Goal: Transaction & Acquisition: Purchase product/service

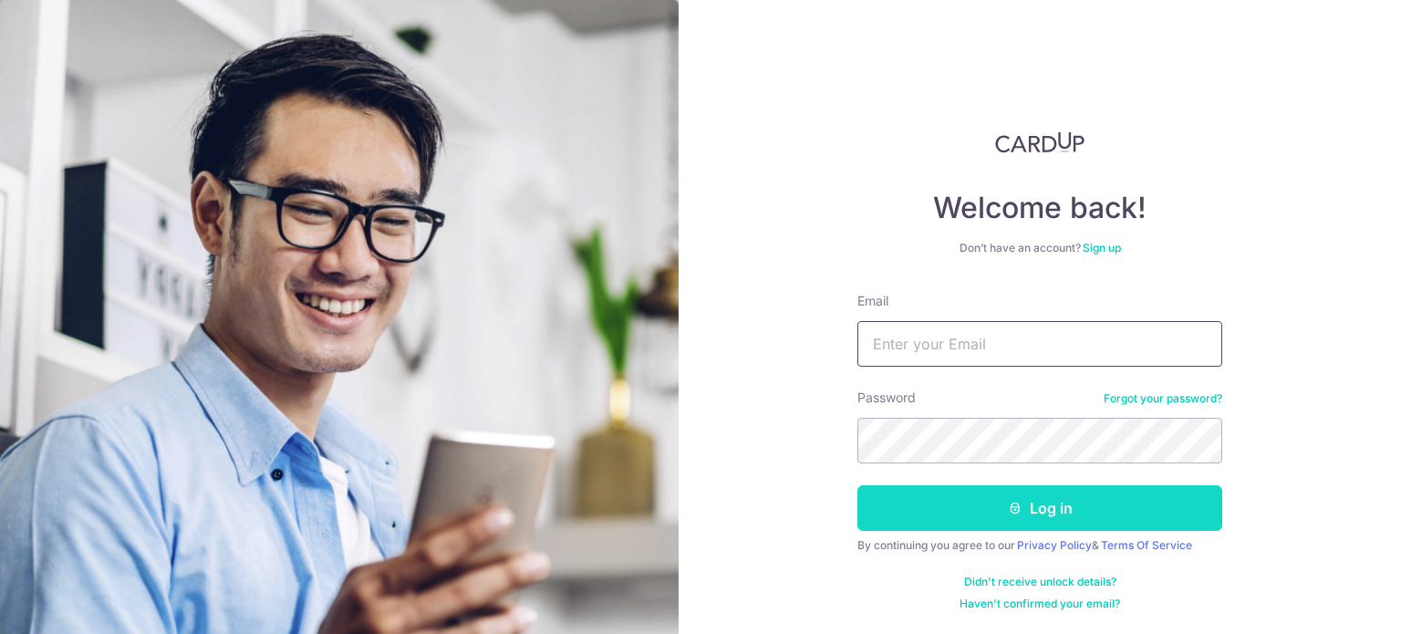
type input "[EMAIL_ADDRESS][DOMAIN_NAME]"
click at [1018, 502] on icon "submit" at bounding box center [1015, 508] width 15 height 15
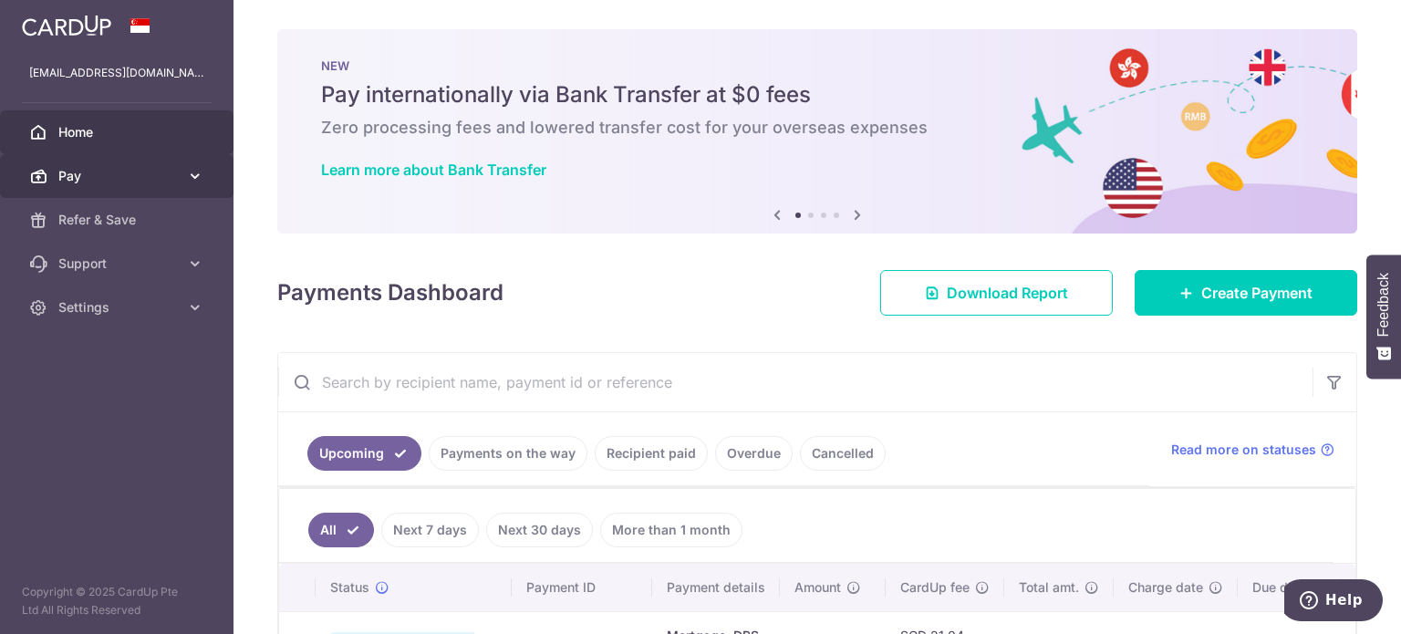
click at [183, 174] on link "Pay" at bounding box center [117, 176] width 234 height 44
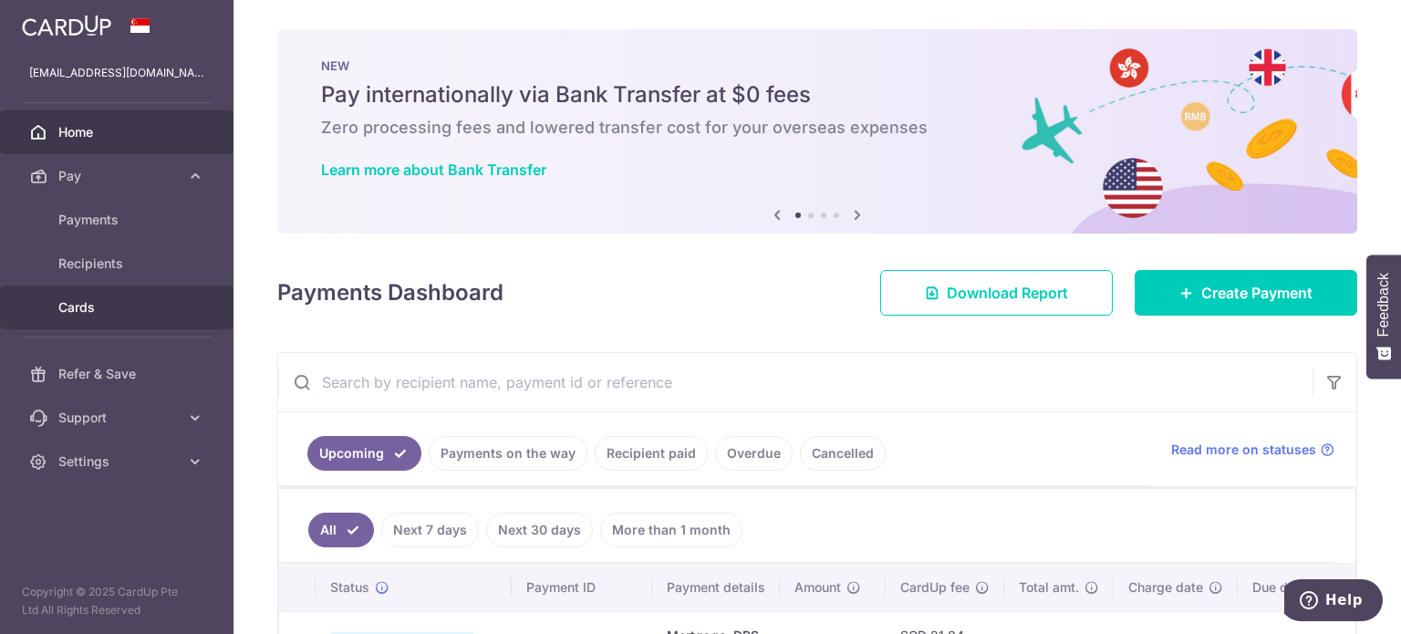
click at [107, 316] on span "Cards" at bounding box center [118, 307] width 120 height 18
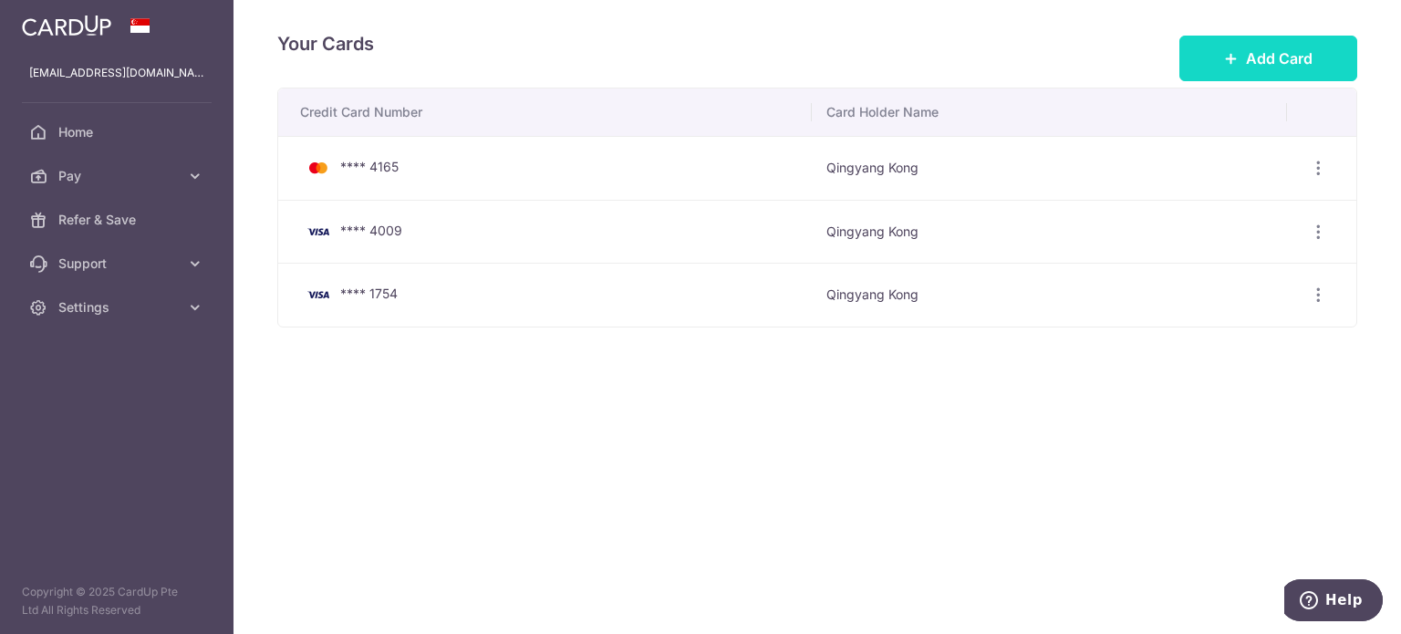
click at [1281, 59] on span "Add Card" at bounding box center [1279, 58] width 67 height 22
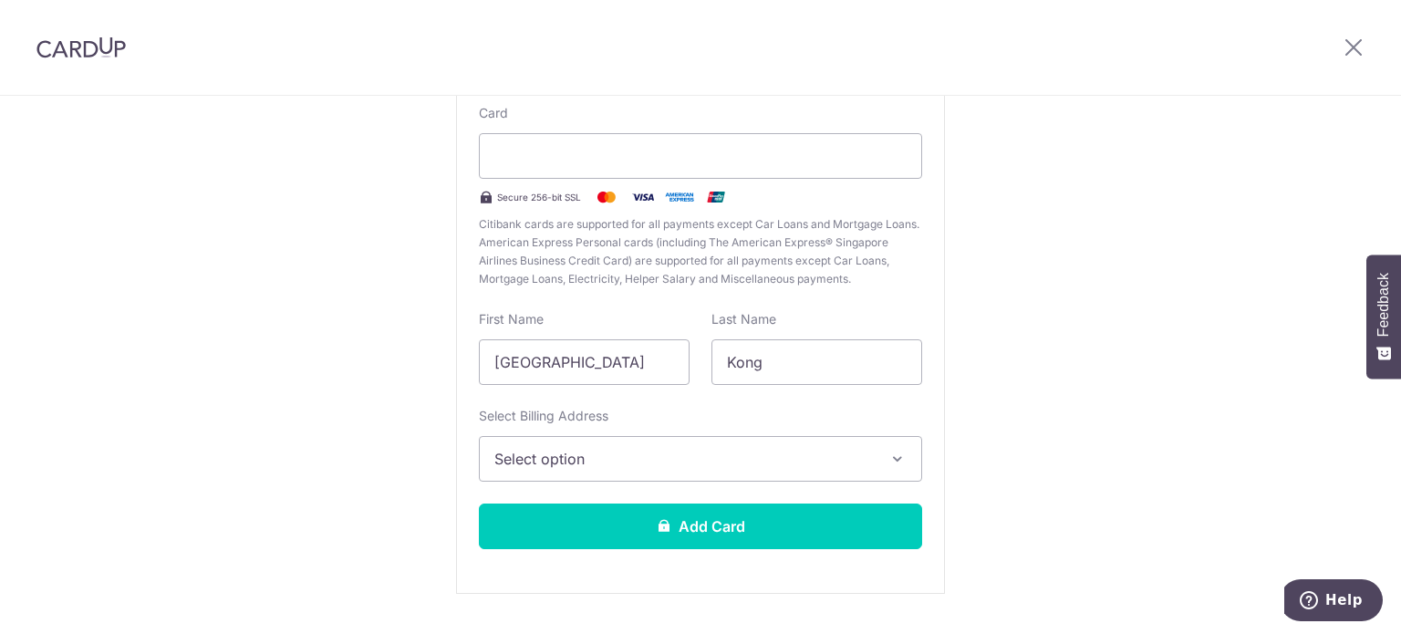
scroll to position [226, 0]
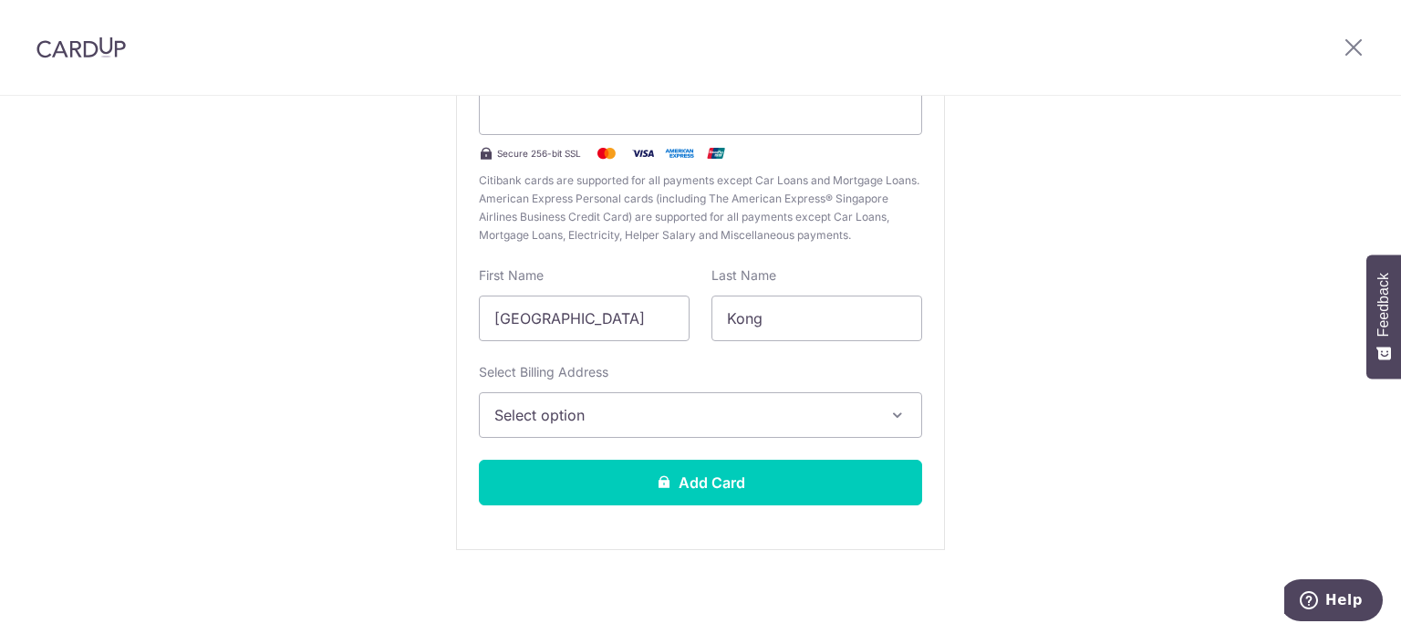
click at [642, 414] on span "Select option" at bounding box center [683, 415] width 379 height 22
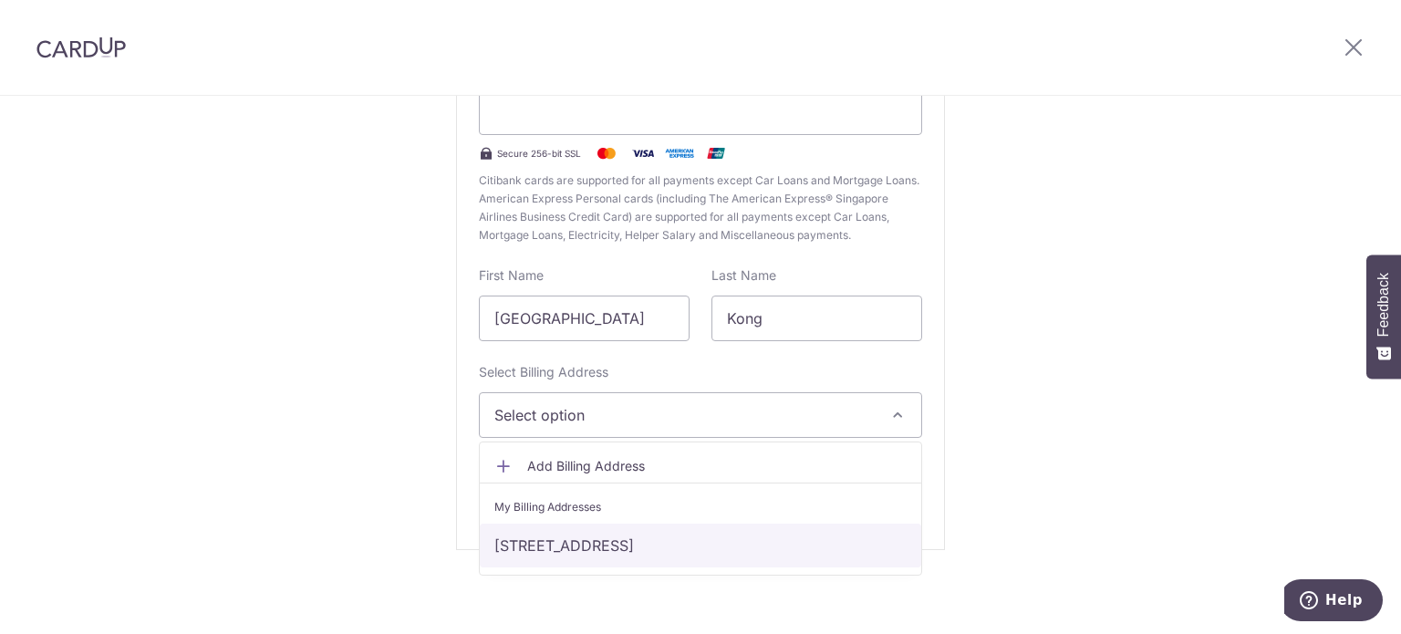
click at [598, 537] on link "631 Jurong West St65 #15-276, Singapore, Singapore-640631" at bounding box center [700, 546] width 441 height 44
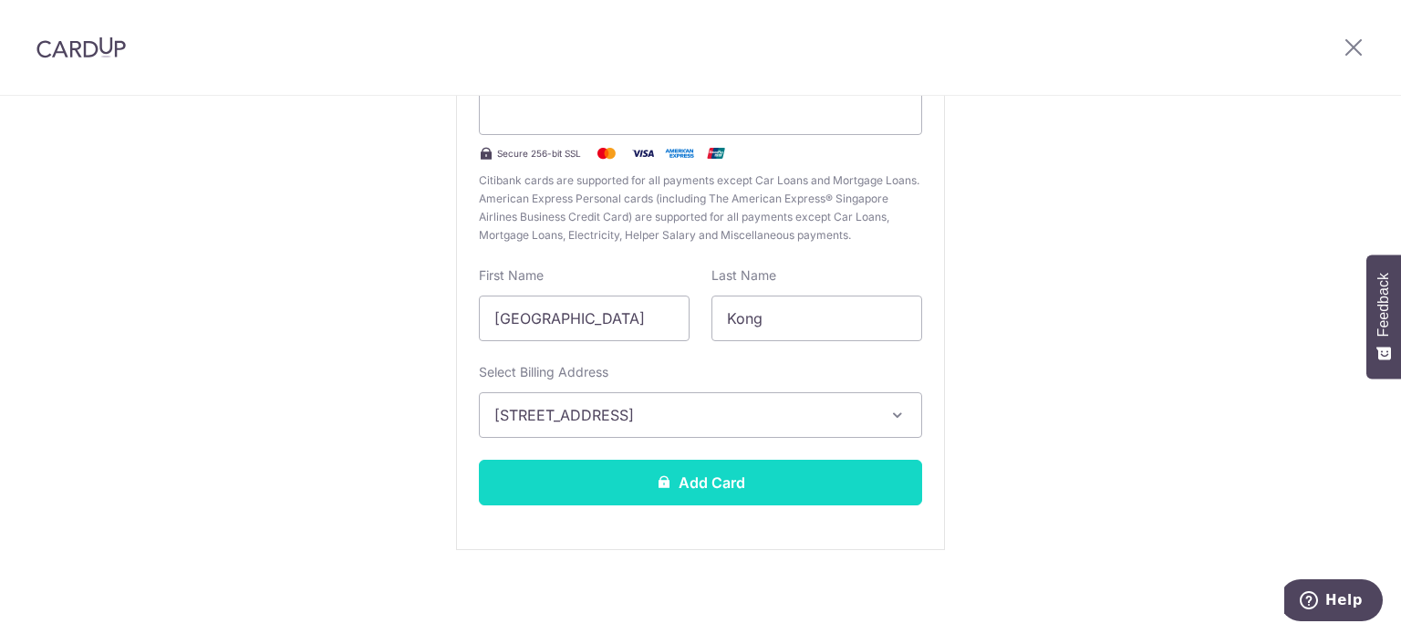
click at [712, 477] on button "Add Card" at bounding box center [700, 483] width 443 height 46
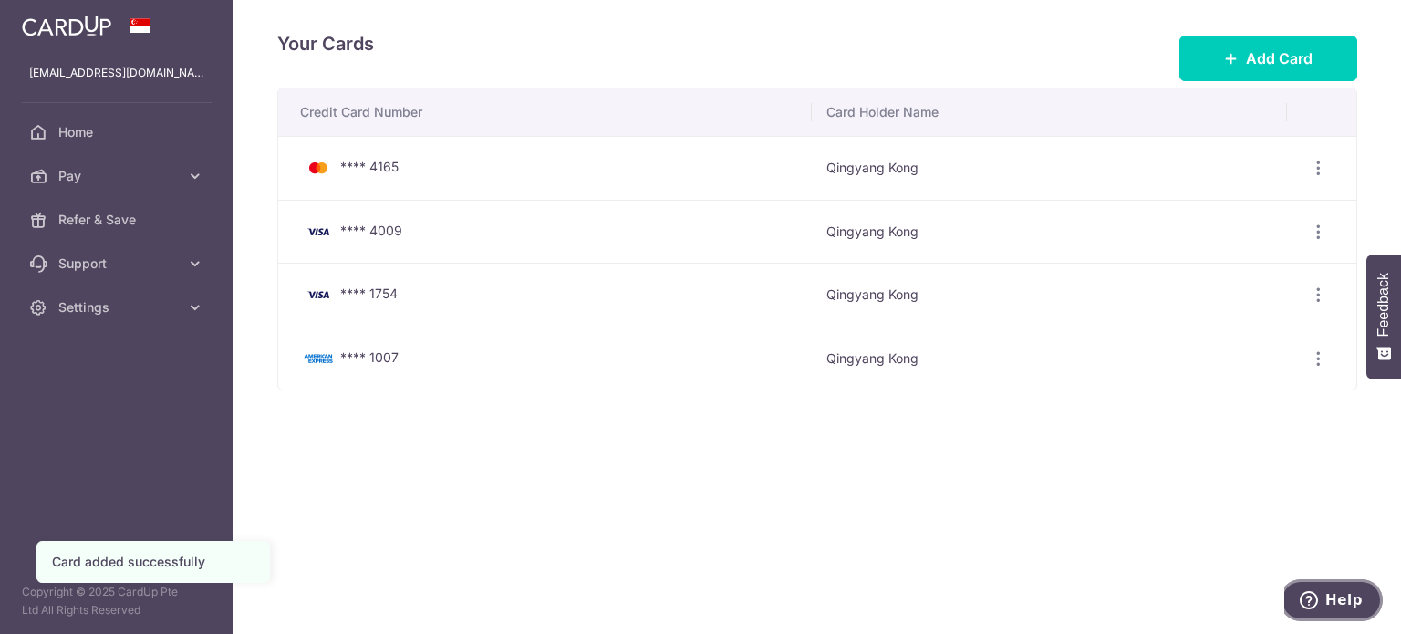
click at [1332, 613] on button "Help" at bounding box center [1331, 600] width 103 height 42
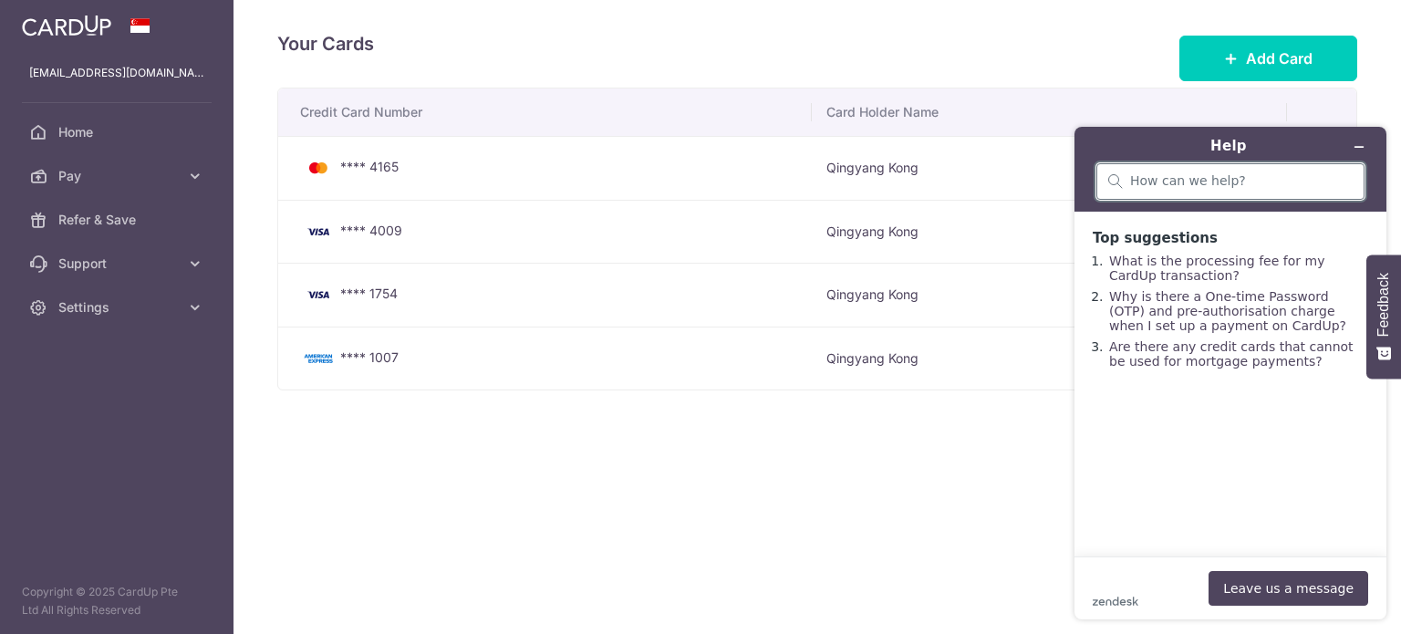
click at [1238, 180] on input "search" at bounding box center [1241, 181] width 223 height 16
type input "Amex card payment"
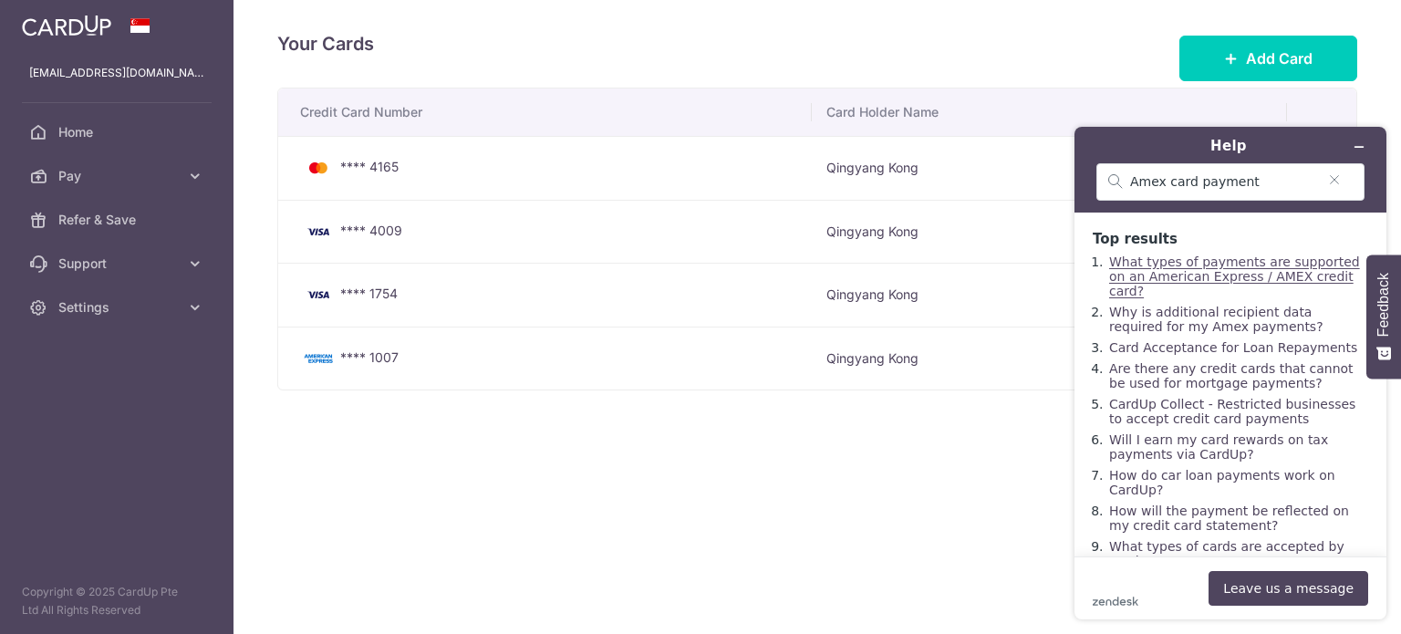
click at [1243, 272] on link "What types of payments are supported on an American Express / AMEX credit card?" at bounding box center [1234, 277] width 251 height 44
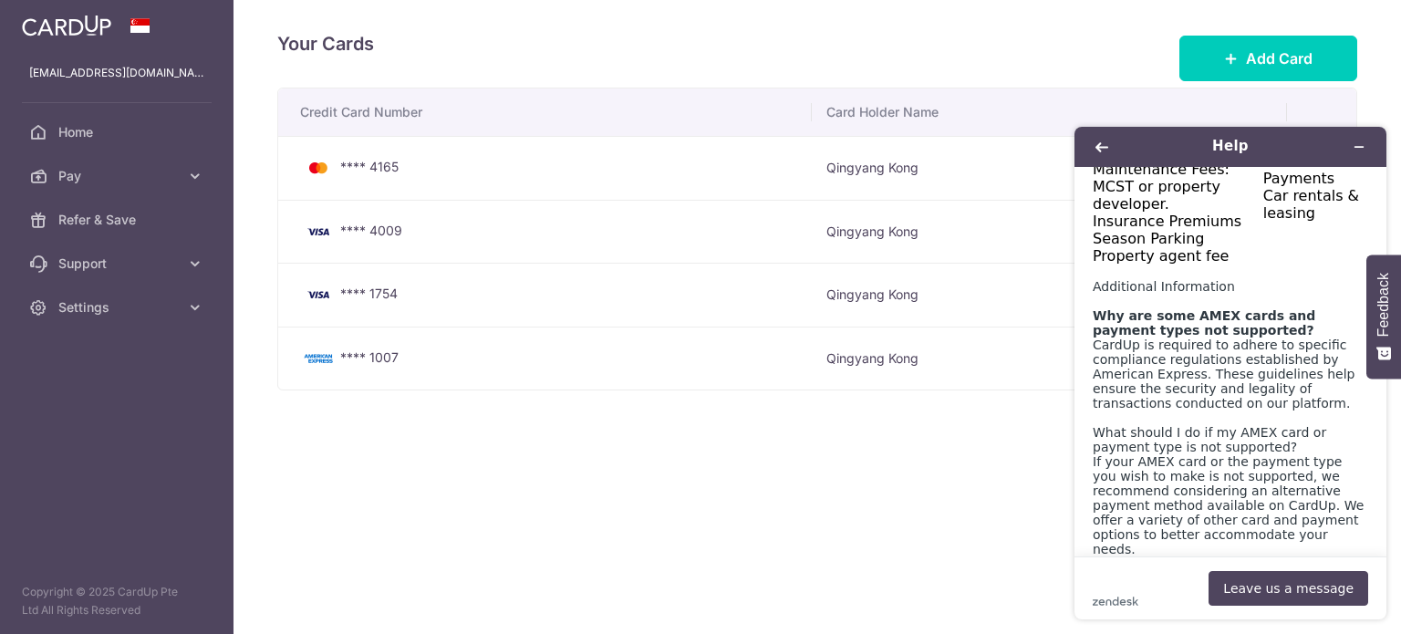
scroll to position [1277, 0]
click at [774, 473] on div "Your Cards Add Card Credit Card Number Card Holder Name **** 4165 Qingyang Kong…" at bounding box center [818, 317] width 1168 height 634
click at [1358, 141] on icon "Minimize widget" at bounding box center [1359, 146] width 13 height 13
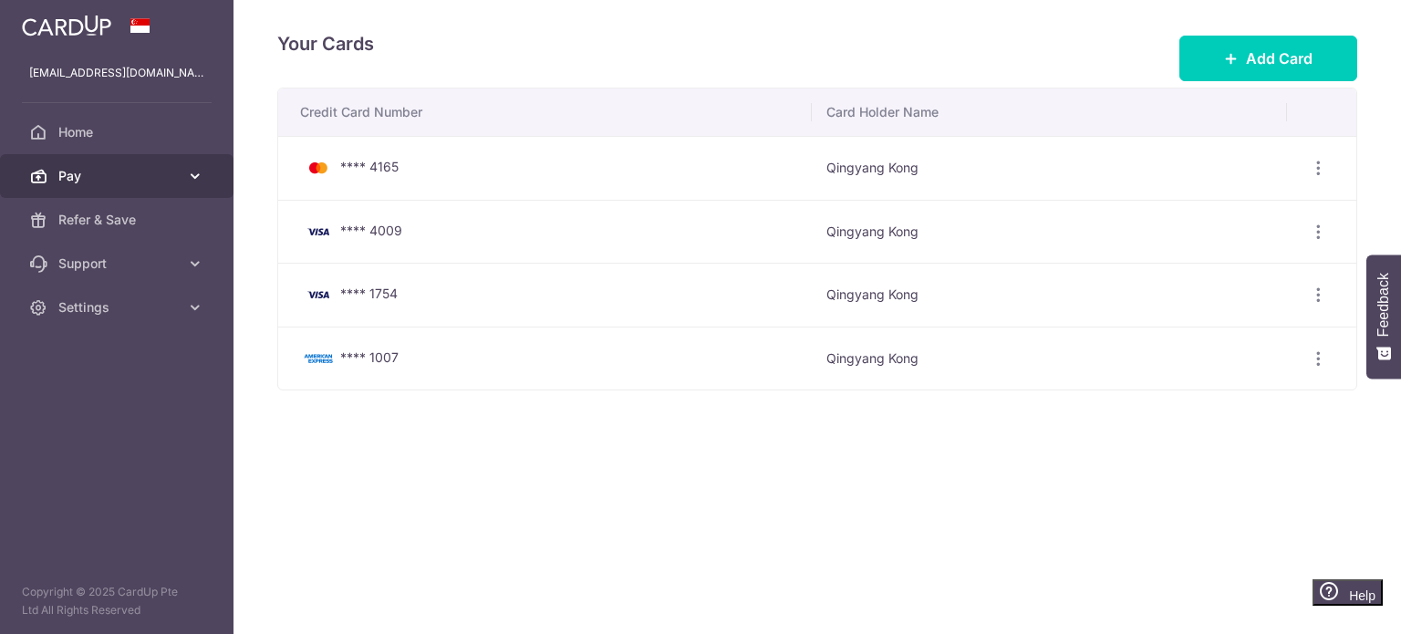
click at [119, 173] on span "Pay" at bounding box center [118, 176] width 120 height 18
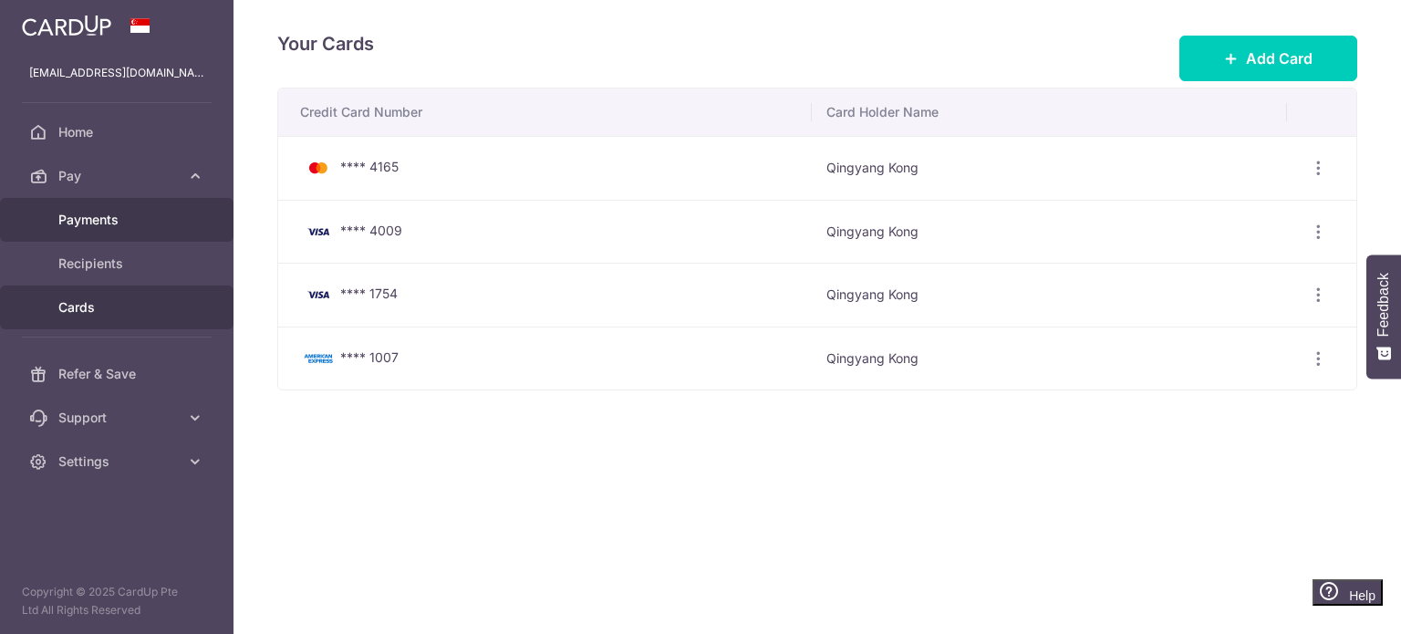
click at [116, 212] on span "Payments" at bounding box center [118, 220] width 120 height 18
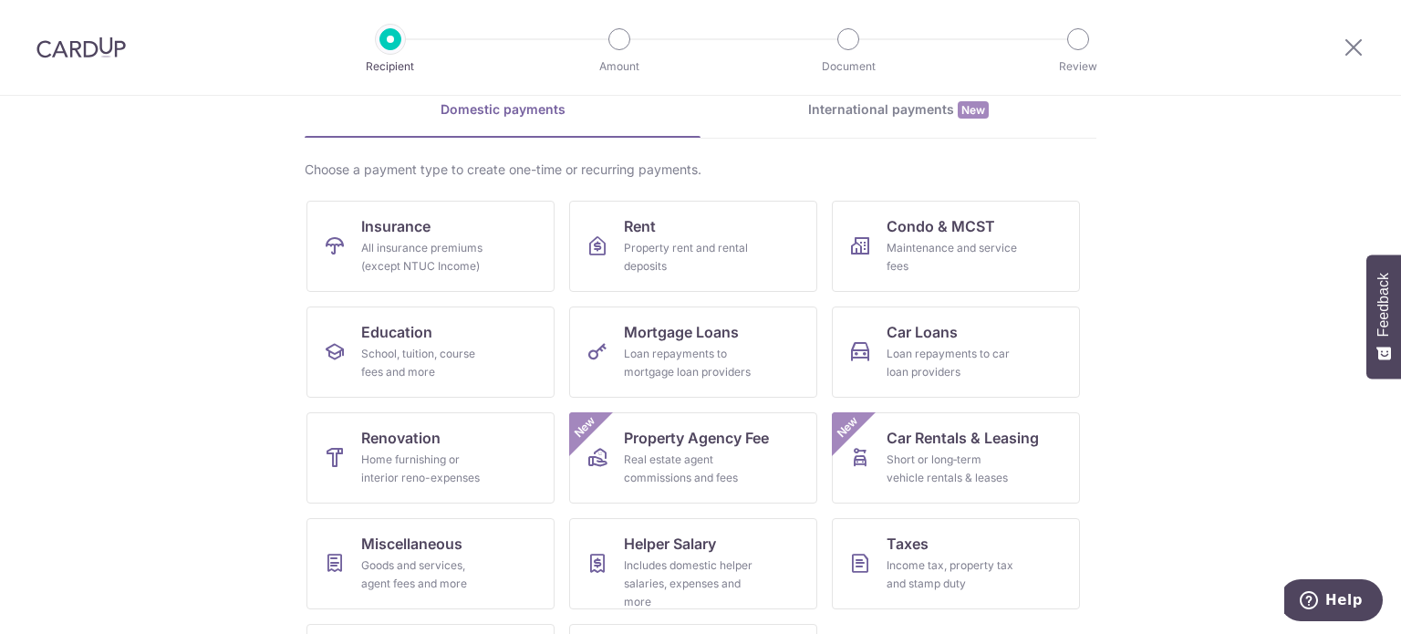
scroll to position [182, 0]
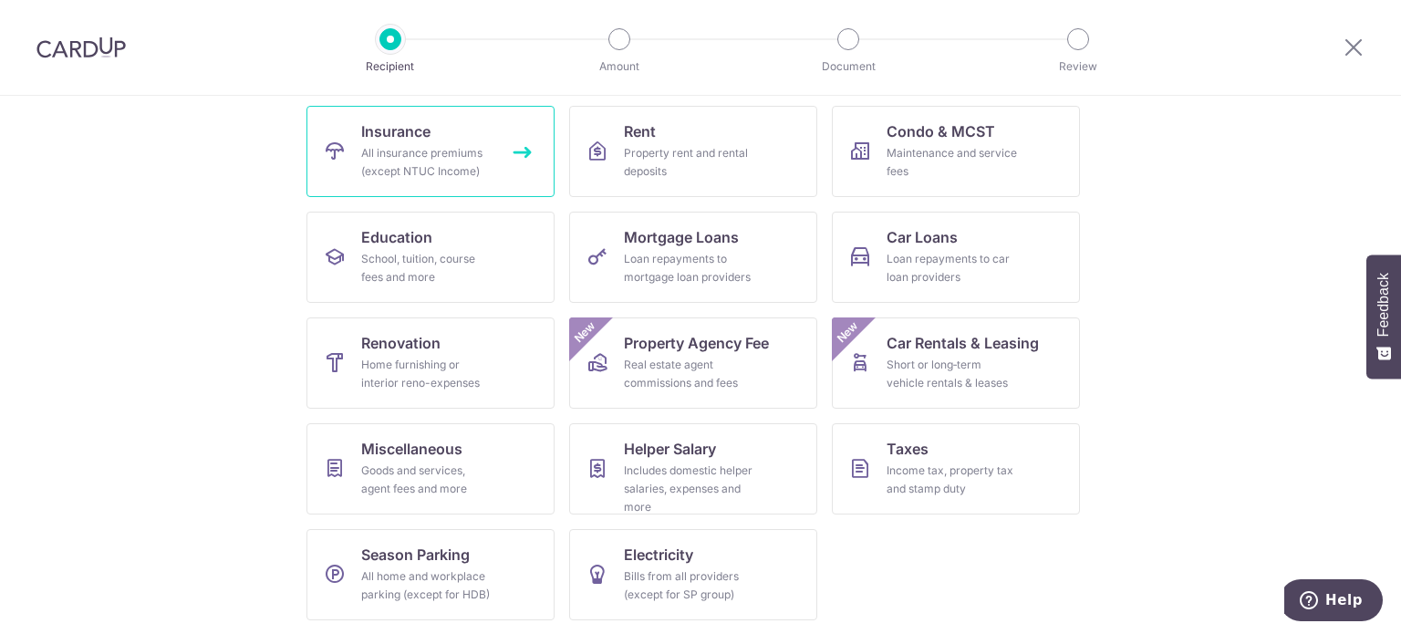
click at [417, 142] on link "Insurance All insurance premiums (except NTUC Income)" at bounding box center [430, 151] width 248 height 91
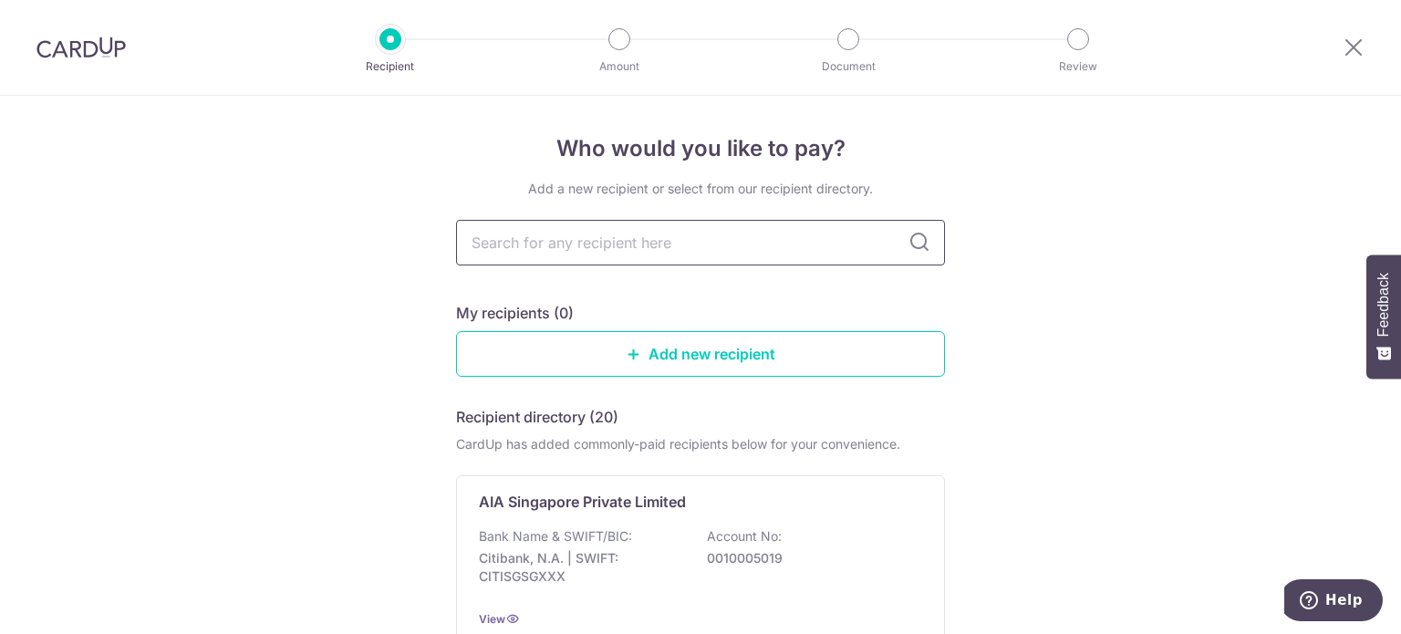
click at [661, 248] on input "text" at bounding box center [700, 243] width 489 height 46
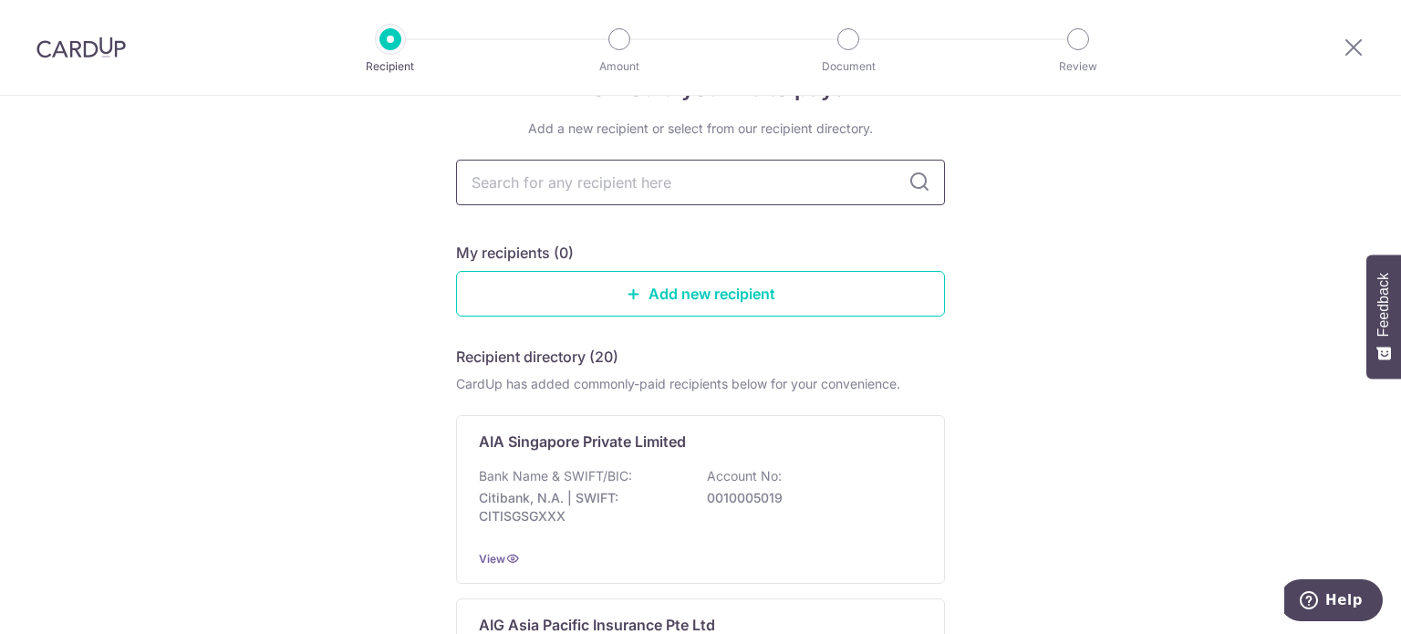
scroll to position [91, 0]
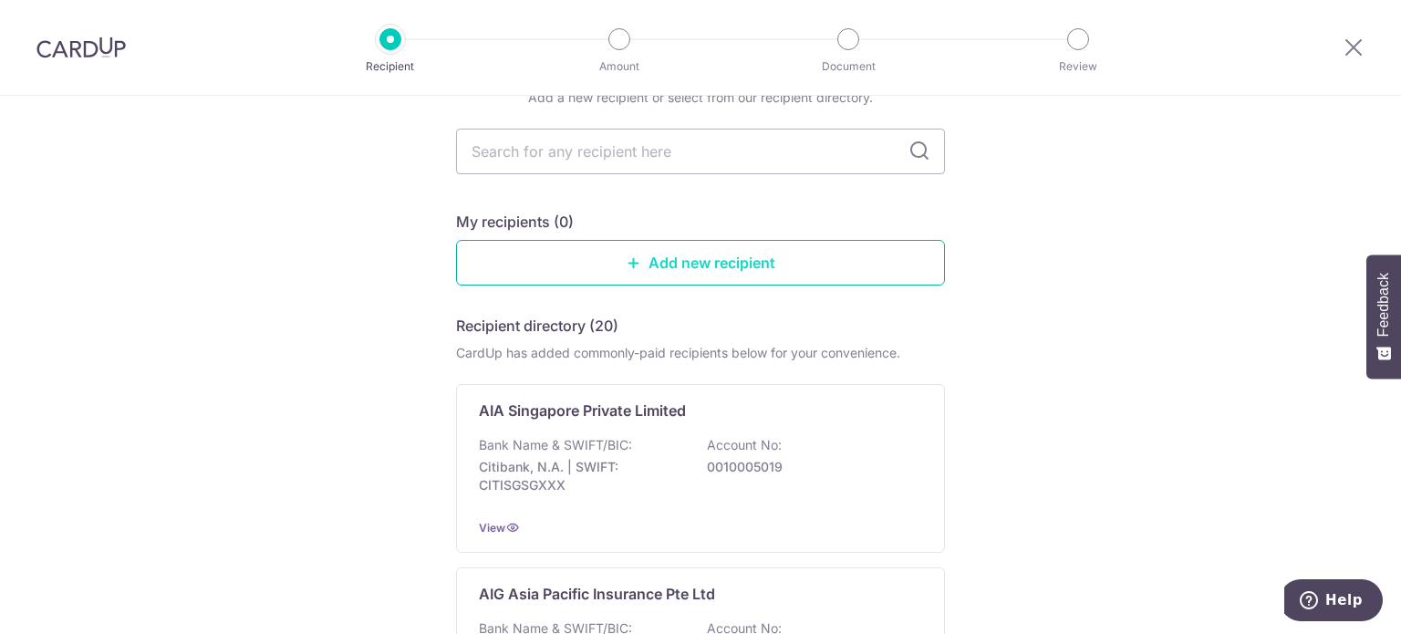
click at [696, 265] on link "Add new recipient" at bounding box center [700, 263] width 489 height 46
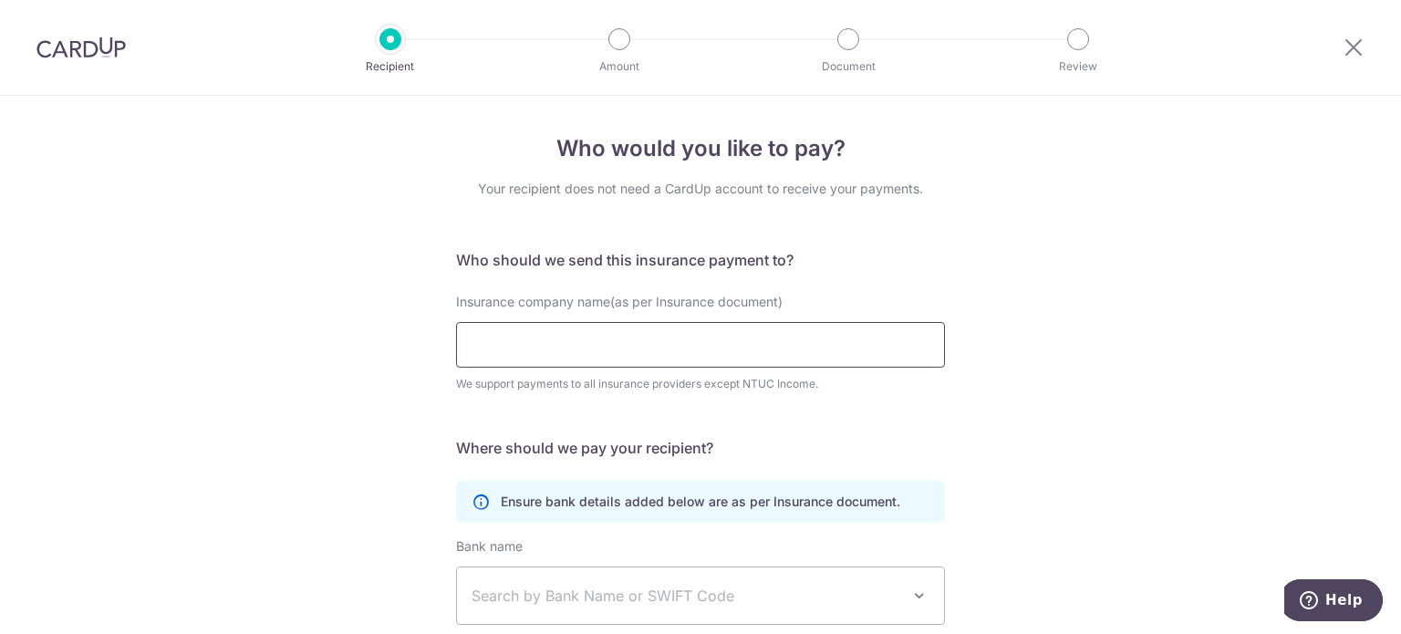
click at [575, 338] on input "Insurance company name(as per Insurance document)" at bounding box center [700, 345] width 489 height 46
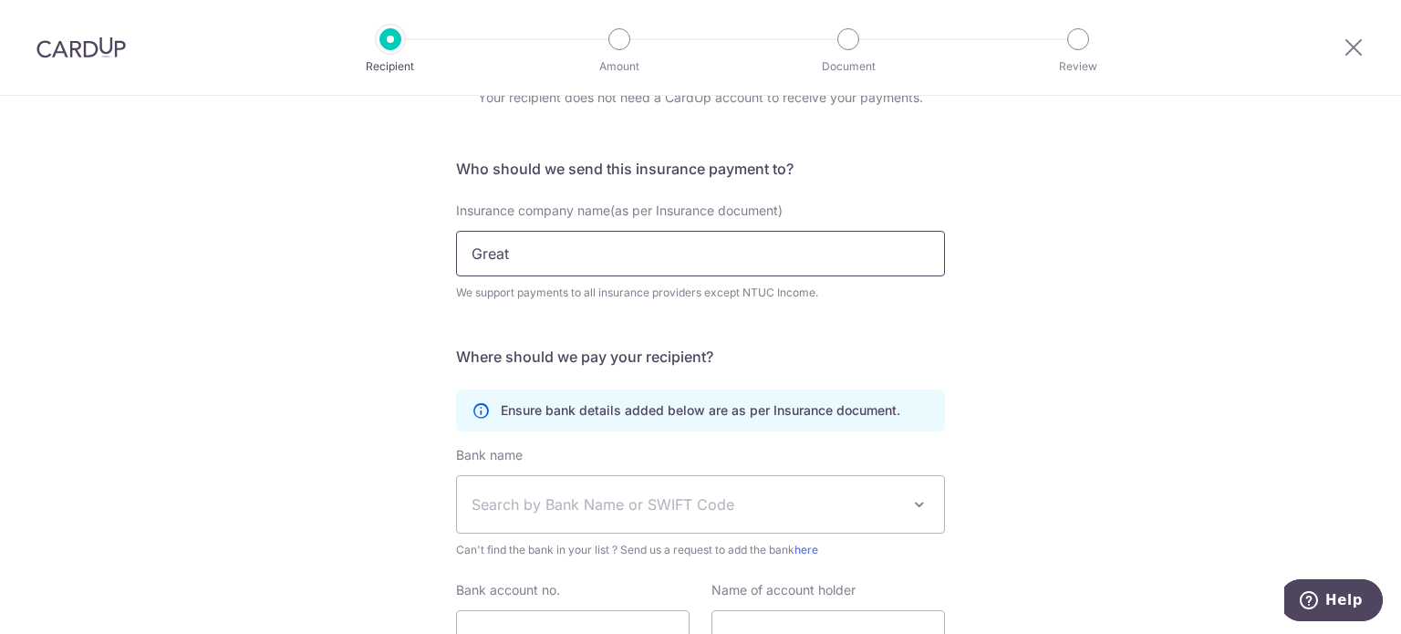
click at [629, 244] on input "Great" at bounding box center [700, 254] width 489 height 46
type input "Great"
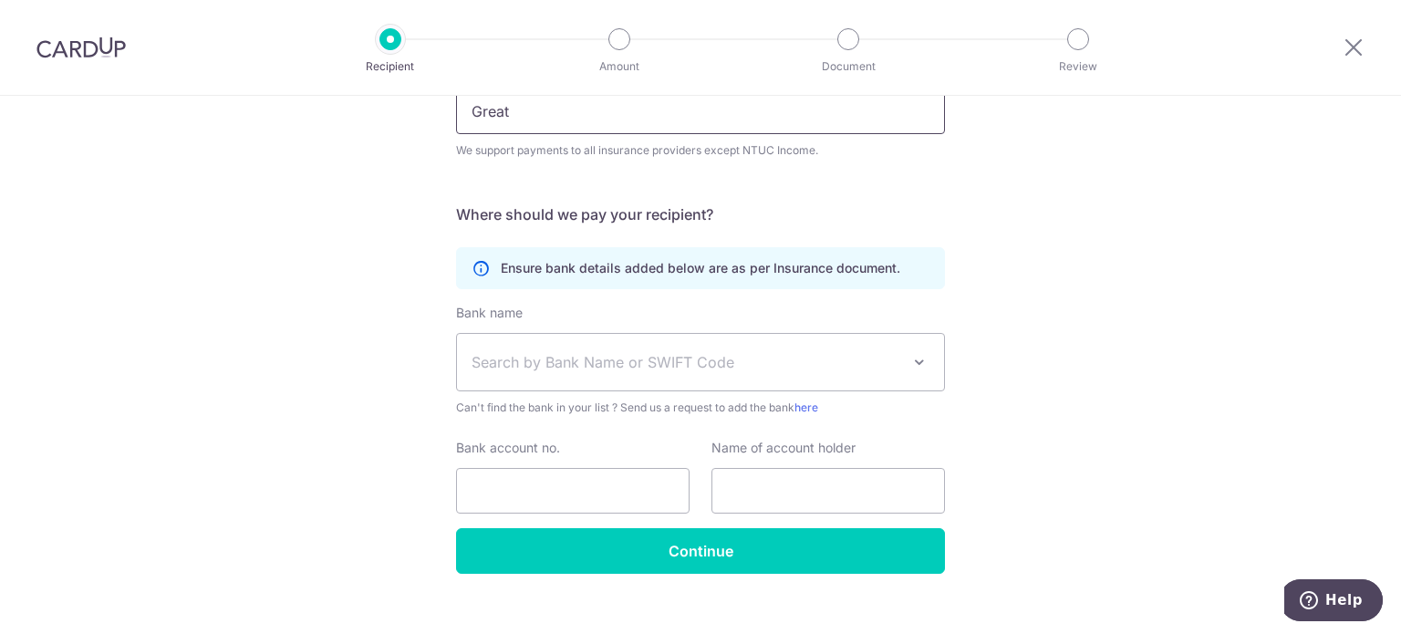
scroll to position [258, 0]
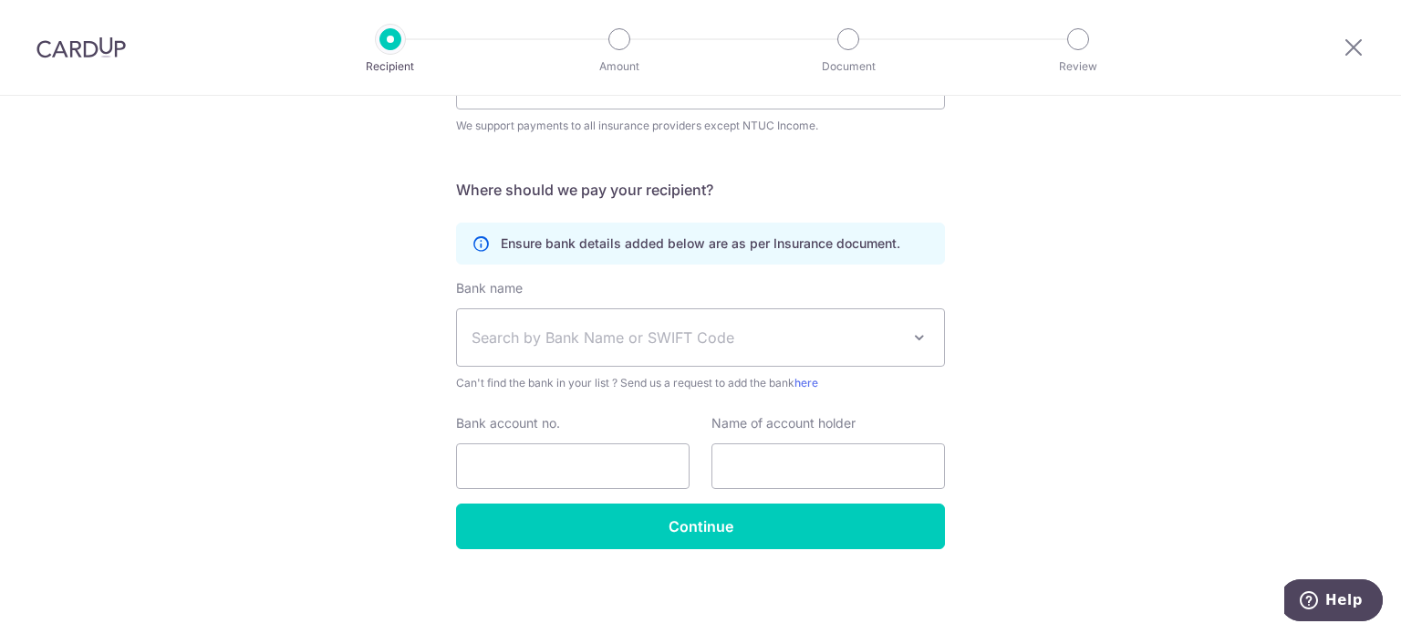
click at [476, 249] on icon at bounding box center [481, 243] width 18 height 18
click at [478, 245] on icon at bounding box center [481, 243] width 18 height 18
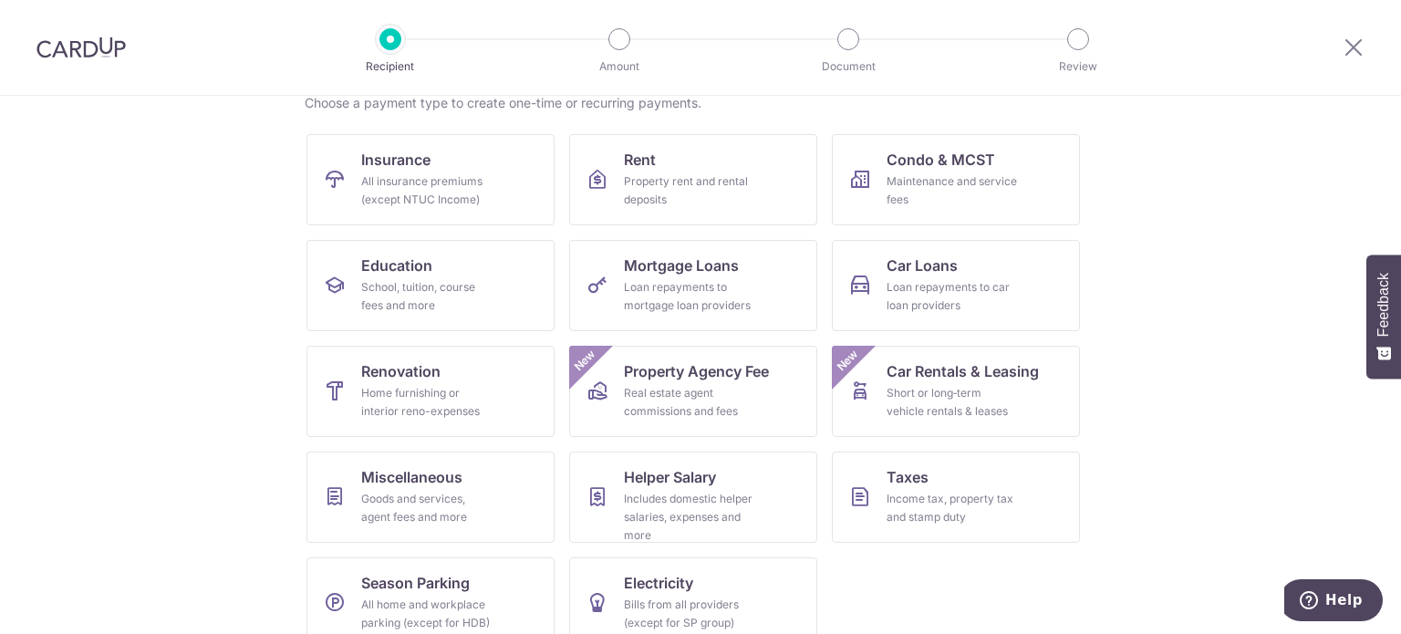
scroll to position [182, 0]
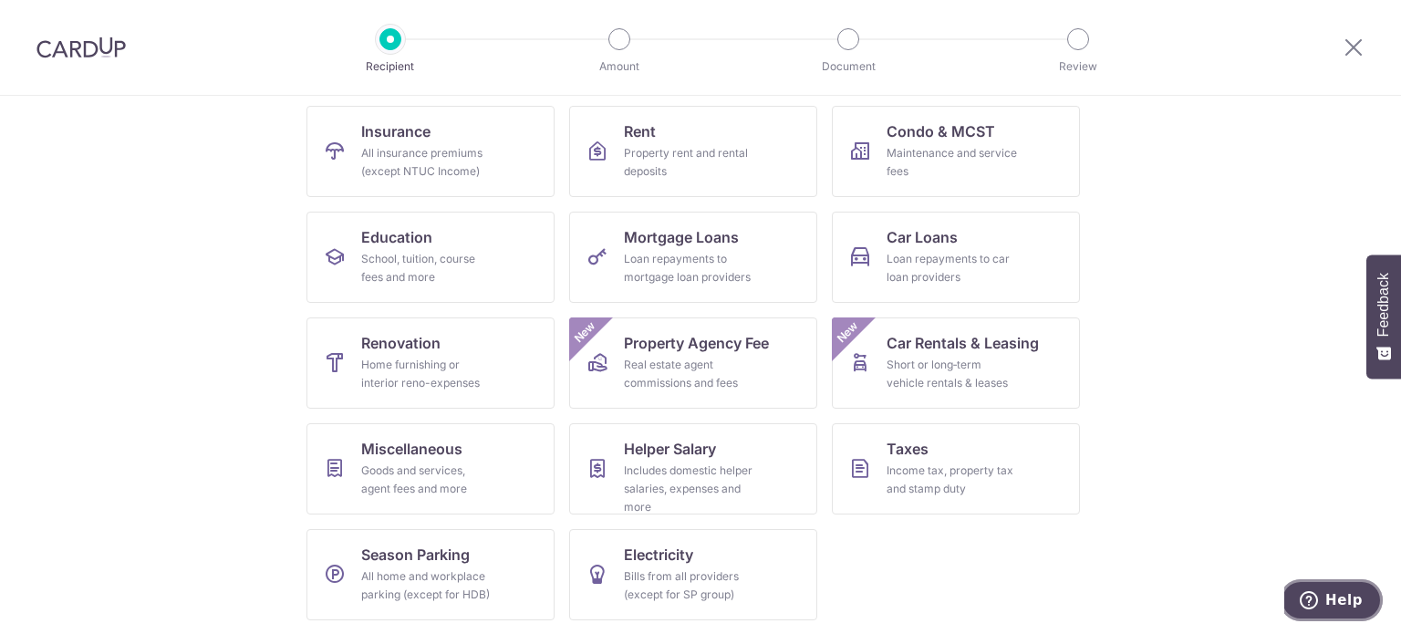
click at [1314, 586] on button "Help" at bounding box center [1331, 600] width 103 height 42
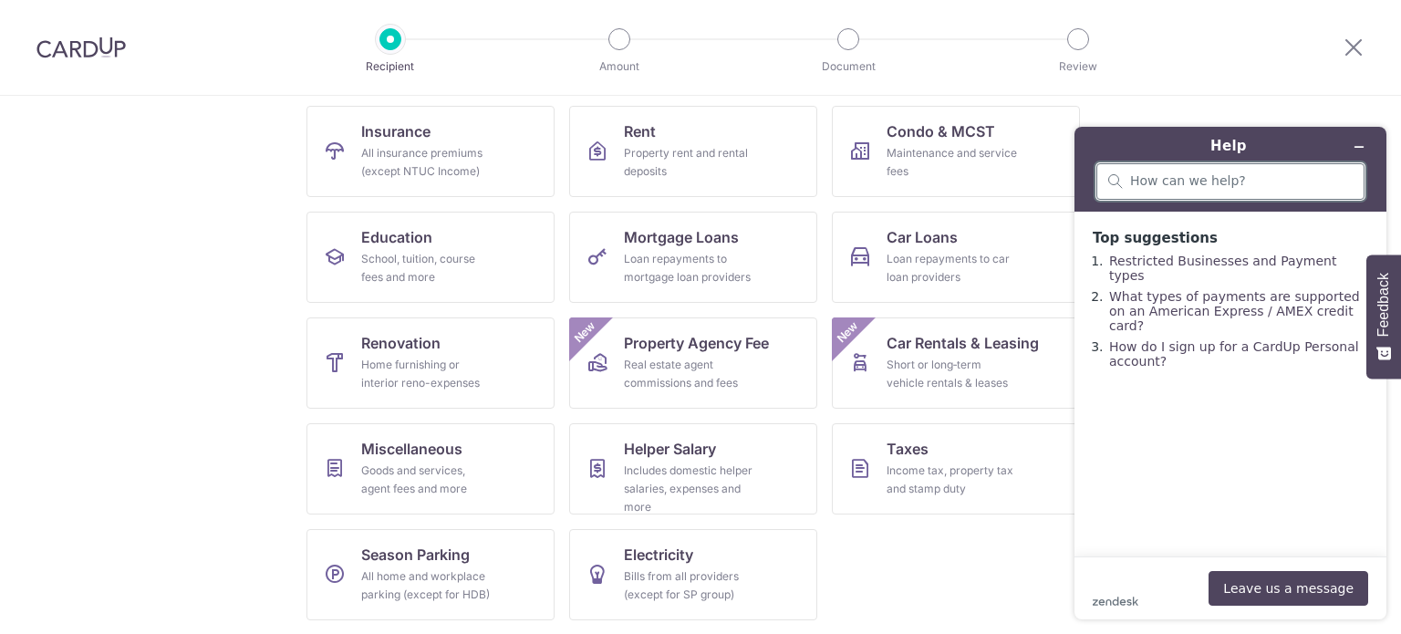
click at [1220, 182] on input "search" at bounding box center [1241, 181] width 223 height 16
type input "Amex card payment"
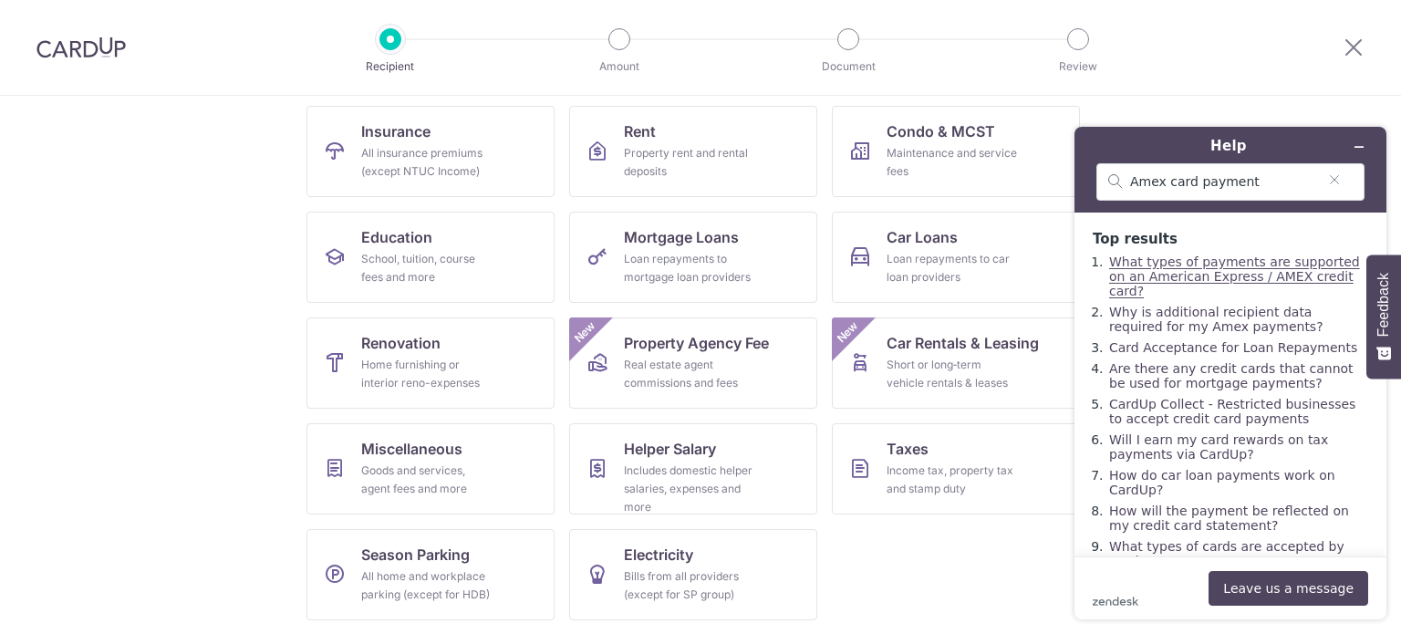
click at [1271, 265] on link "What types of payments are supported on an American Express / AMEX credit card?" at bounding box center [1234, 277] width 251 height 44
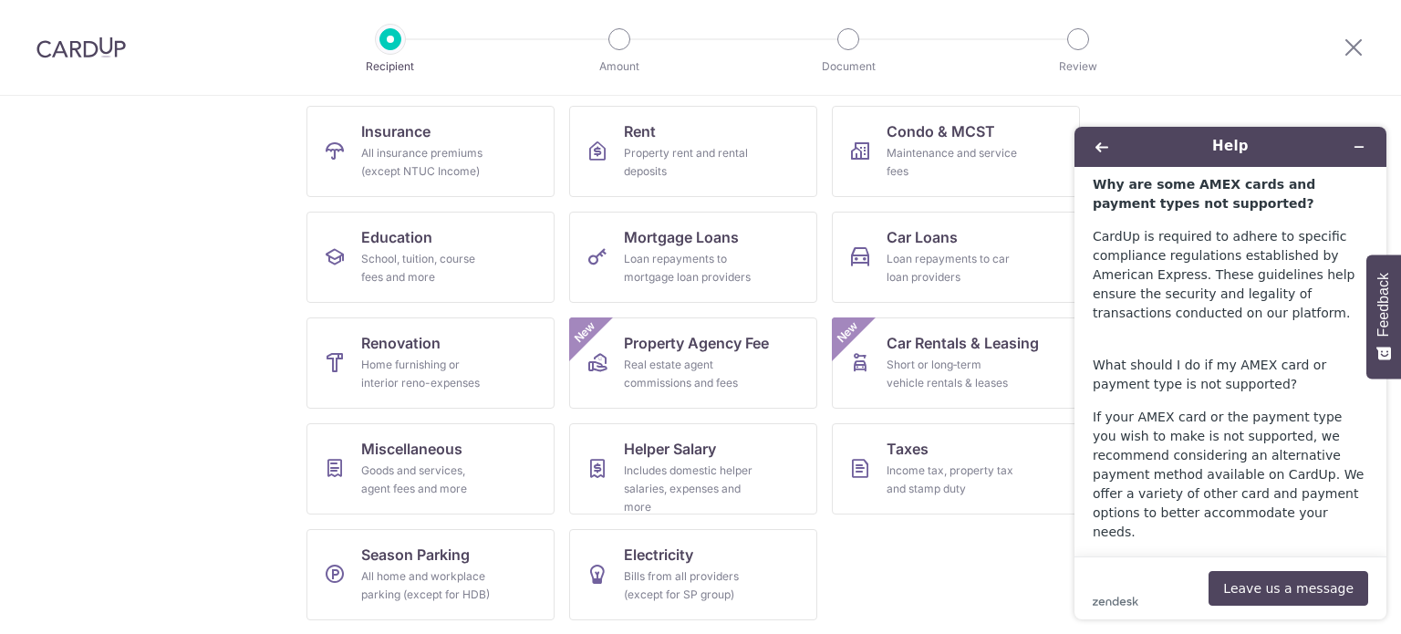
scroll to position [1543, 0]
click at [30, 295] on section "What would you like to pay for? Domestic payments International payments New Ch…" at bounding box center [700, 365] width 1401 height 538
click at [1356, 138] on button "Minimize widget" at bounding box center [1359, 147] width 29 height 26
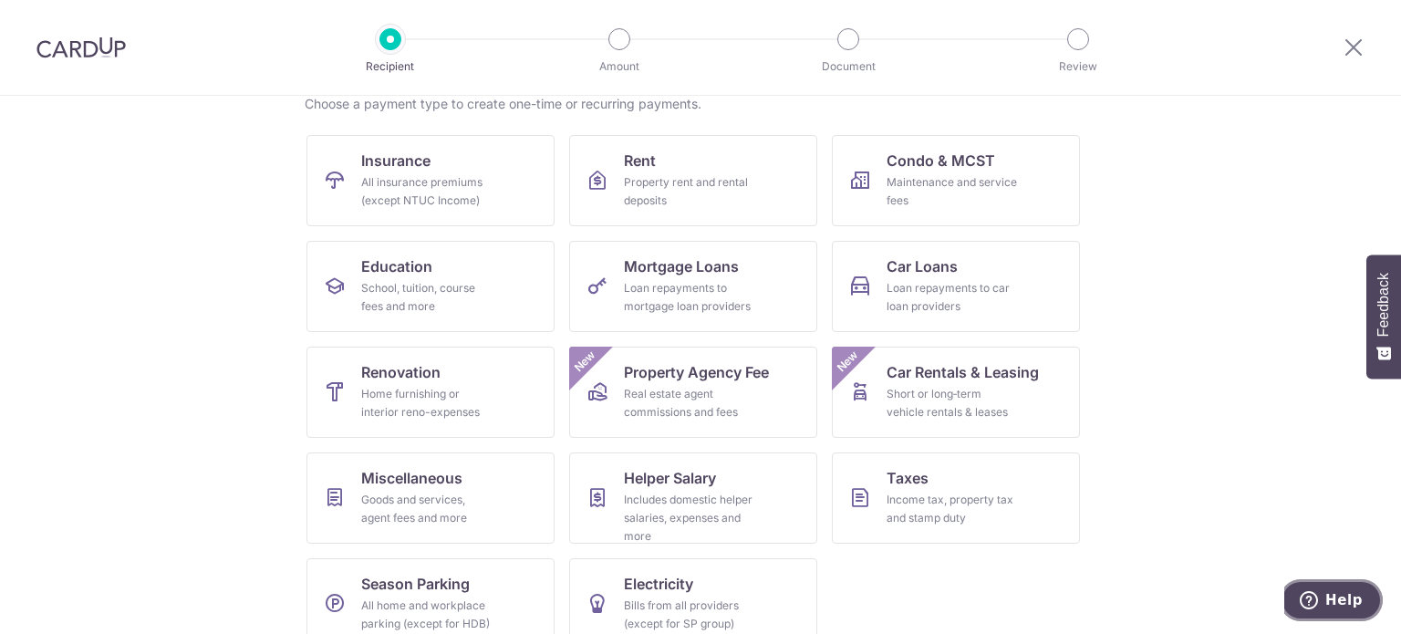
scroll to position [182, 0]
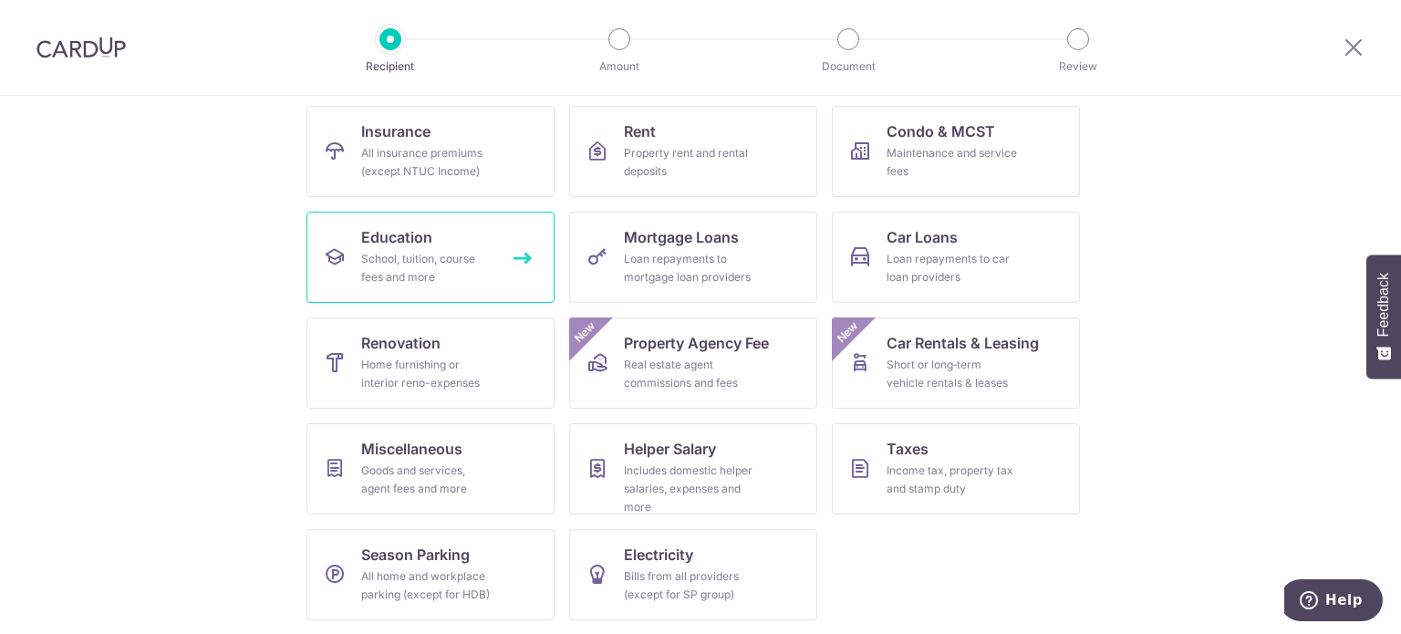
click at [409, 248] on link "Education School, tuition, course fees and more" at bounding box center [430, 257] width 248 height 91
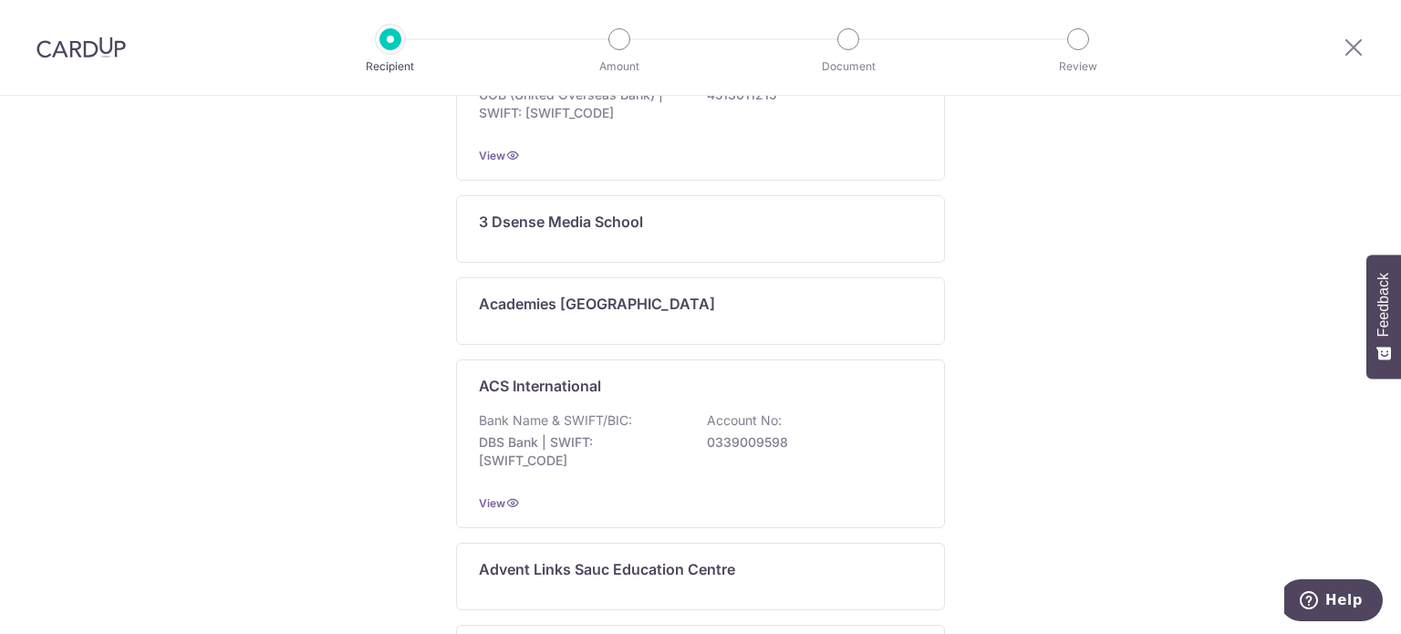
scroll to position [29, 0]
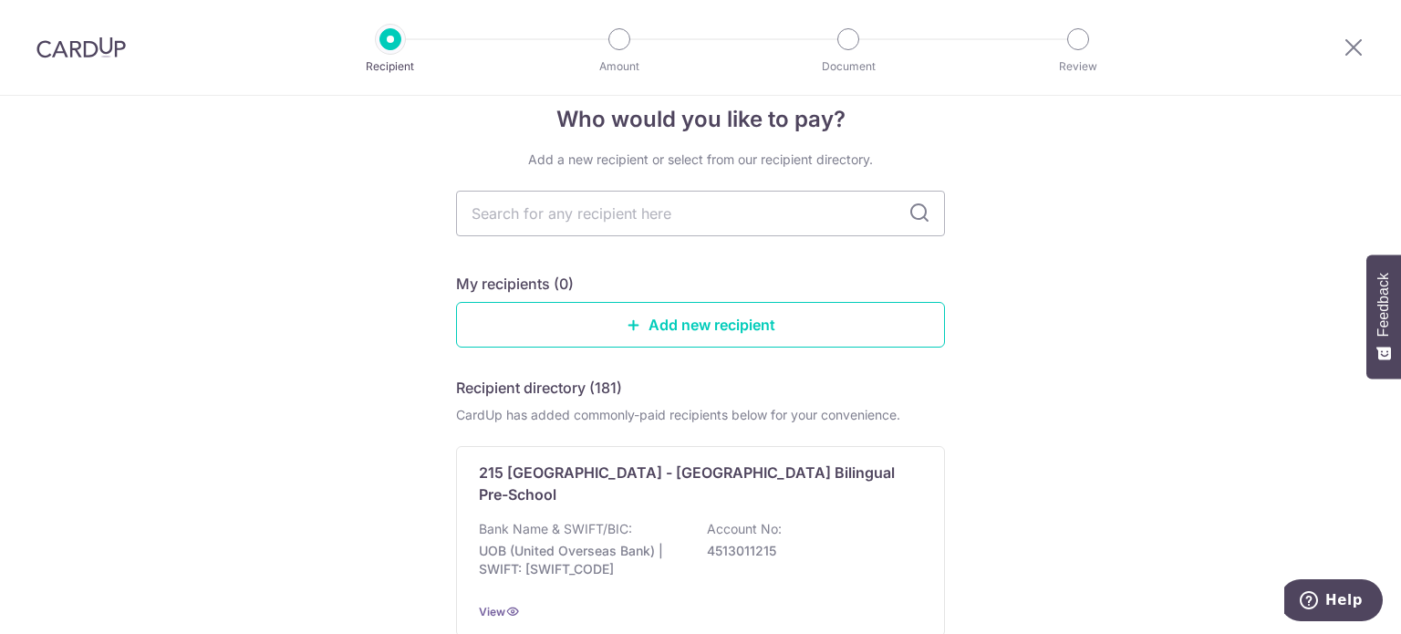
click at [660, 215] on input "text" at bounding box center [700, 214] width 489 height 46
type input "IES"
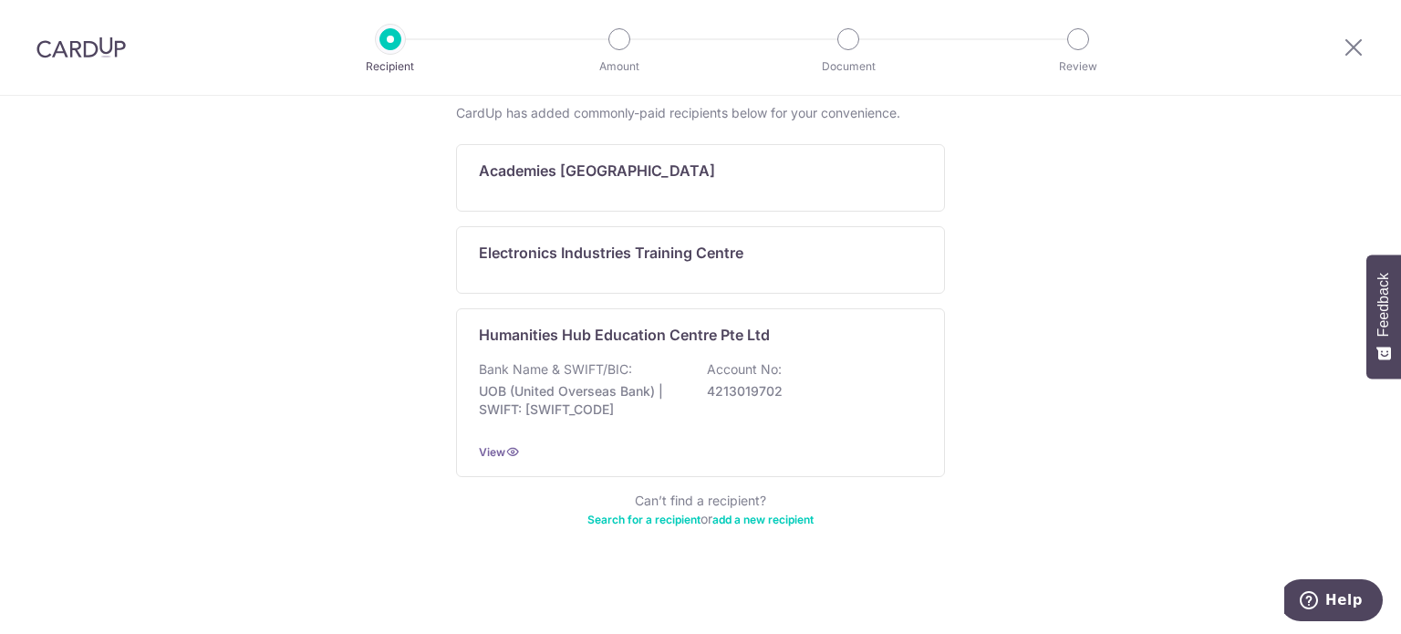
scroll to position [57, 0]
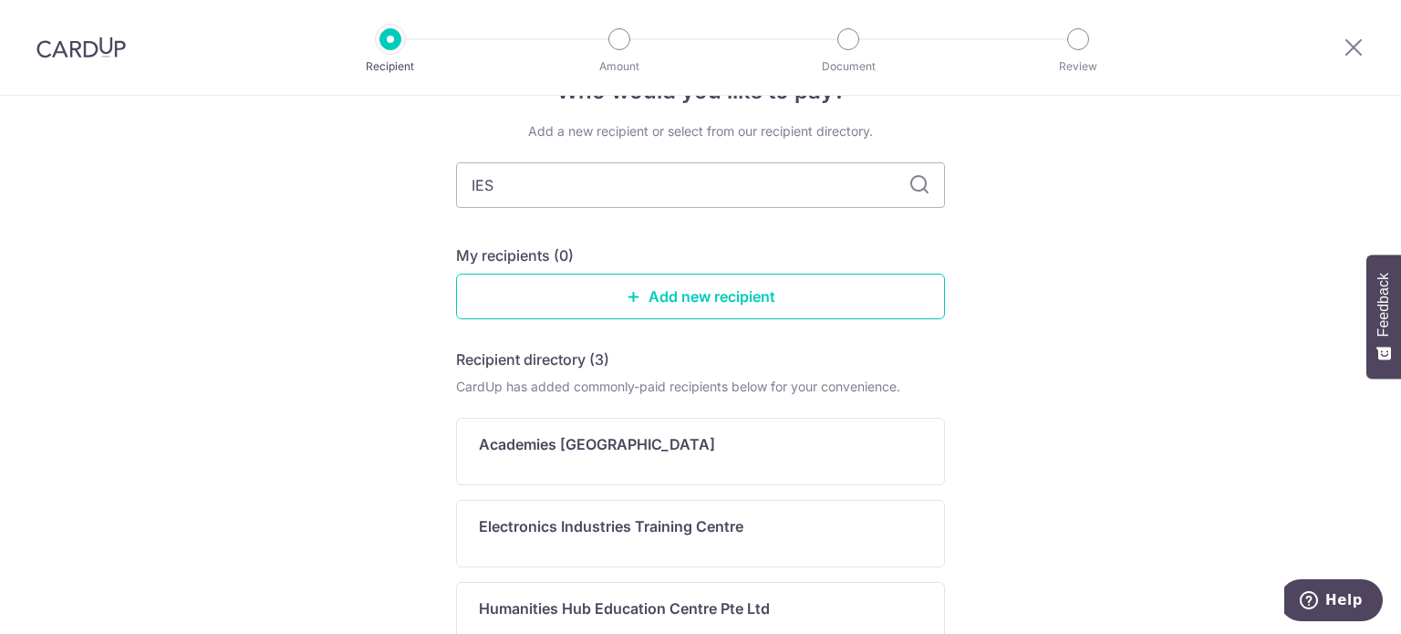
drag, startPoint x: 527, startPoint y: 185, endPoint x: 393, endPoint y: 184, distance: 134.1
click at [387, 184] on div "Who would you like to pay? Add a new recipient or select from our recipient dir…" at bounding box center [700, 473] width 1401 height 871
type input "engi"
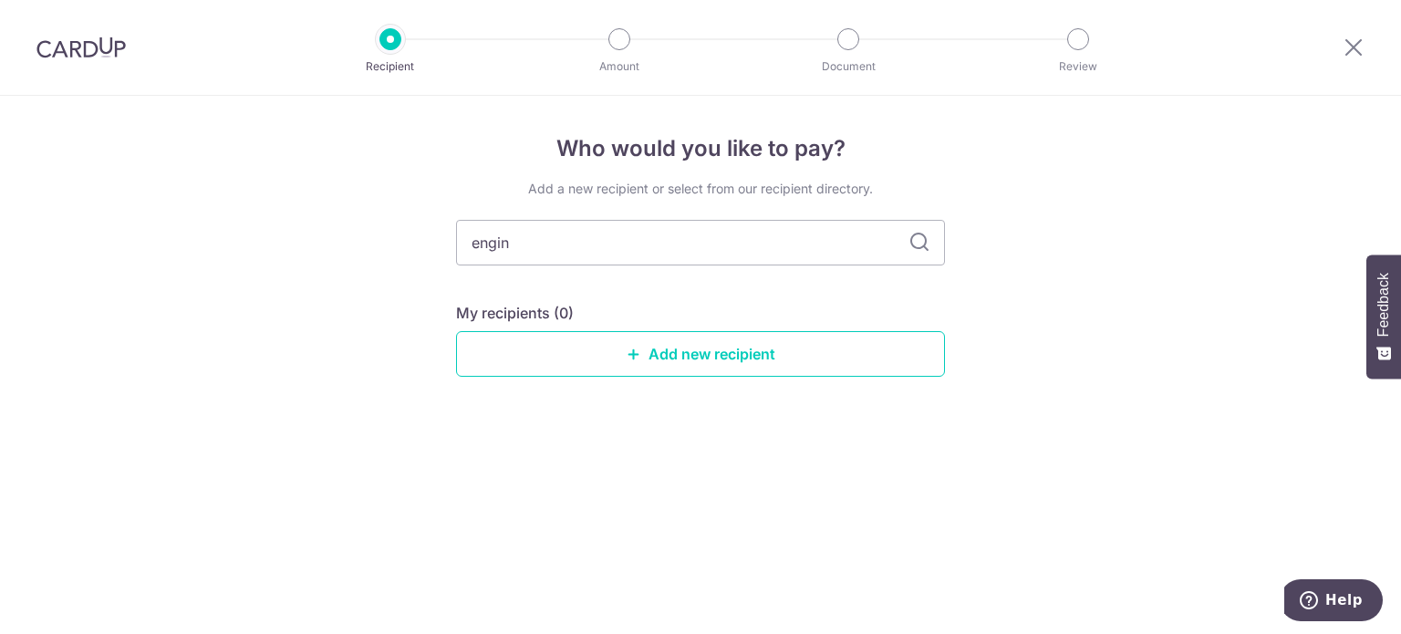
scroll to position [0, 0]
type input "e"
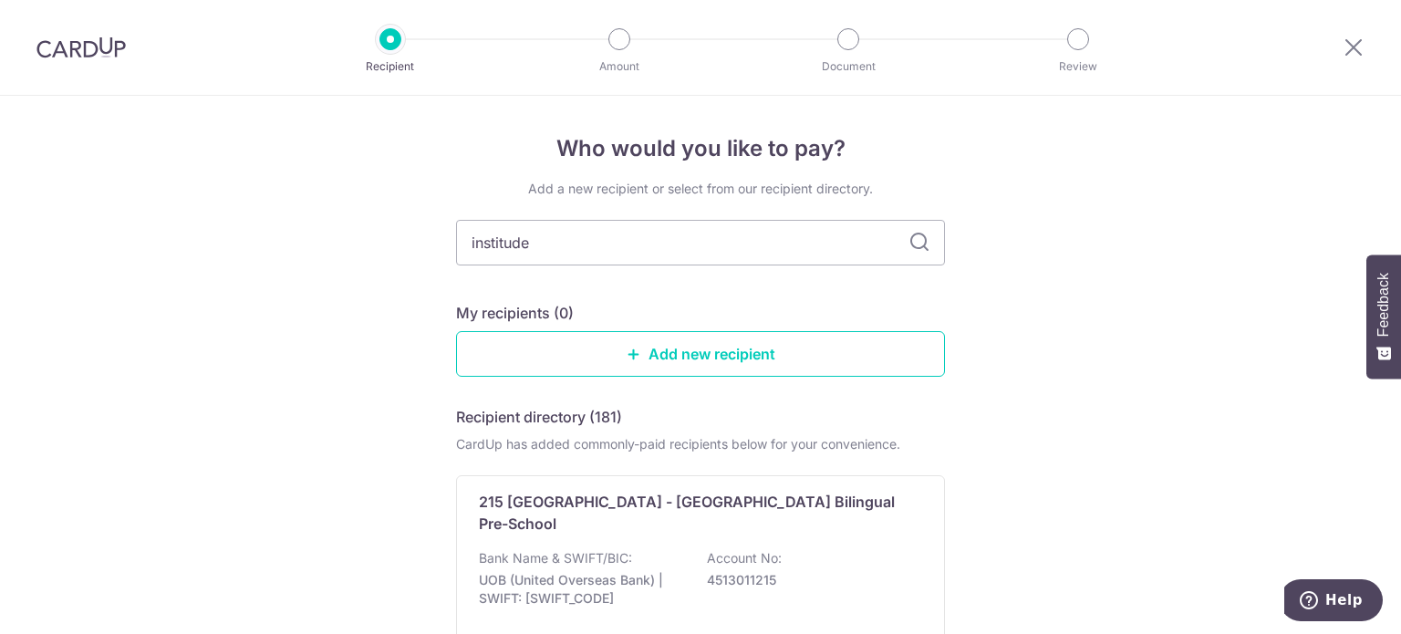
type input "institude"
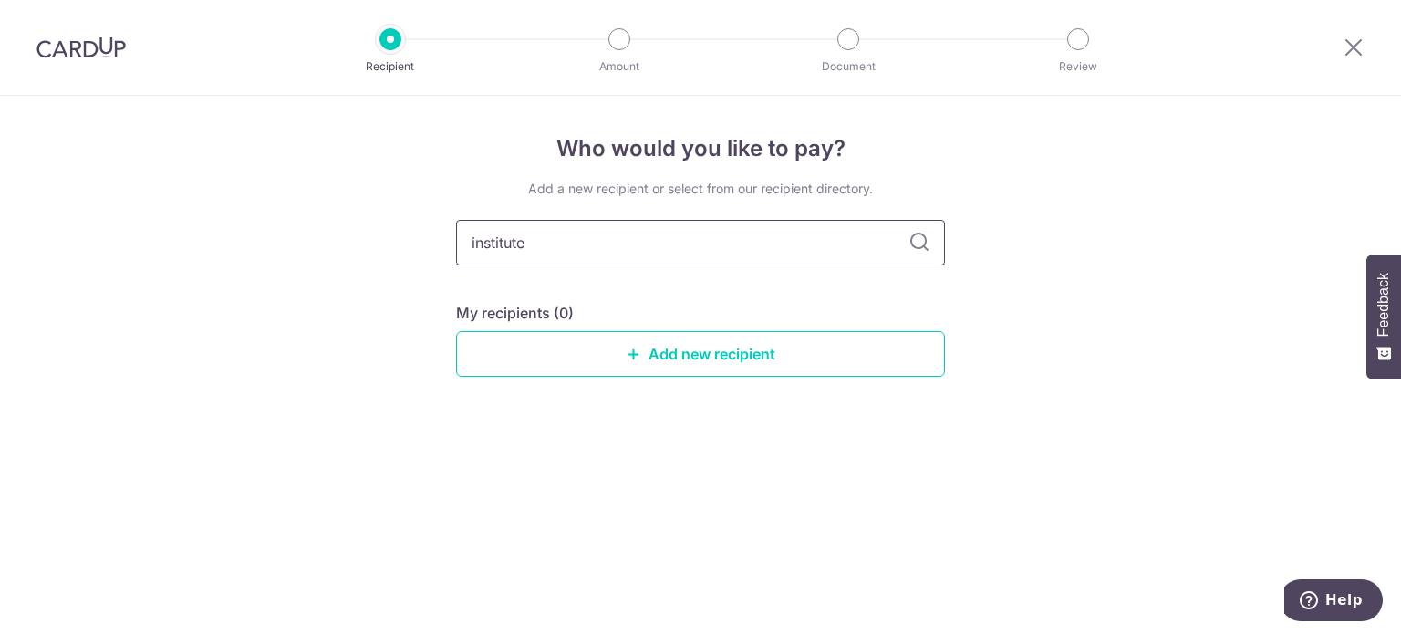
type input "institute"
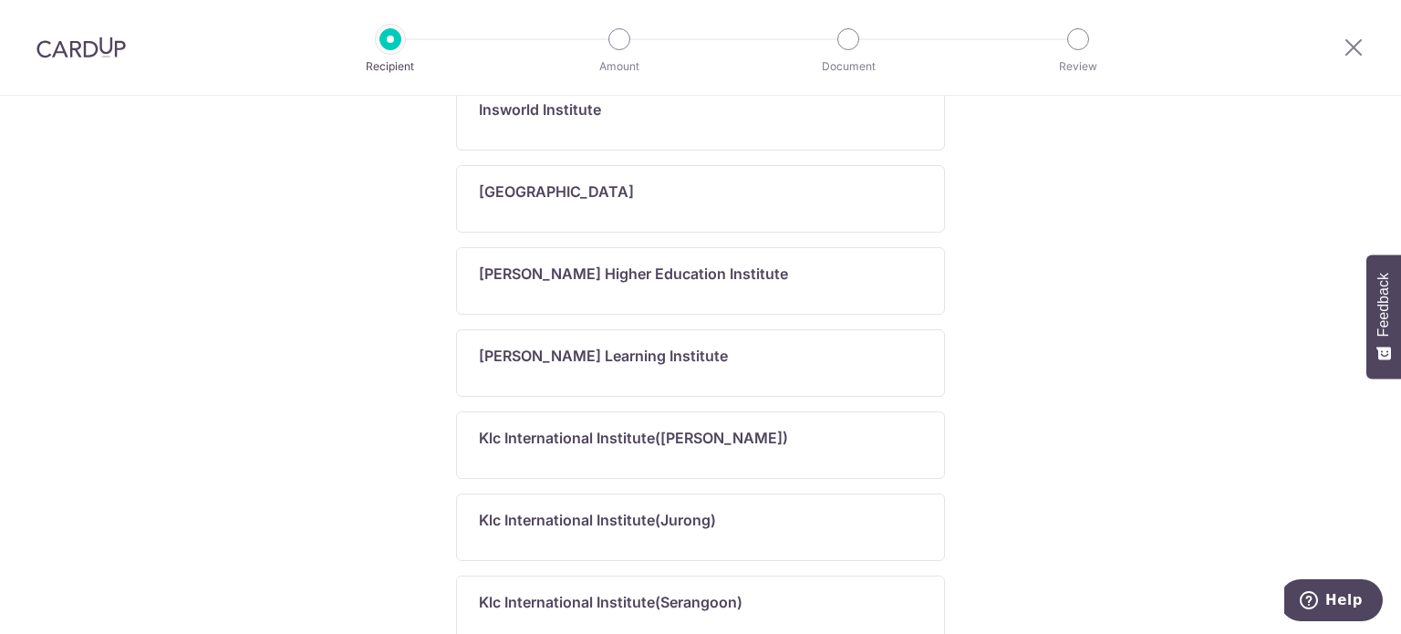
scroll to position [831, 0]
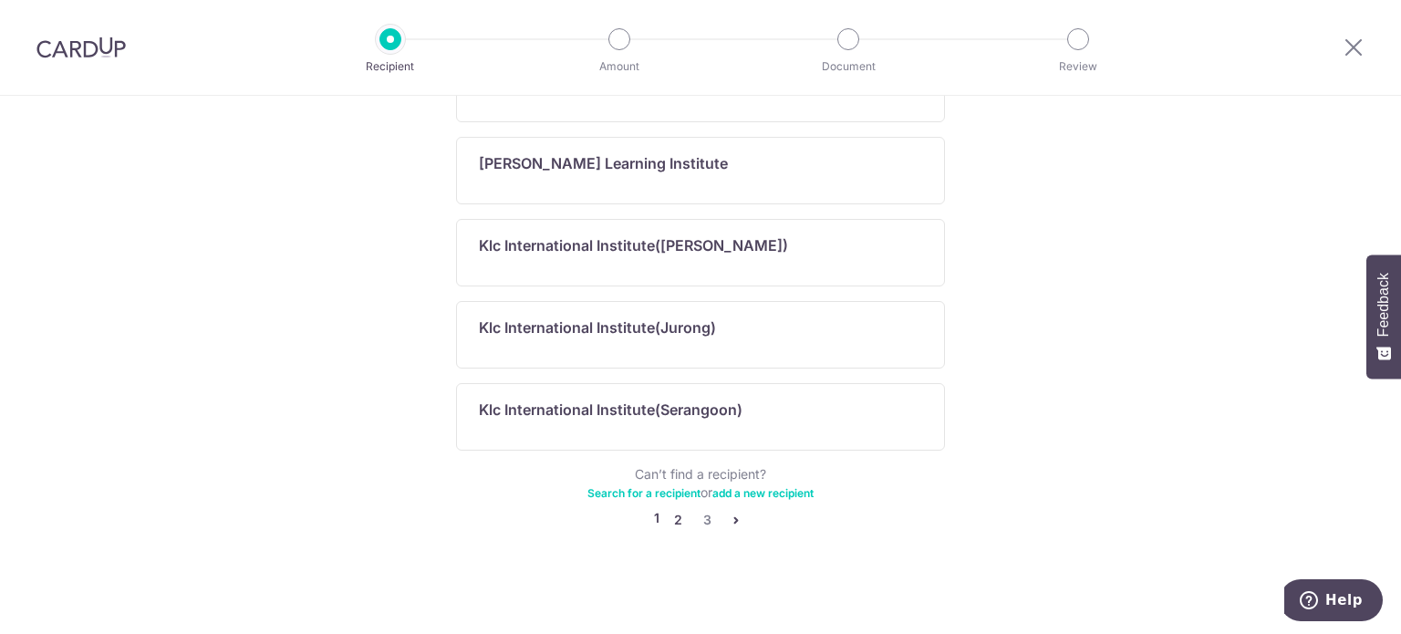
click at [677, 513] on link "2" at bounding box center [678, 520] width 22 height 22
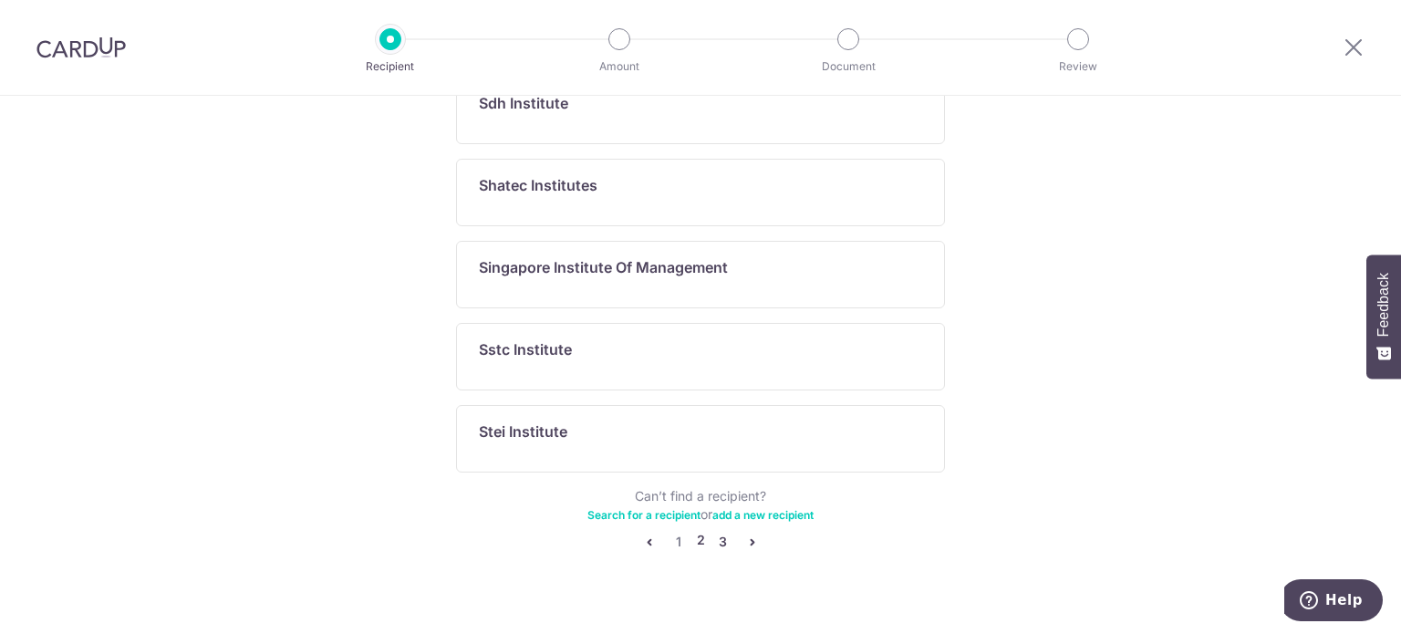
click at [718, 531] on link "3" at bounding box center [723, 542] width 22 height 22
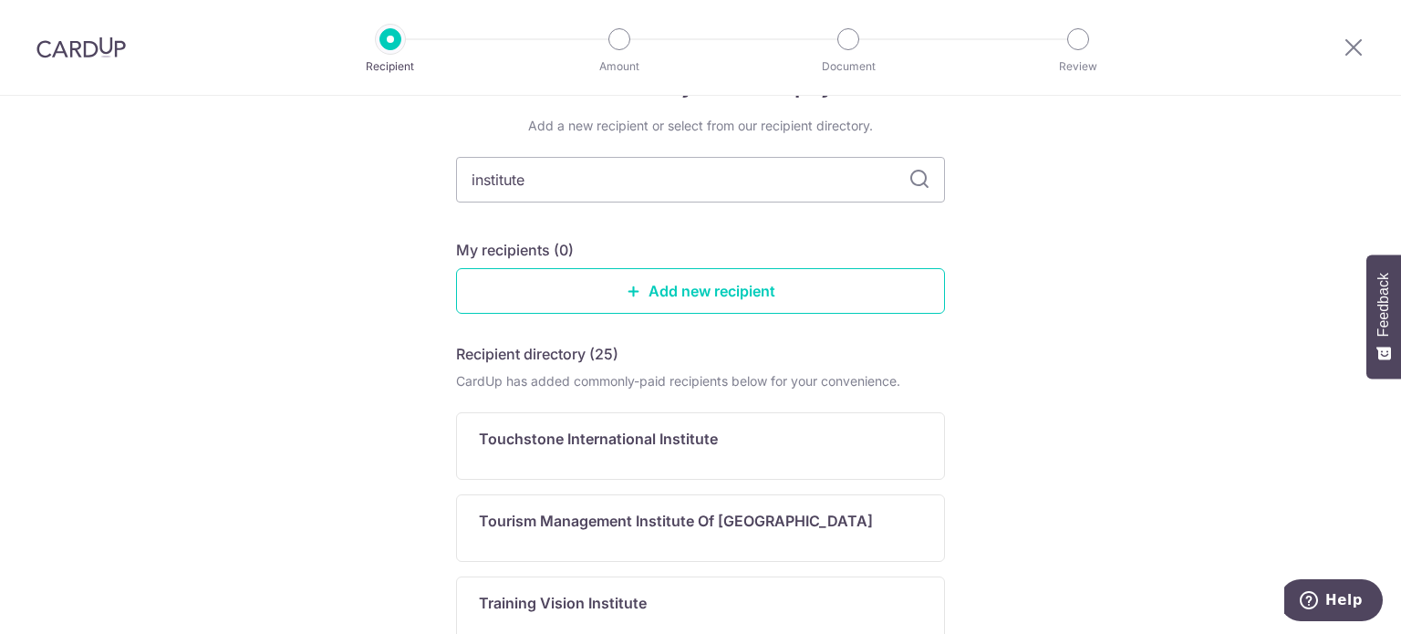
scroll to position [0, 0]
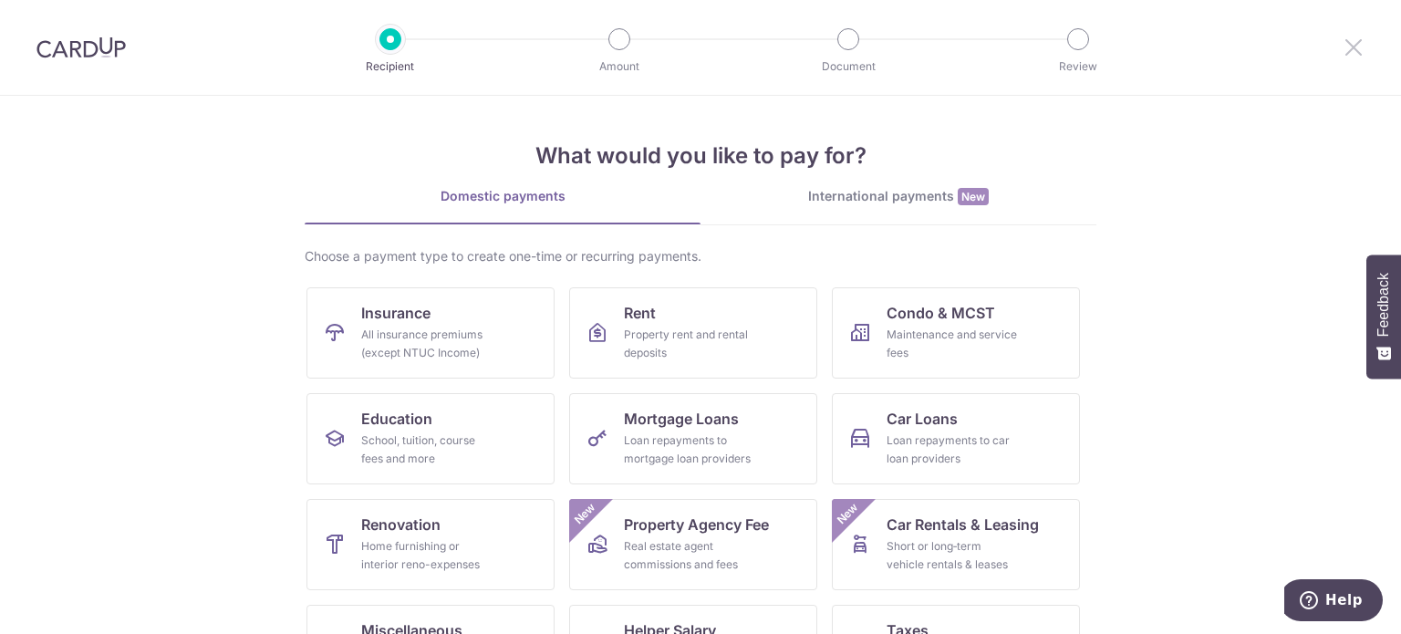
click at [1343, 49] on icon at bounding box center [1354, 47] width 22 height 23
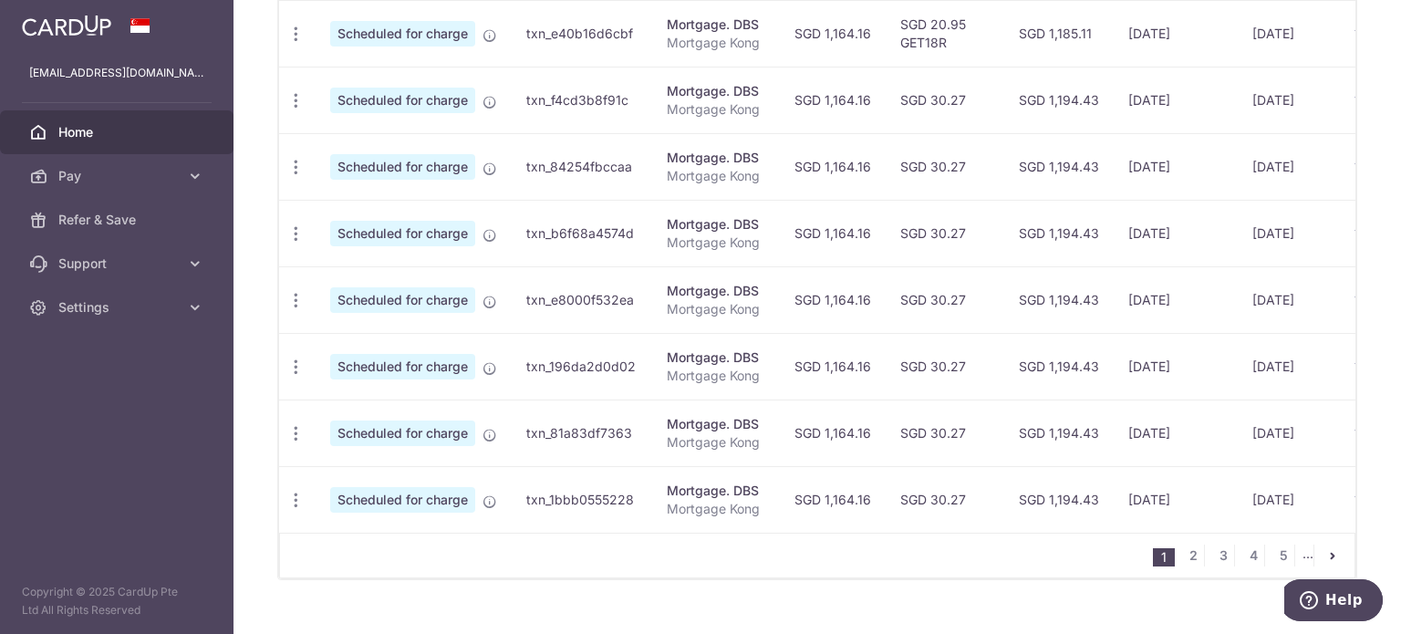
scroll to position [759, 0]
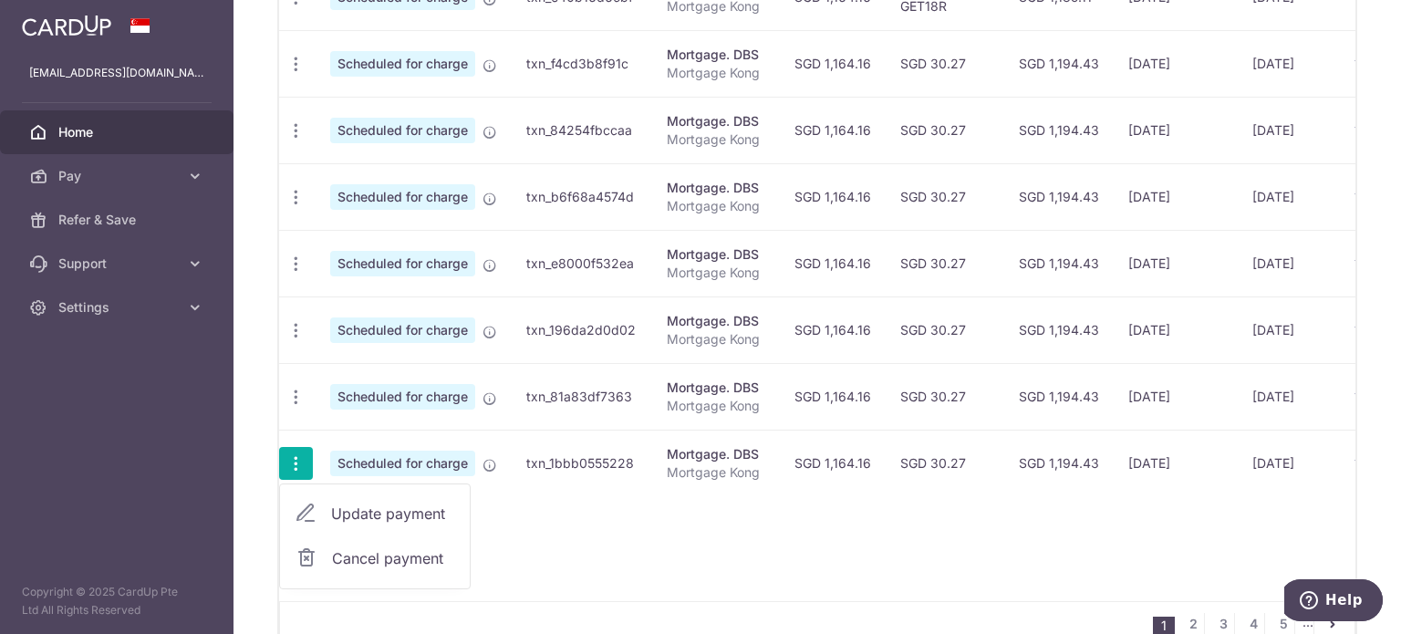
click at [379, 517] on span "Update payment" at bounding box center [393, 514] width 124 height 22
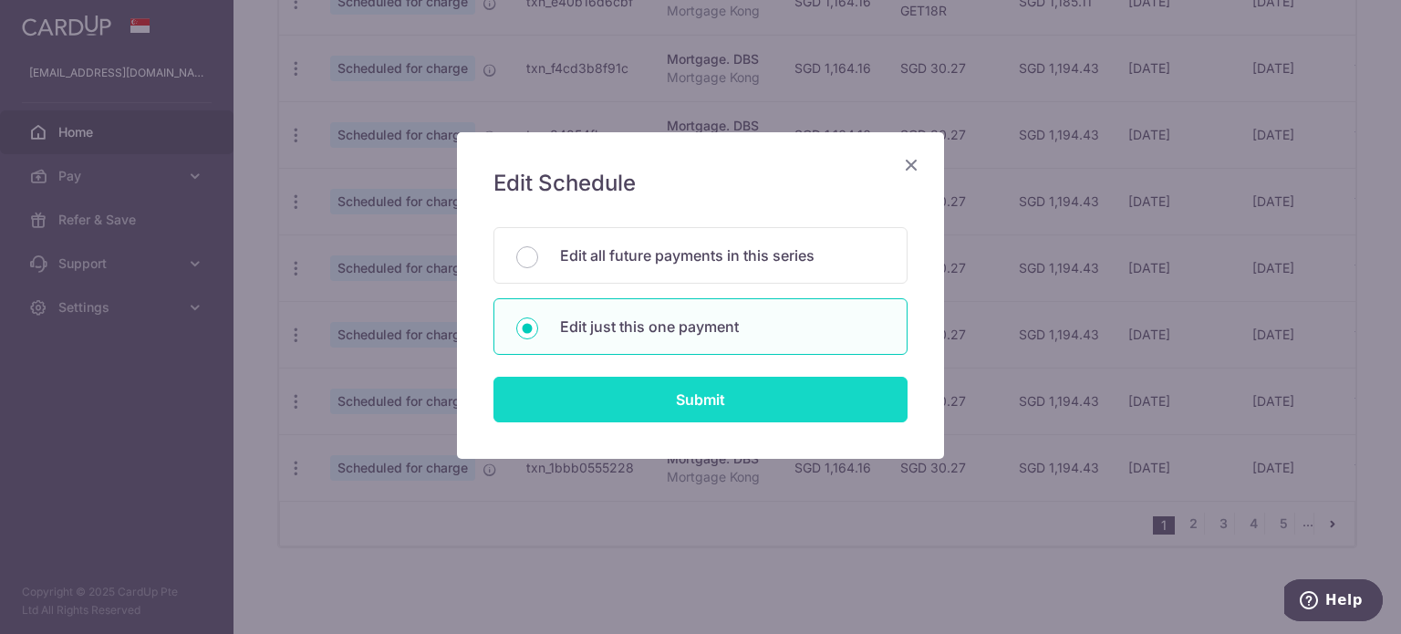
click at [649, 400] on input "Submit" at bounding box center [700, 400] width 414 height 46
radio input "true"
type input "1,164.16"
type input "[DATE]"
type input "Mortgage Kong"
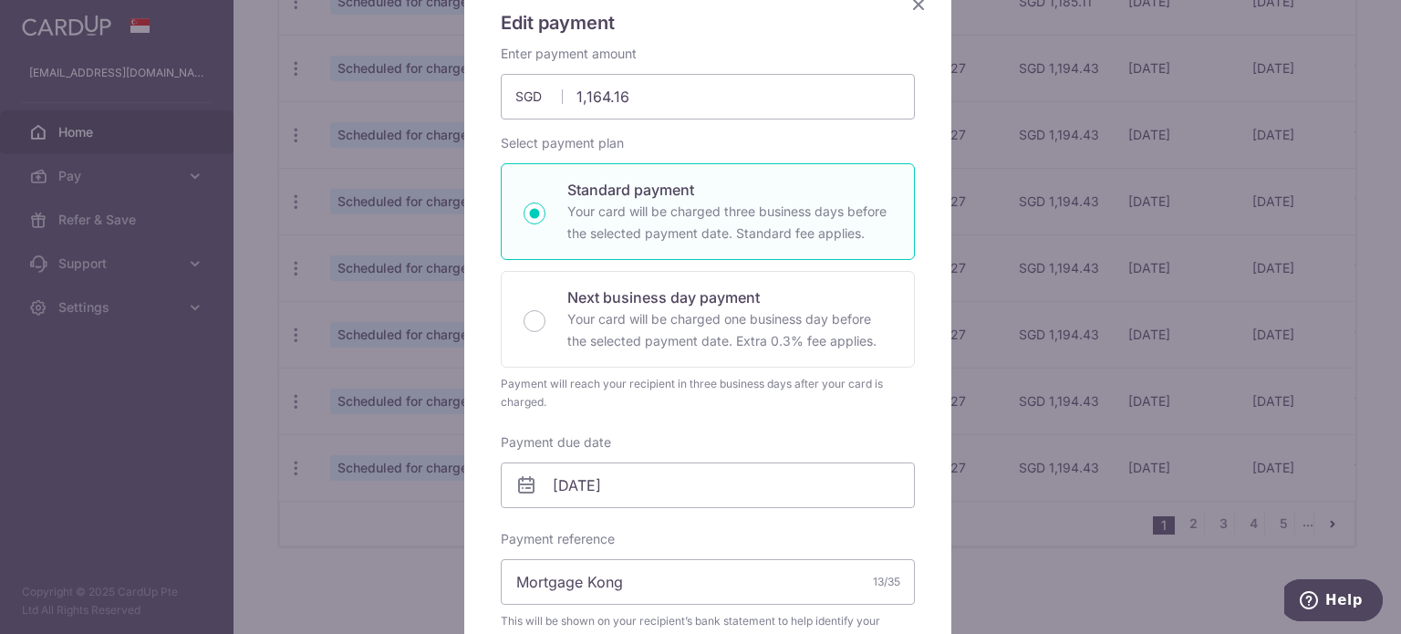
scroll to position [365, 0]
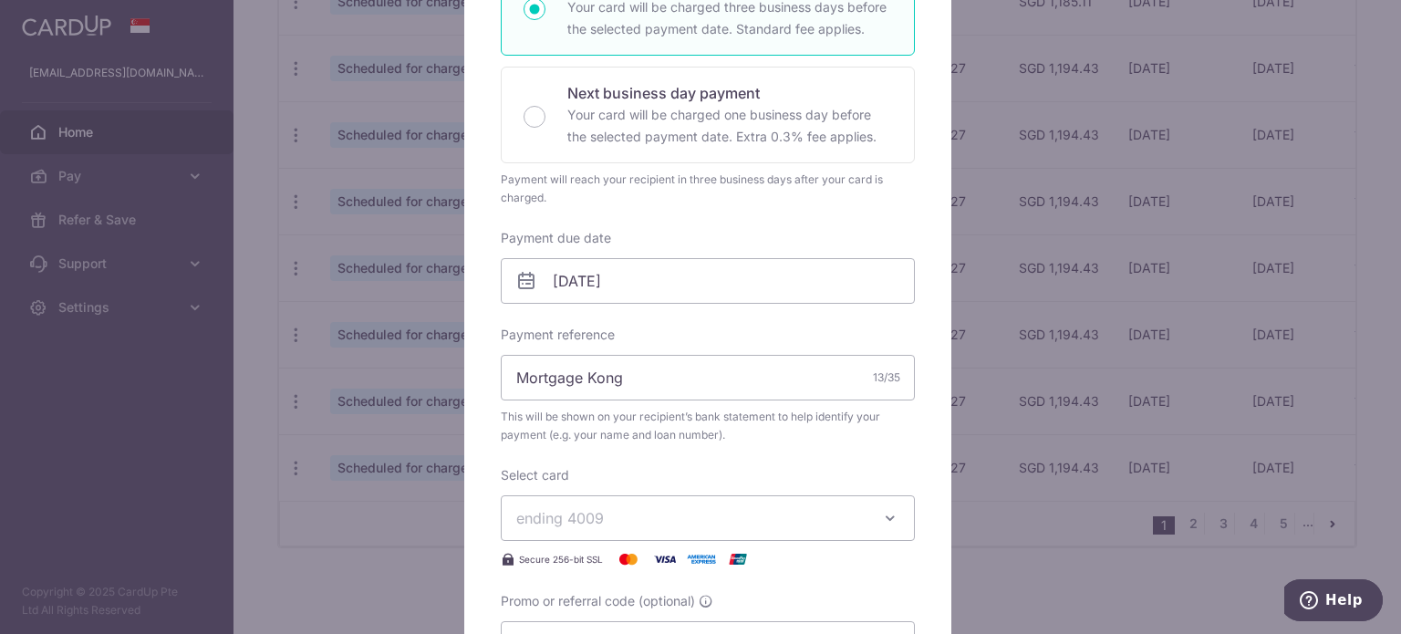
click at [658, 519] on span "ending 4009" at bounding box center [691, 518] width 350 height 22
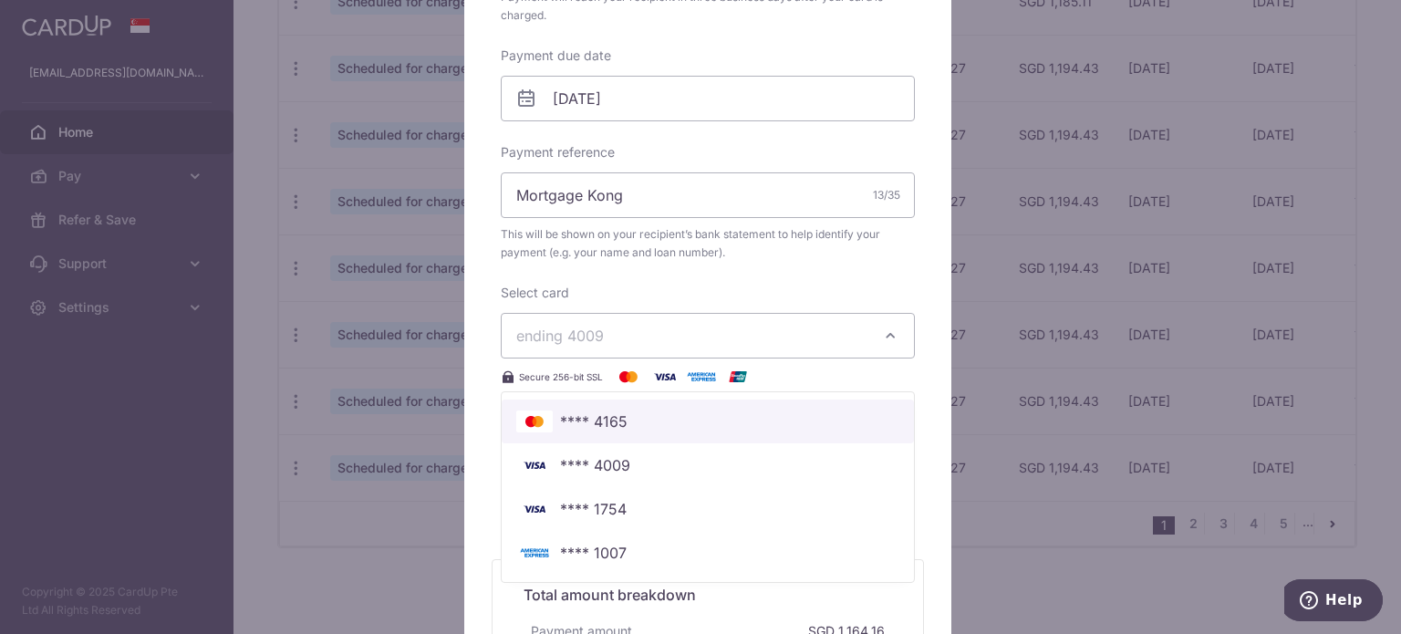
scroll to position [639, 0]
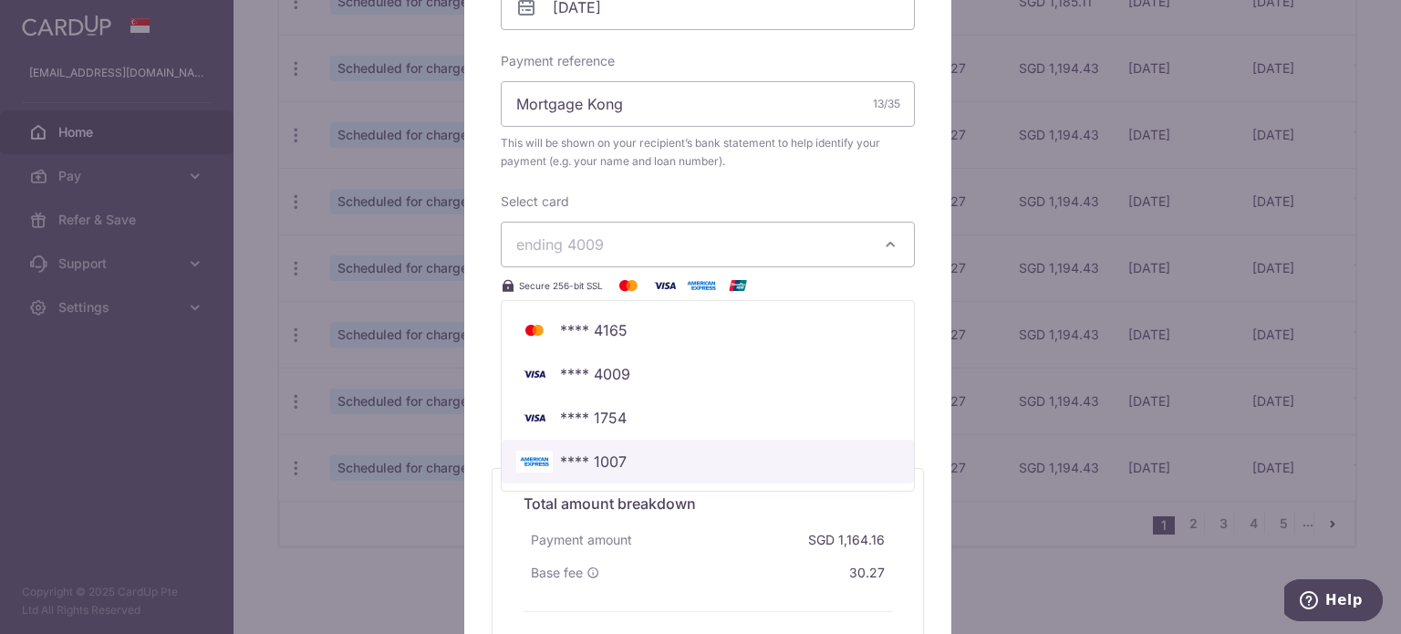
click at [603, 458] on span "**** 1007" at bounding box center [593, 462] width 67 height 22
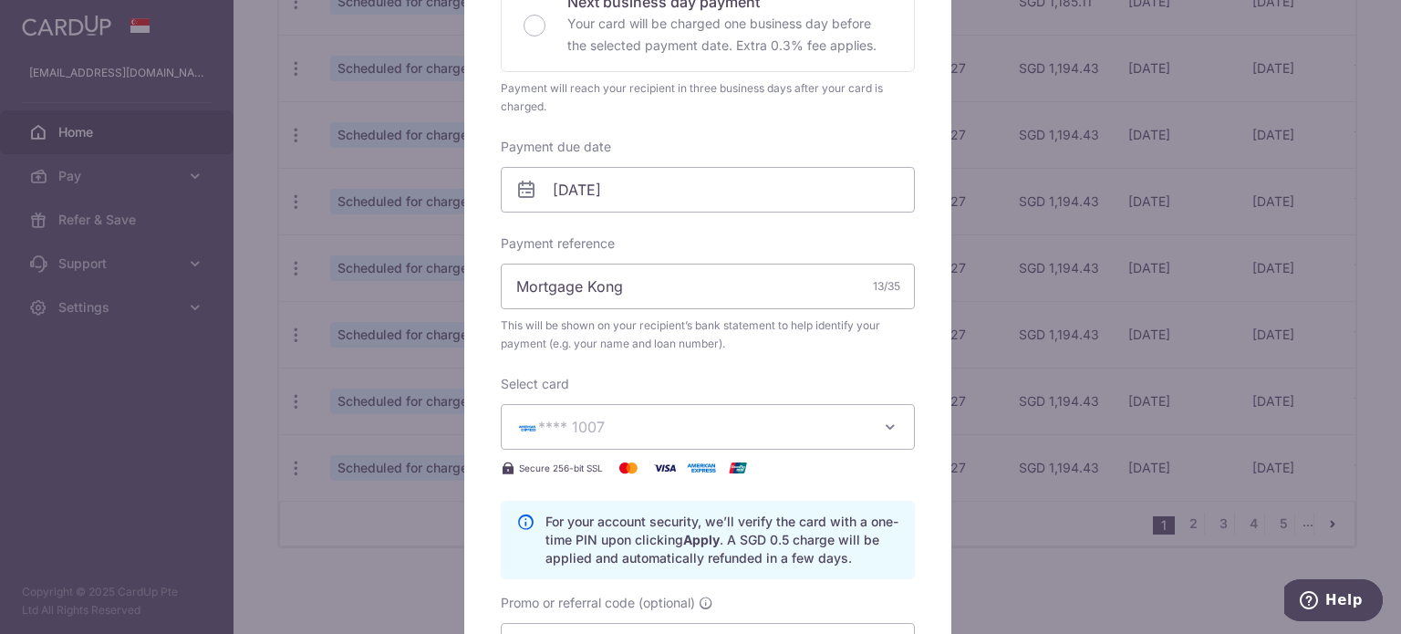
scroll to position [365, 0]
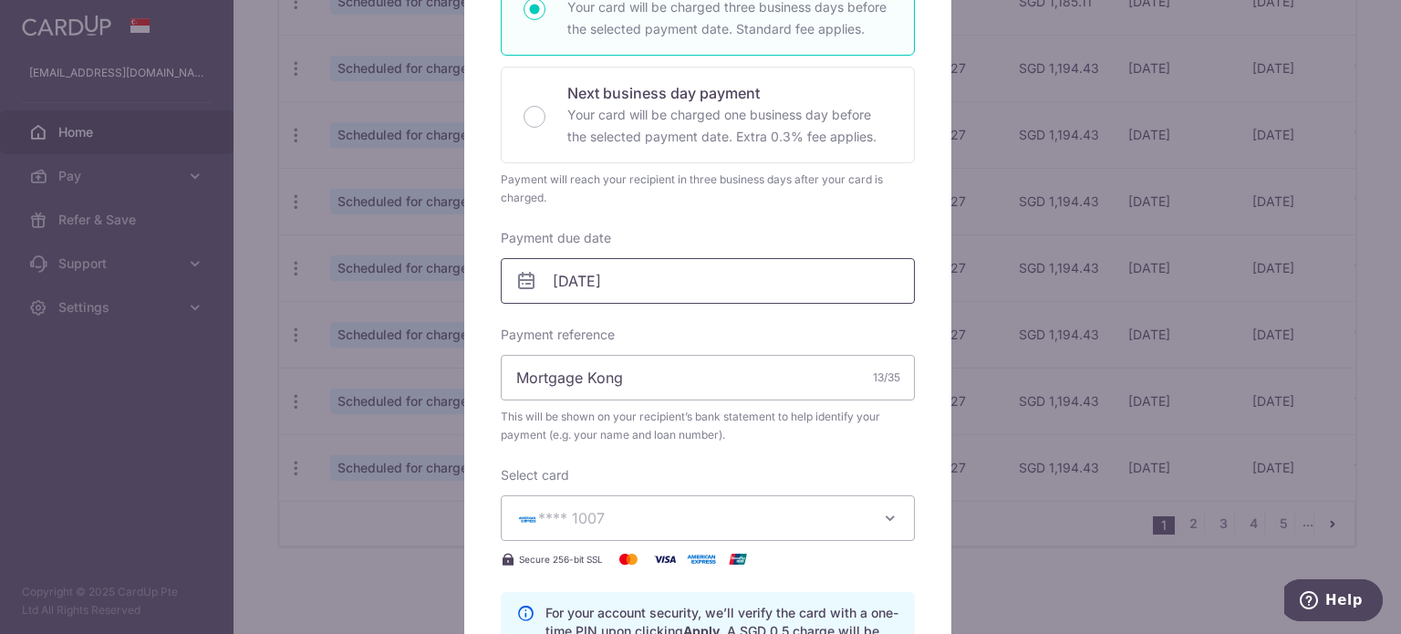
click at [638, 278] on input "04/08/2026" at bounding box center [708, 281] width 414 height 46
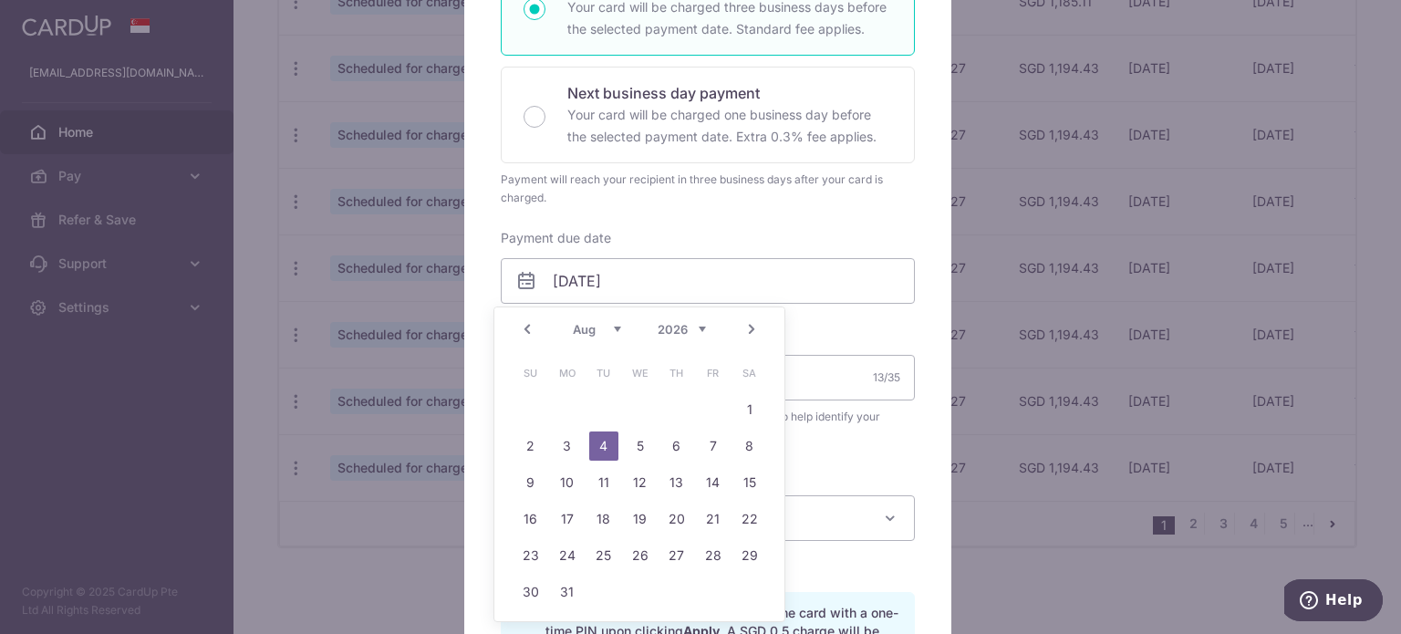
click at [691, 335] on select "2025 2026 2027 2028 2029 2030 2031 2032 2033 2034 2035" at bounding box center [682, 329] width 48 height 15
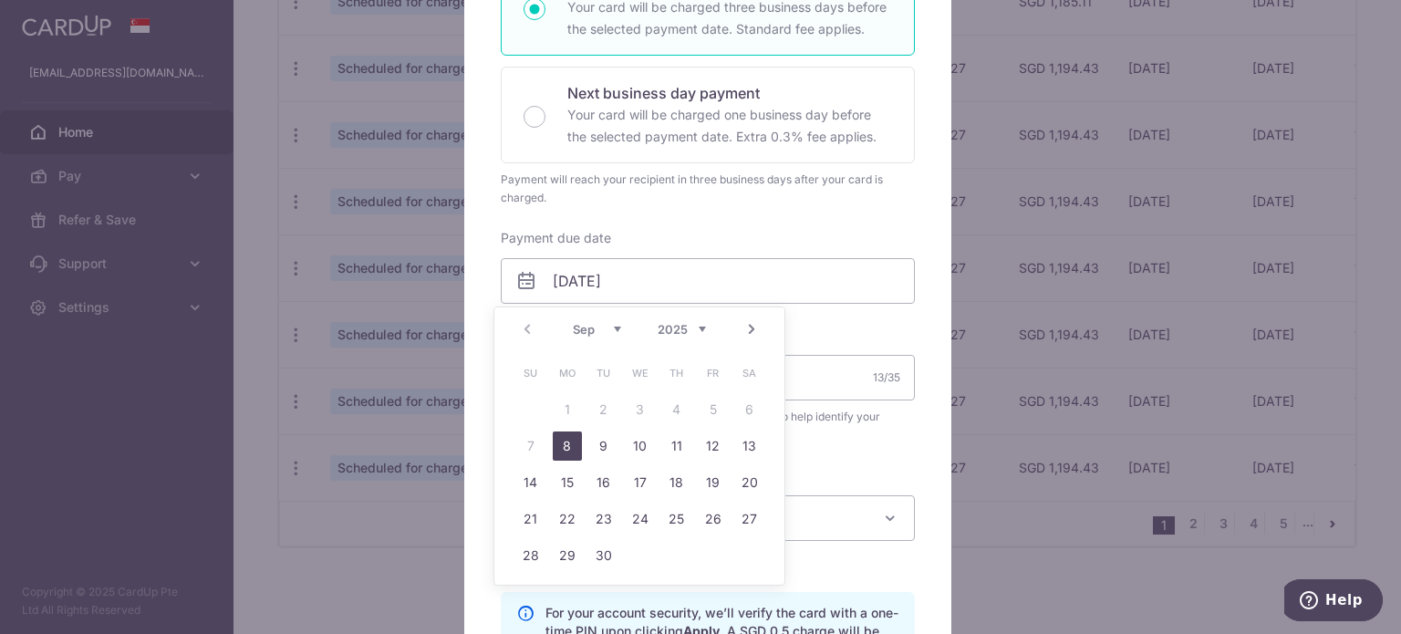
click at [558, 444] on link "8" at bounding box center [567, 445] width 29 height 29
type input "[DATE]"
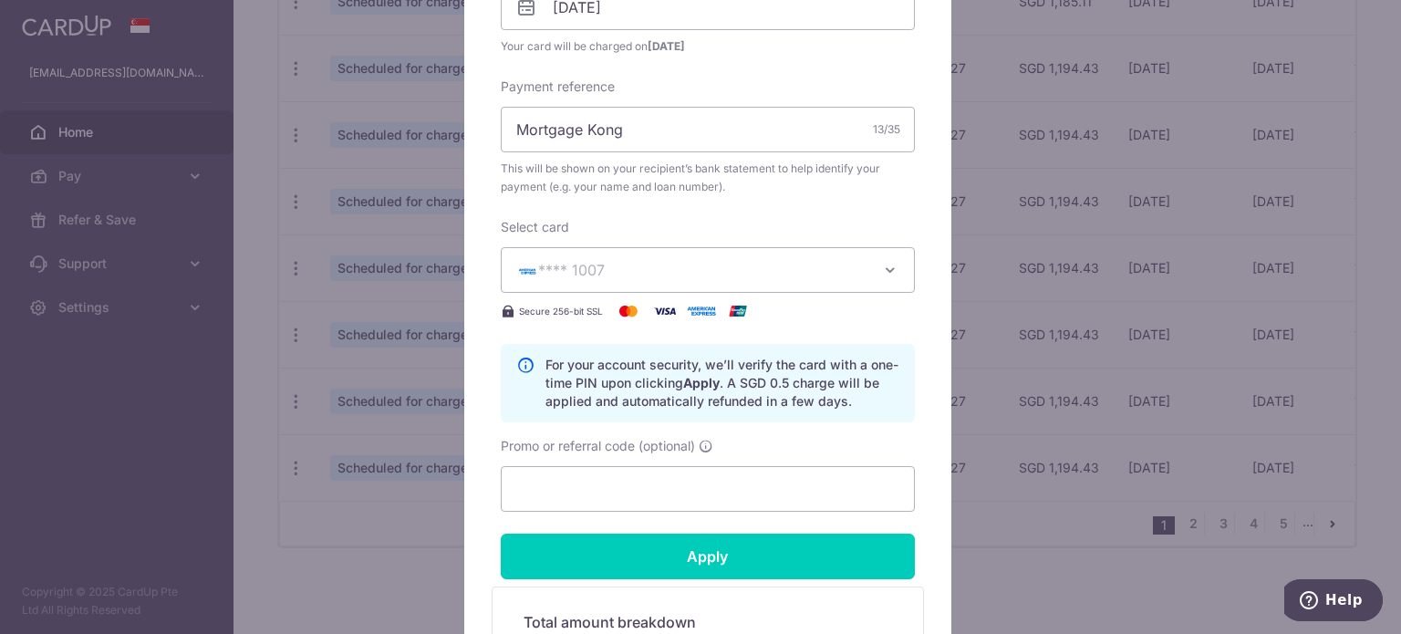
scroll to position [912, 0]
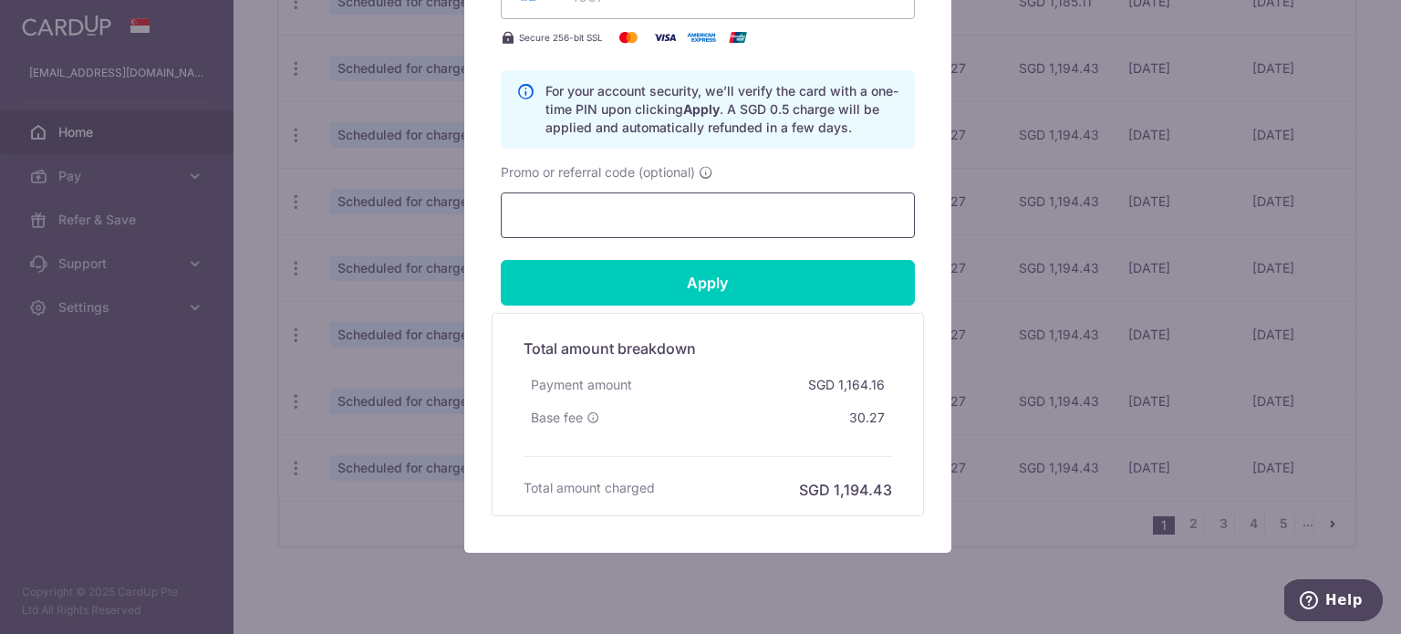
click at [634, 222] on input "Promo or referral code (optional)" at bounding box center [708, 215] width 414 height 46
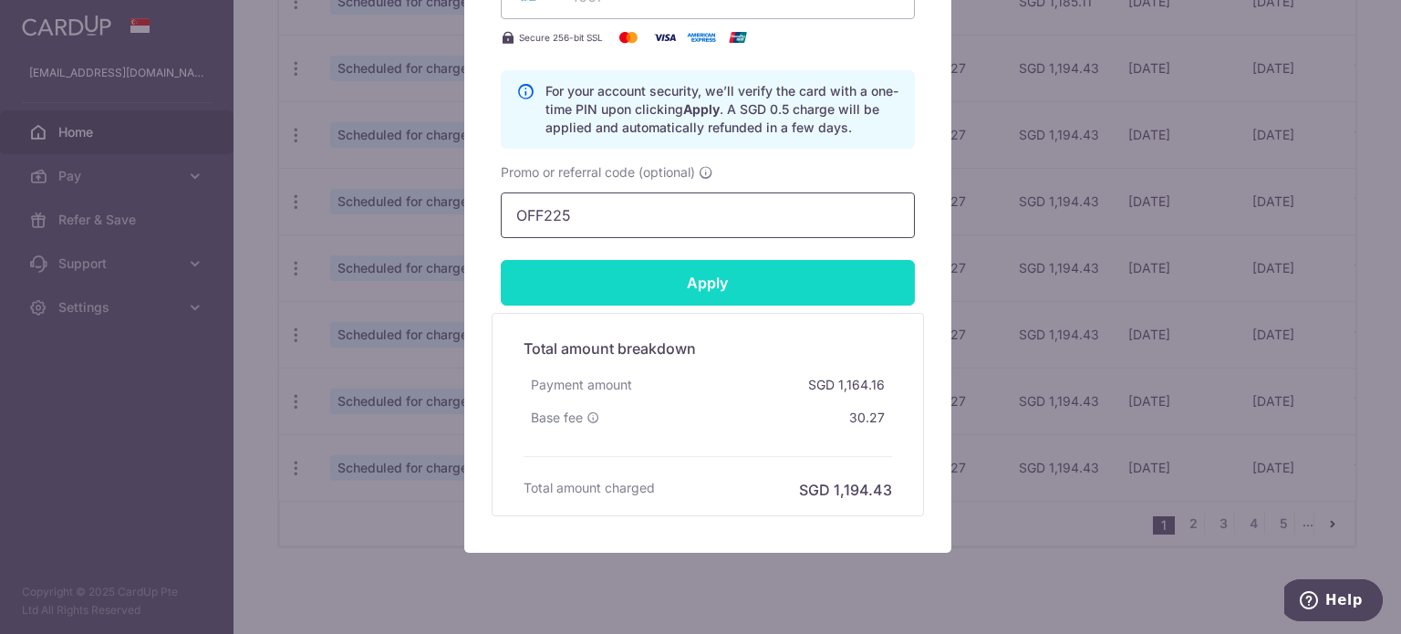
type input "OFF225"
click at [723, 281] on input "Apply" at bounding box center [708, 283] width 414 height 46
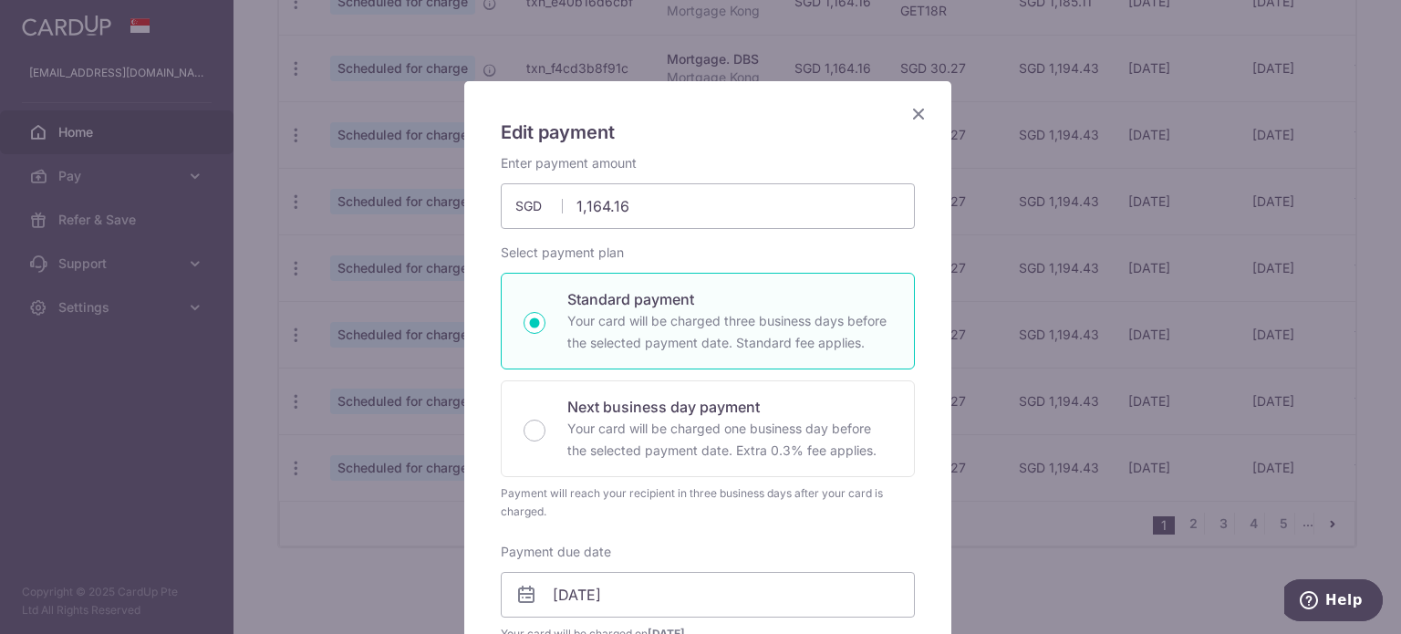
scroll to position [0, 0]
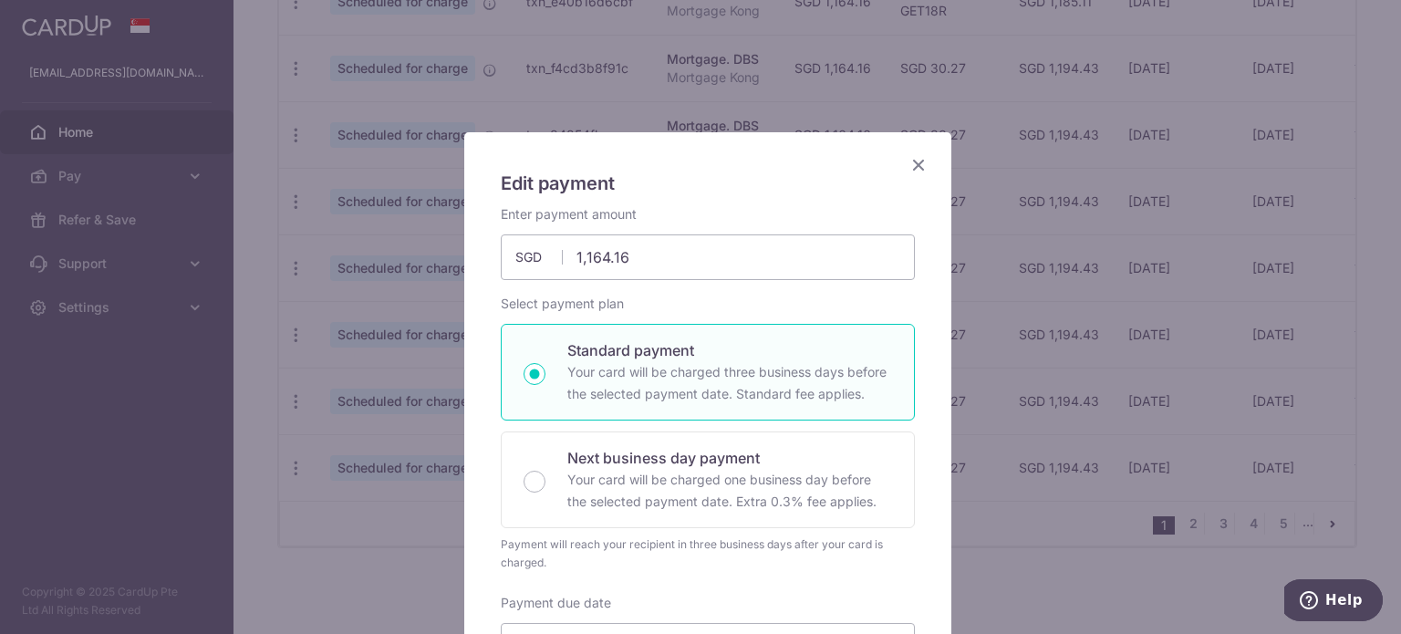
click at [909, 163] on icon "Close" at bounding box center [919, 164] width 22 height 23
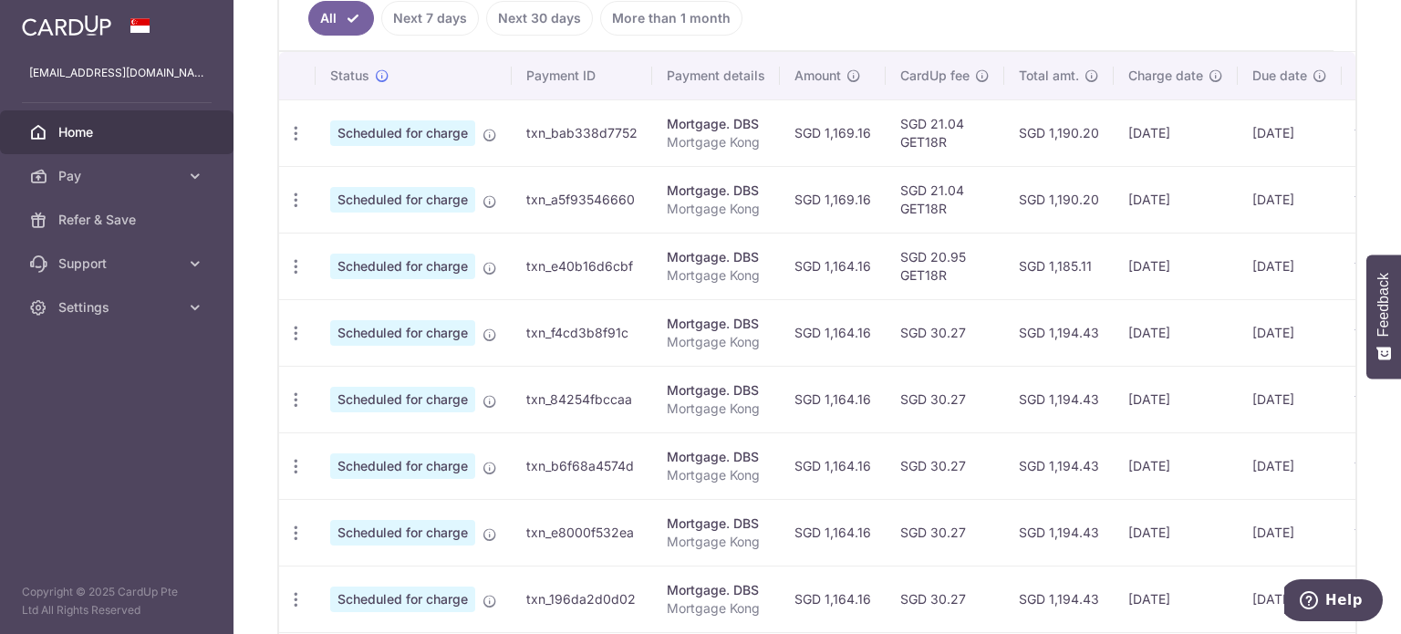
scroll to position [547, 0]
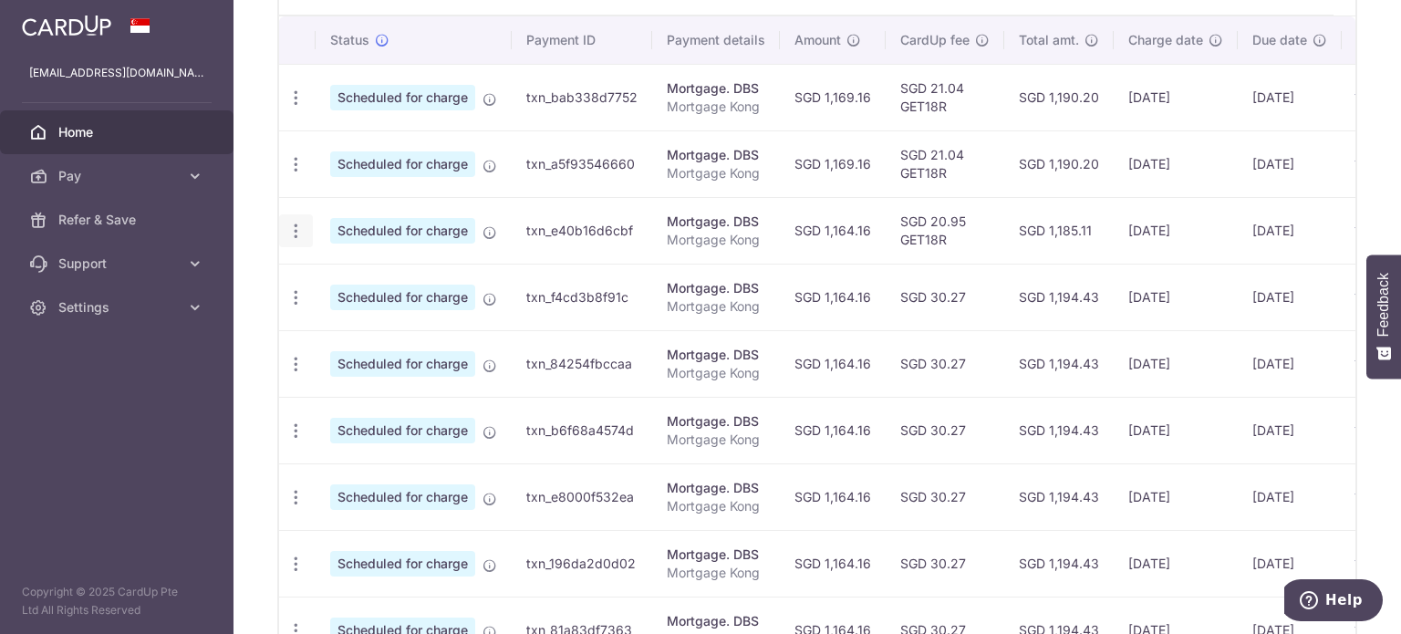
click at [301, 108] on icon "button" at bounding box center [295, 97] width 19 height 19
click at [408, 274] on span "Update payment" at bounding box center [393, 281] width 124 height 22
radio input "true"
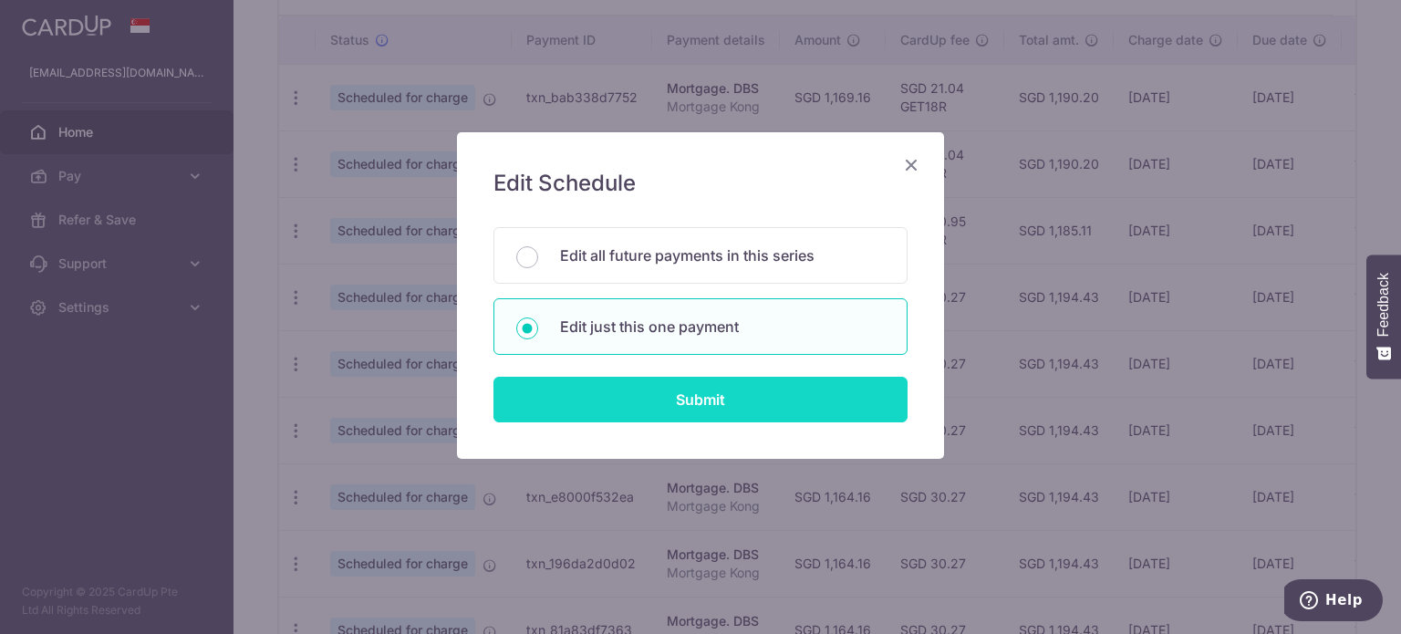
click at [682, 400] on input "Submit" at bounding box center [700, 400] width 414 height 46
radio input "true"
type input "1,164.16"
type input "04/12/2025"
type input "Mortgage Kong"
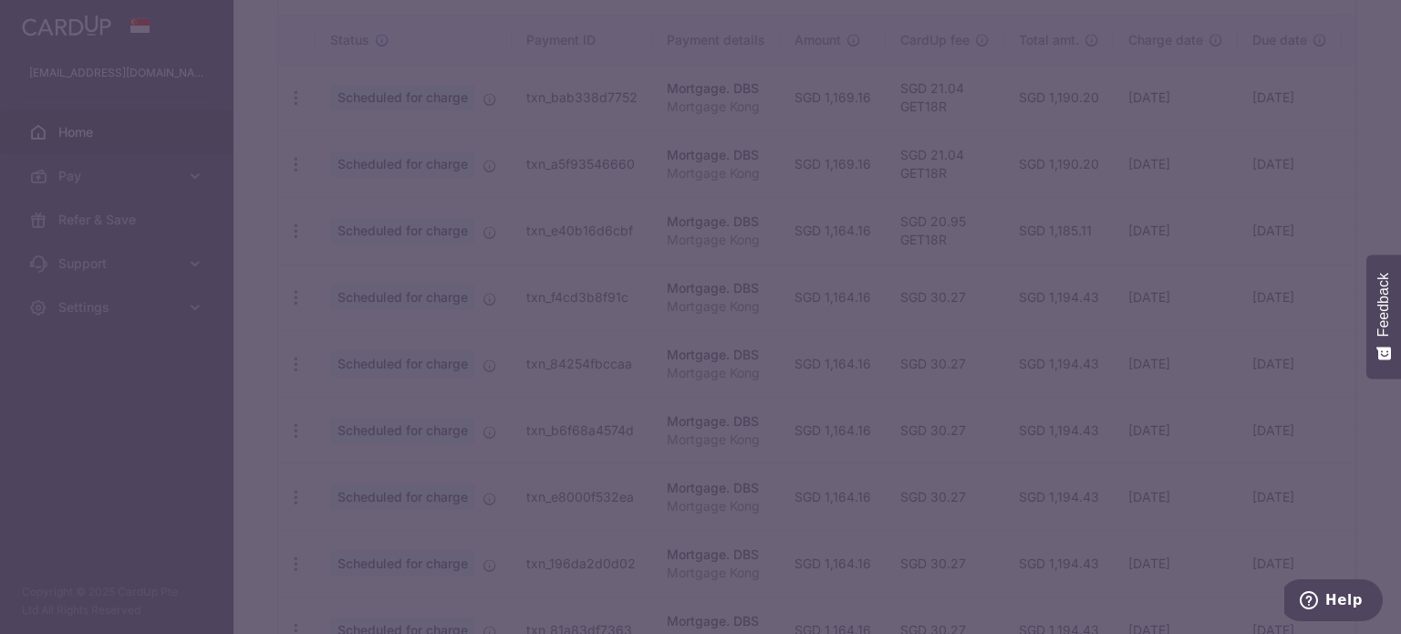
type input "GET18R"
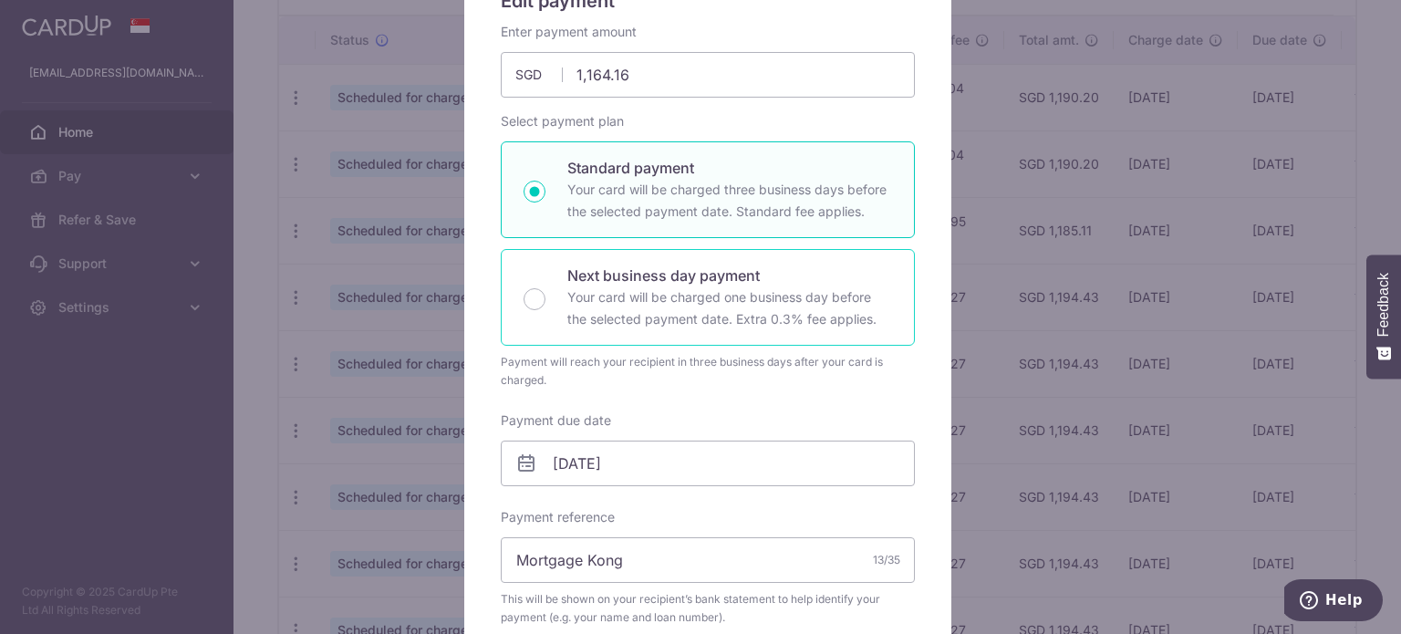
scroll to position [274, 0]
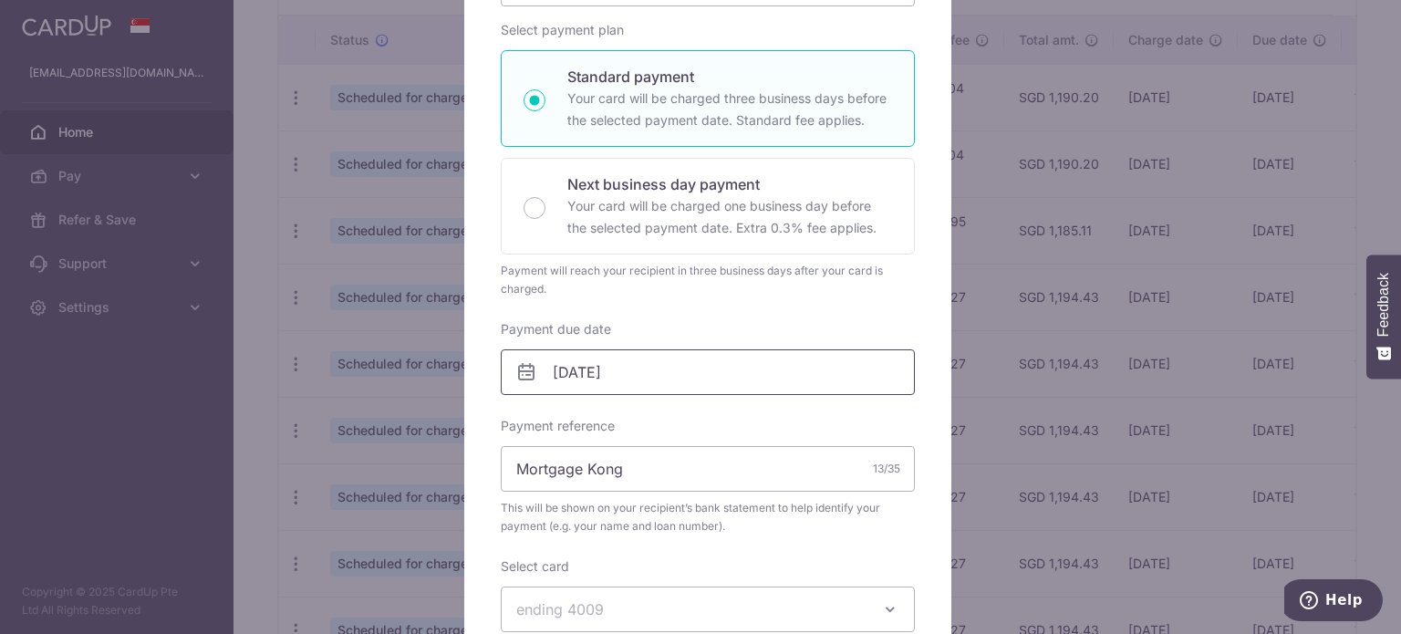
click at [628, 379] on input "04/12/2025" at bounding box center [708, 372] width 414 height 46
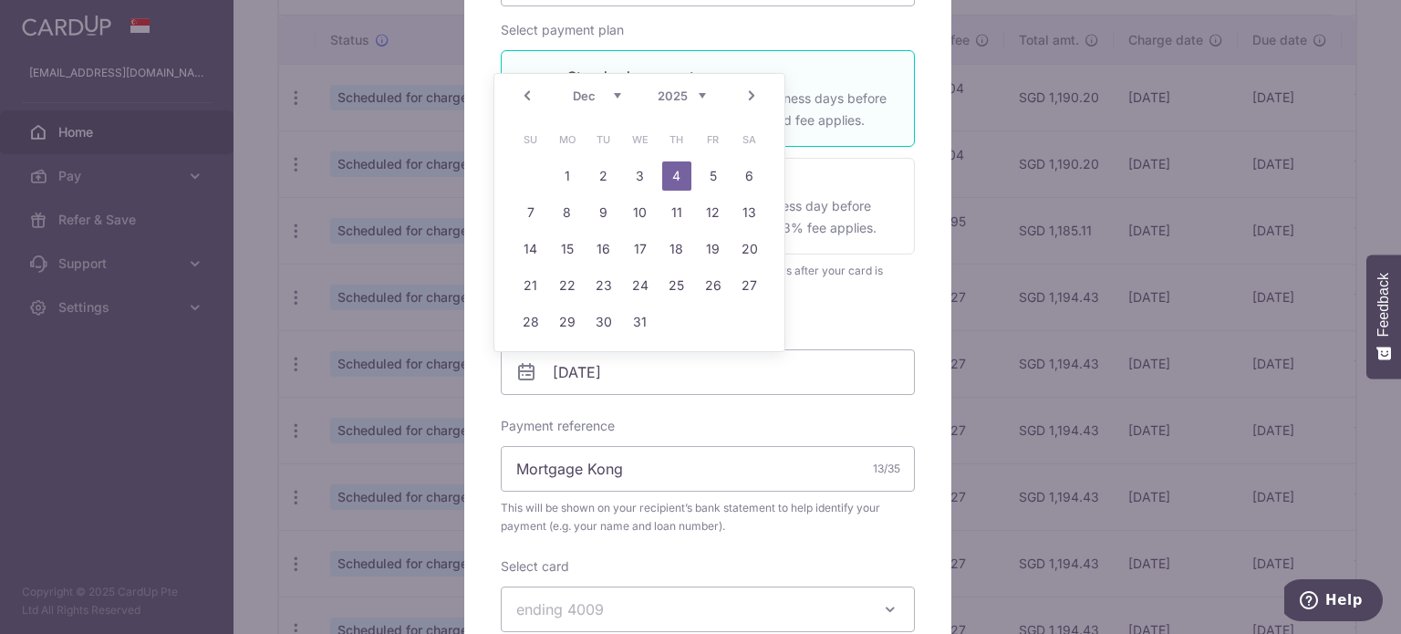
click at [526, 99] on link "Prev" at bounding box center [527, 96] width 22 height 22
click at [751, 249] on link "15" at bounding box center [749, 248] width 29 height 29
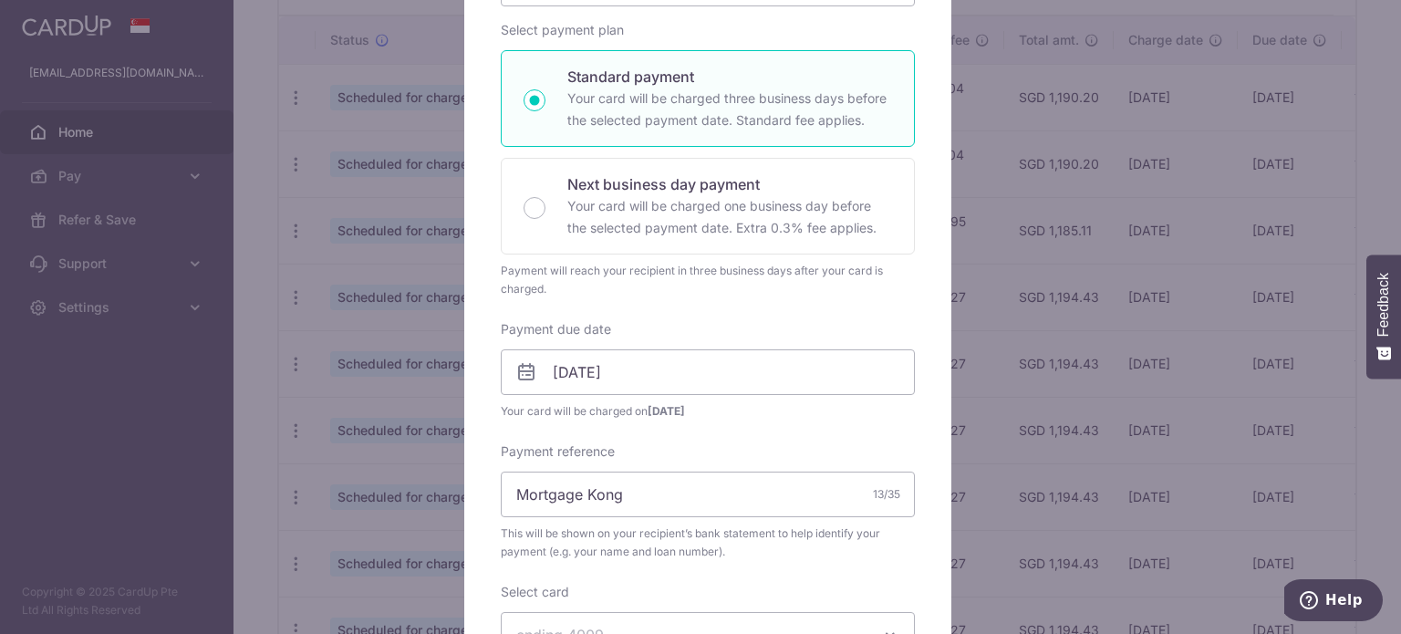
click at [515, 376] on icon at bounding box center [526, 372] width 22 height 22
click at [551, 371] on input "15/11/2025" at bounding box center [708, 372] width 414 height 46
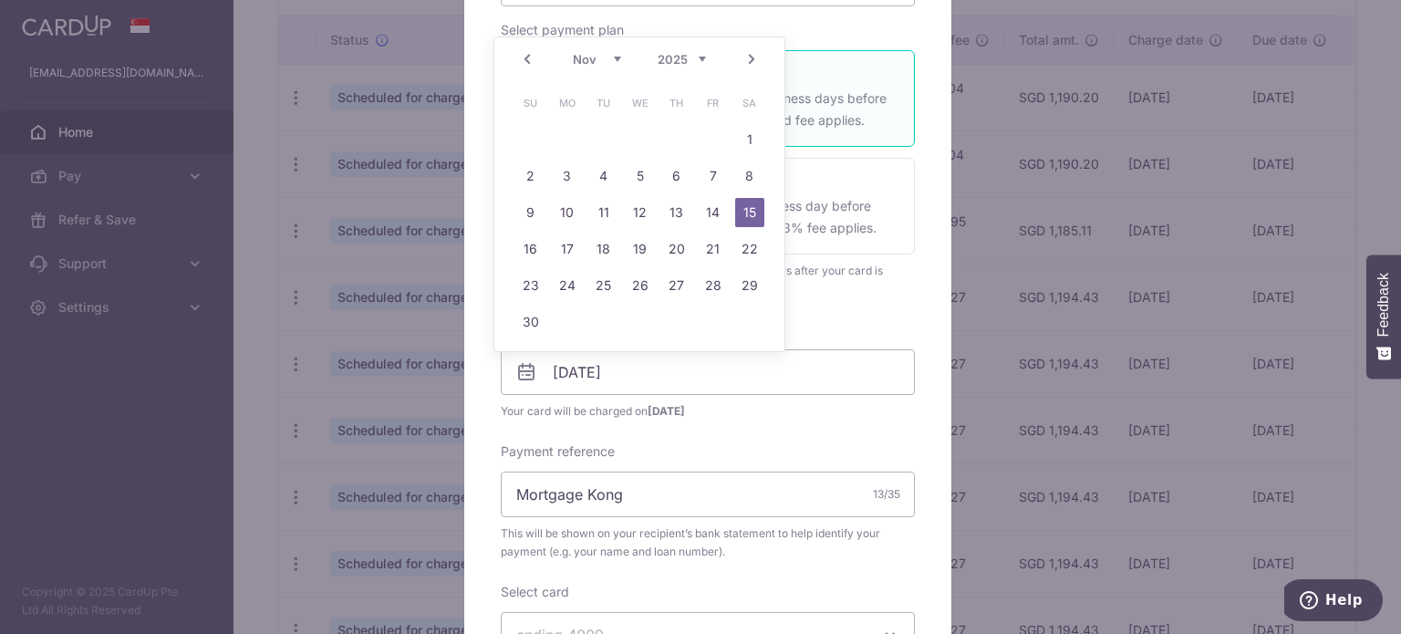
drag, startPoint x: 596, startPoint y: 215, endPoint x: 596, endPoint y: 255, distance: 39.2
click at [596, 255] on tbody "1 2 3 4 5 6 7 8 9 10 11 12 13 14 15 16 17 18 19 20 21 22 23 24 25 26 27 28 29 30" at bounding box center [640, 230] width 255 height 219
click at [598, 253] on link "18" at bounding box center [603, 248] width 29 height 29
type input "18/11/2025"
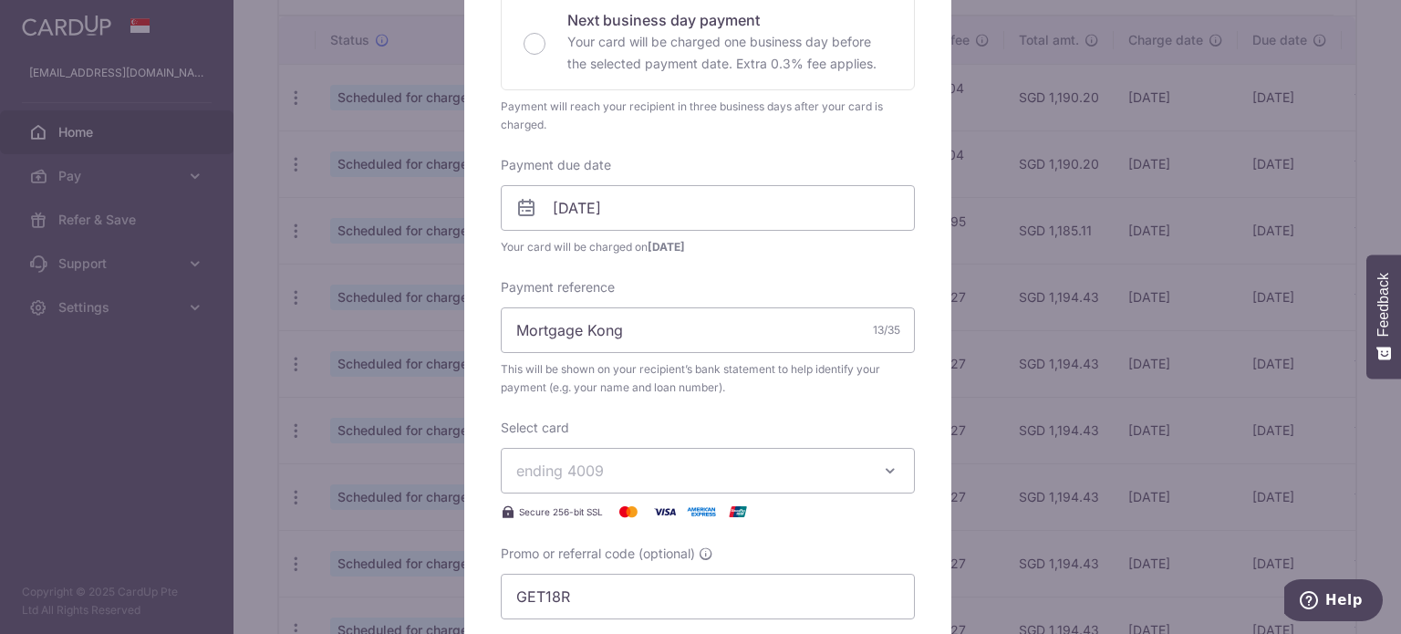
scroll to position [547, 0]
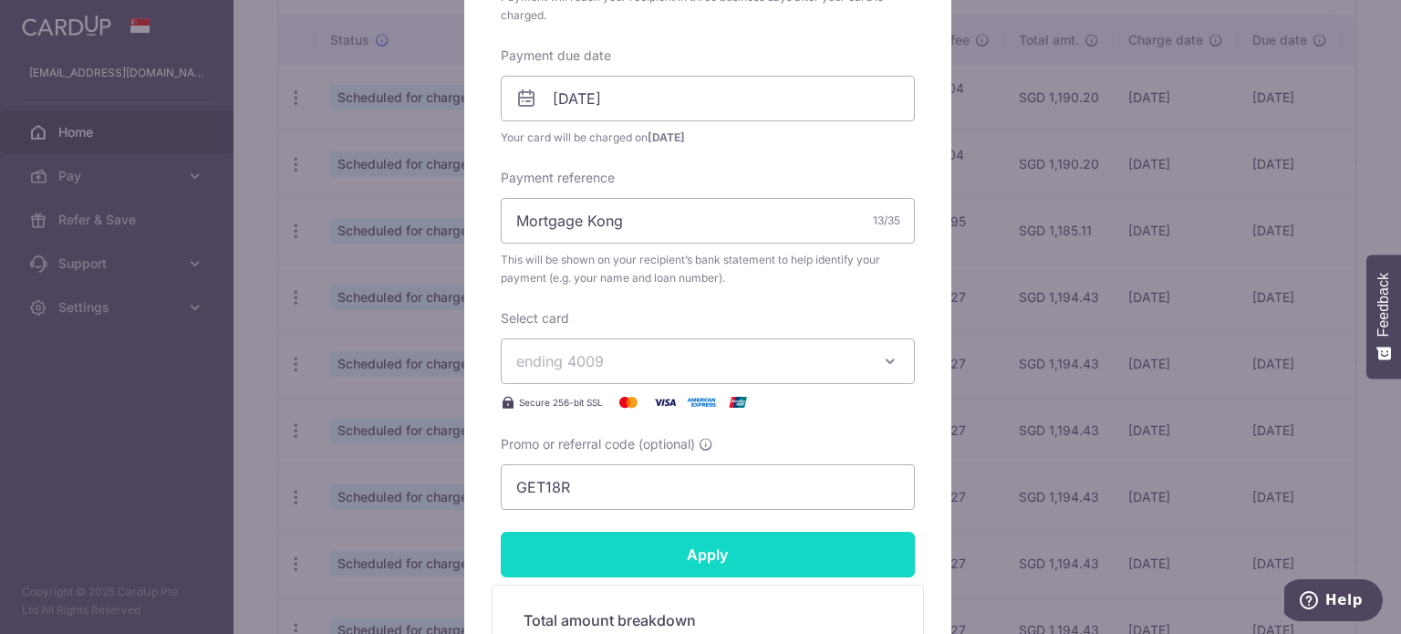
click at [670, 547] on input "Apply" at bounding box center [708, 555] width 414 height 46
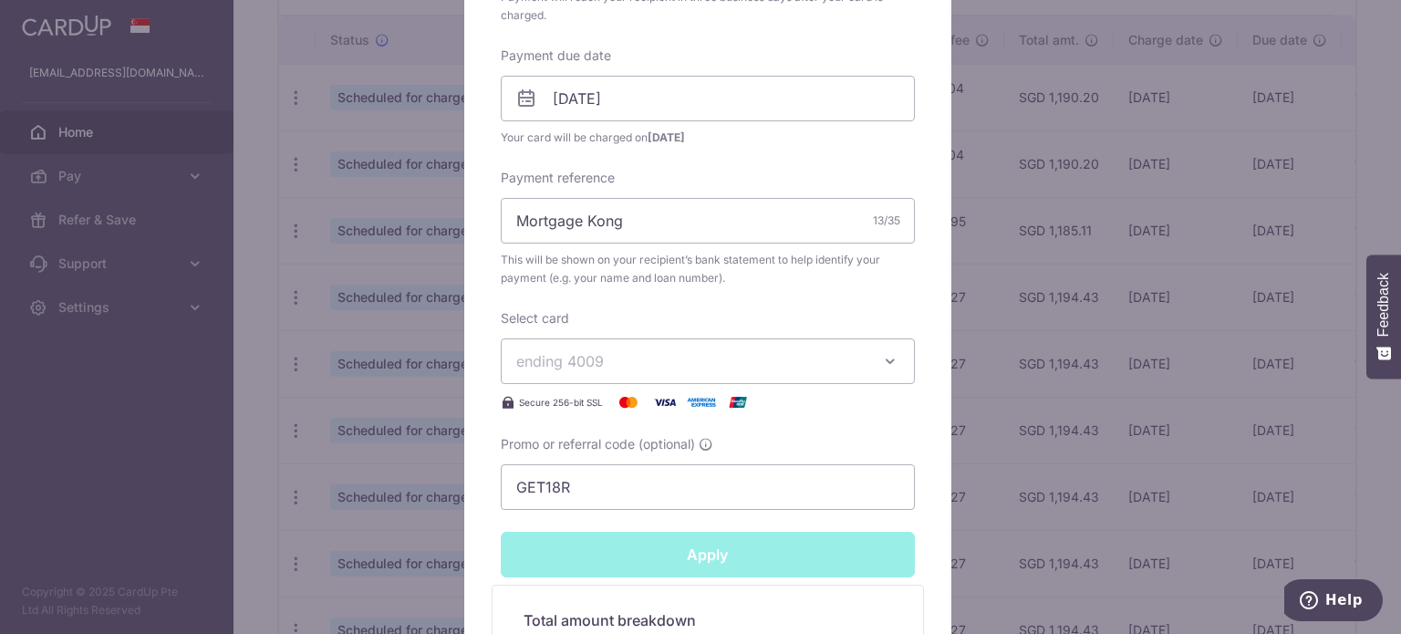
type input "Successfully Applied"
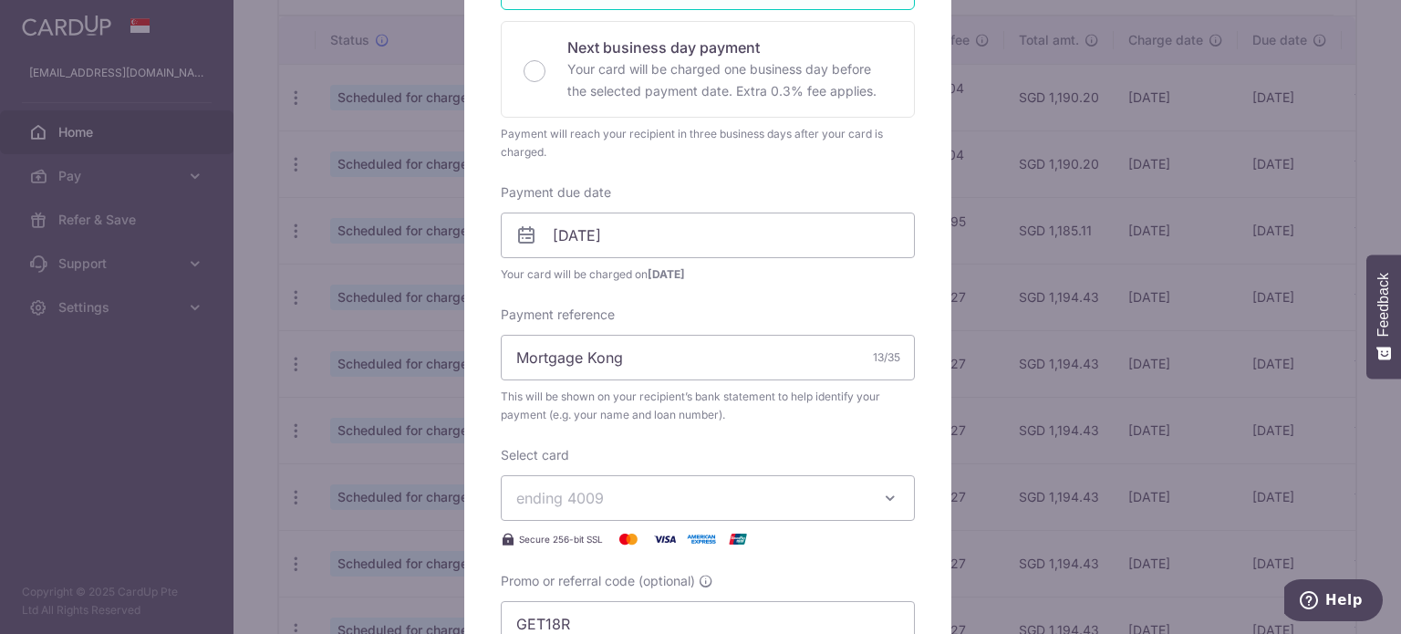
scroll to position [0, 0]
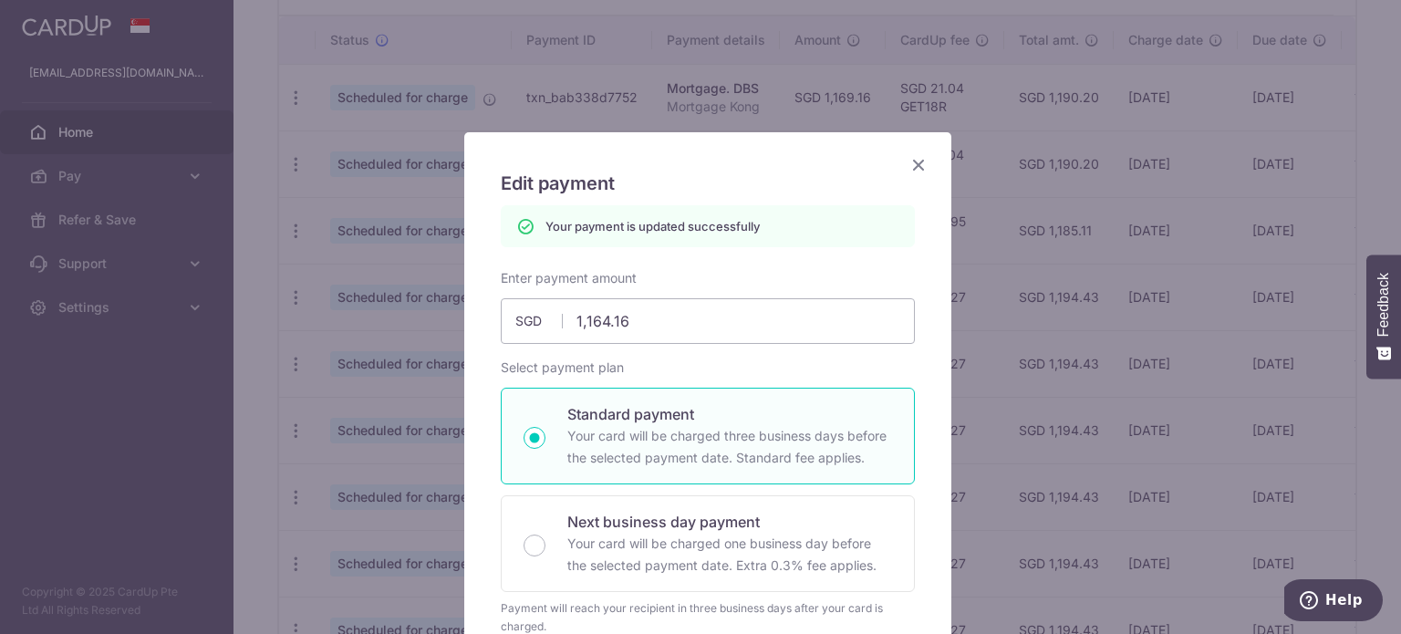
click at [917, 169] on icon "Close" at bounding box center [919, 164] width 22 height 23
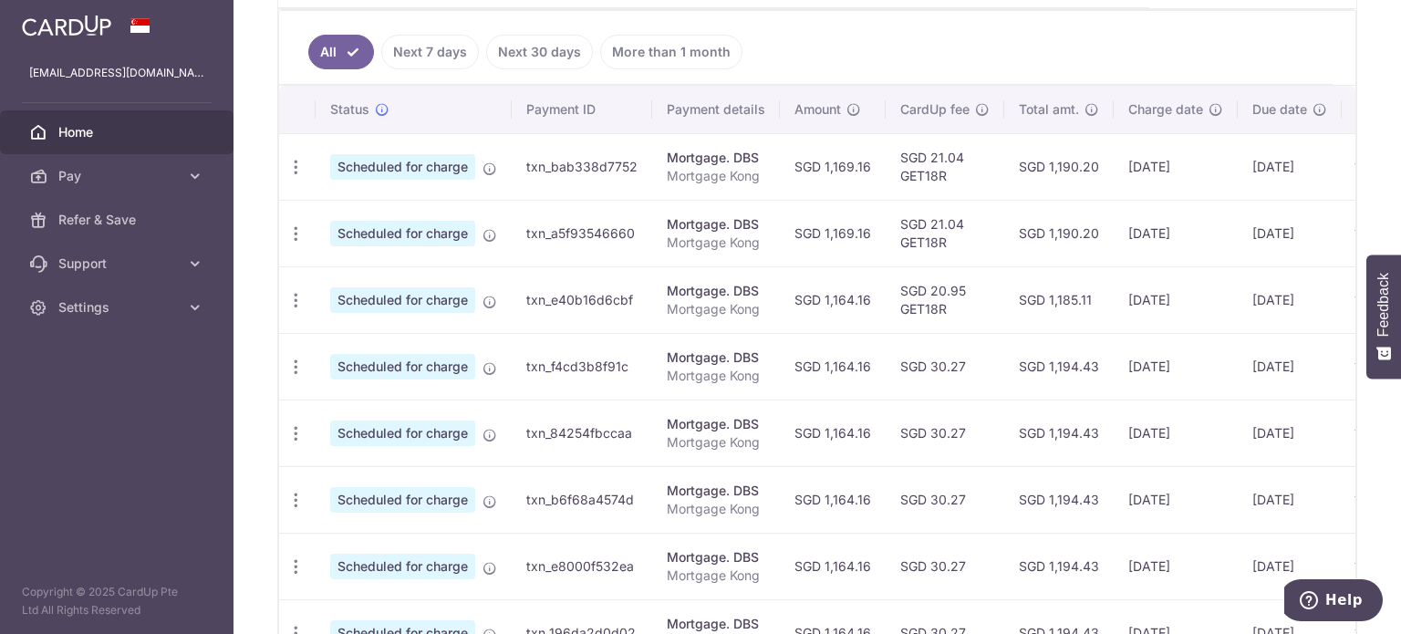
scroll to position [569, 0]
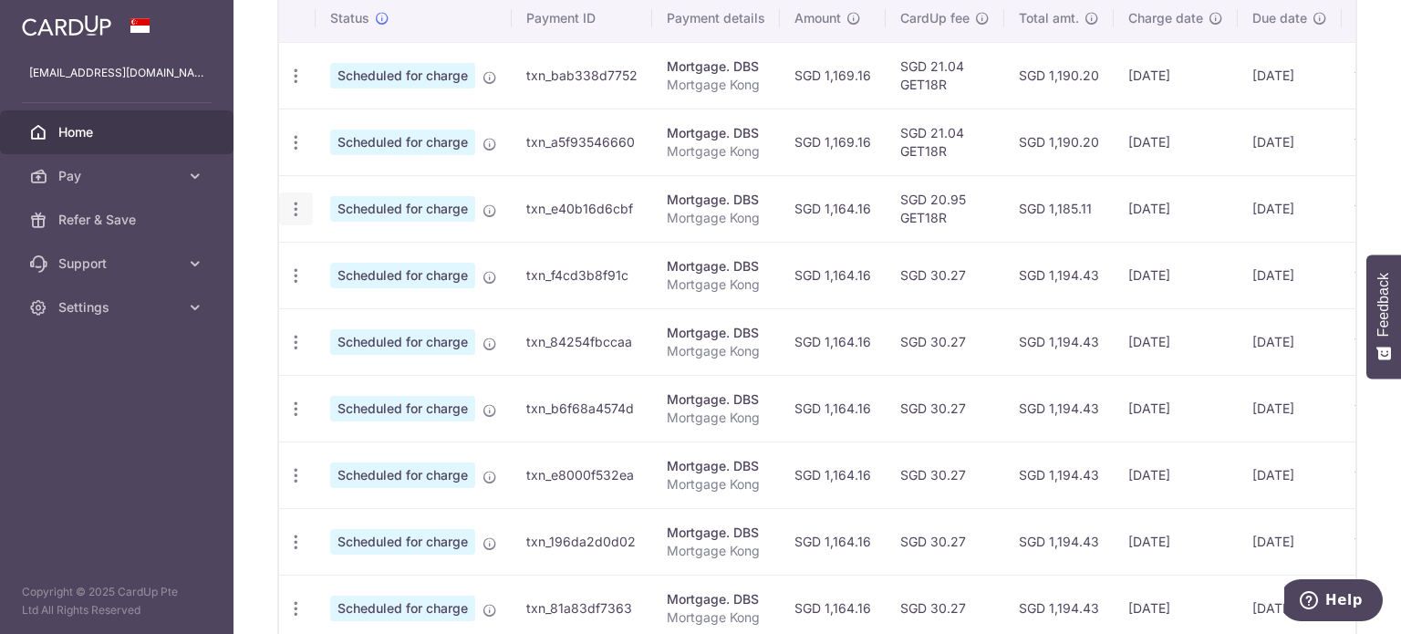
click at [288, 86] on icon "button" at bounding box center [295, 76] width 19 height 19
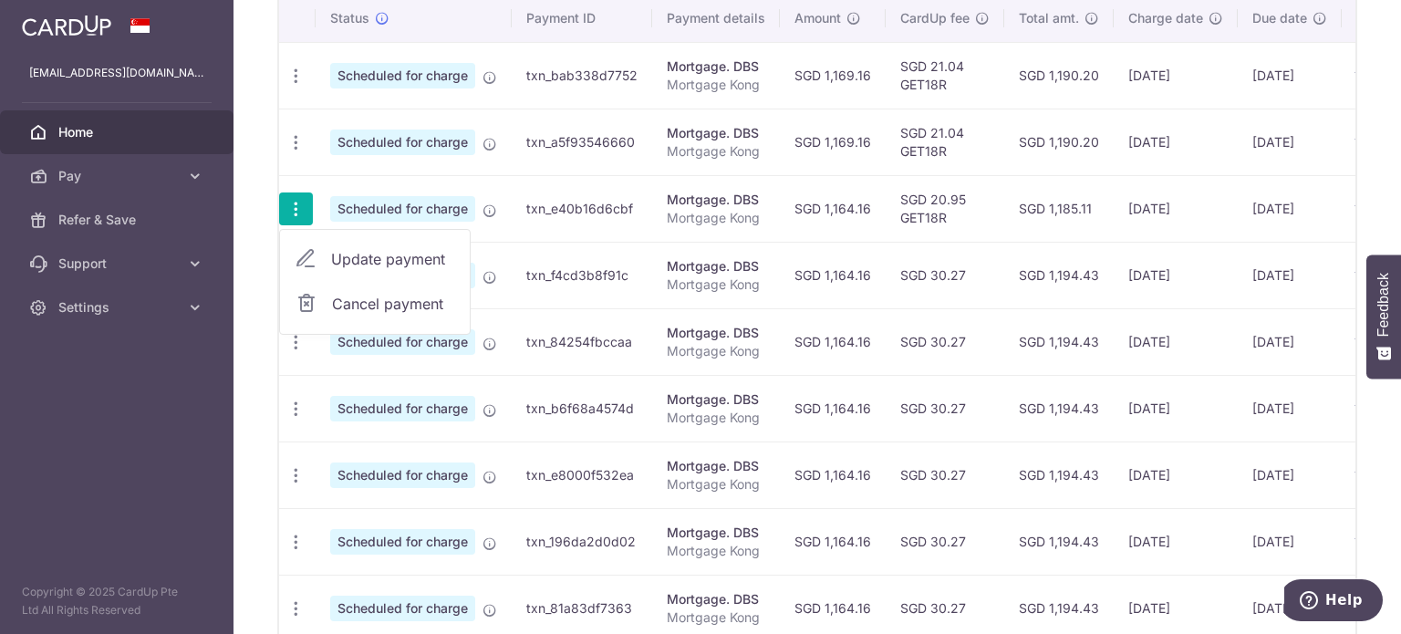
click at [393, 258] on span "Update payment" at bounding box center [393, 259] width 124 height 22
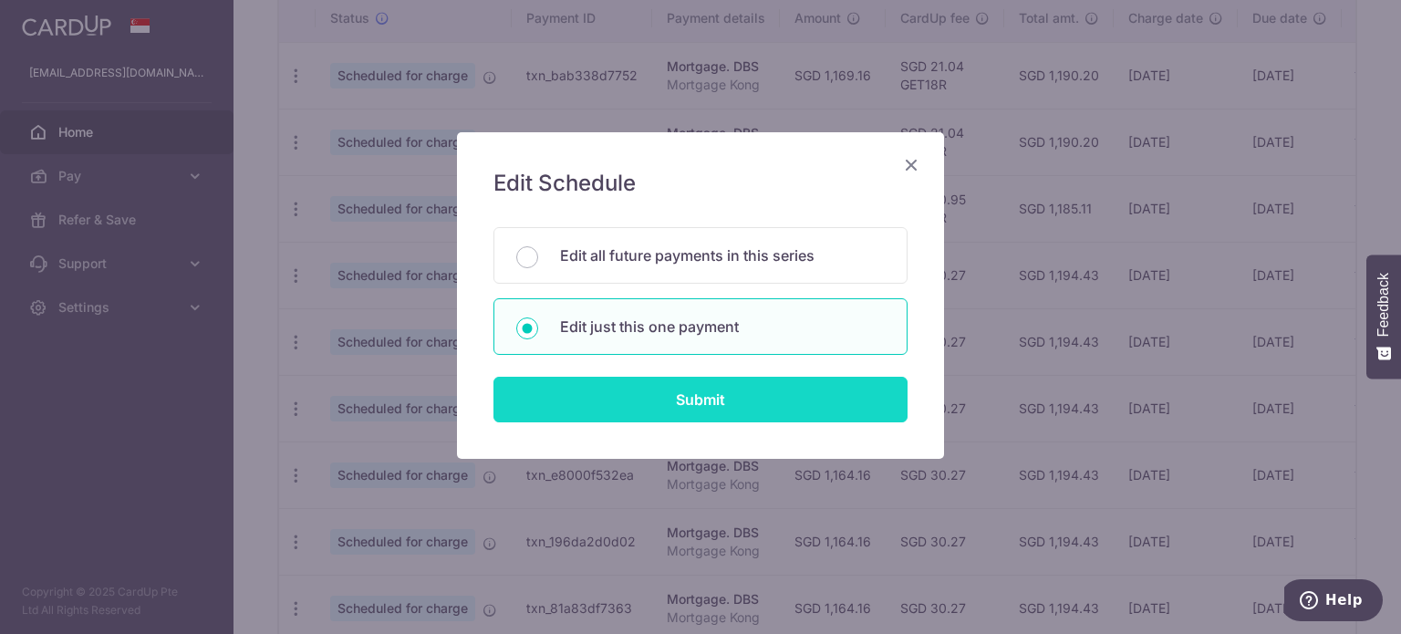
click at [656, 400] on input "Submit" at bounding box center [700, 400] width 414 height 46
radio input "true"
type input "1,164.16"
type input "18/11/2025"
type input "Mortgage Kong"
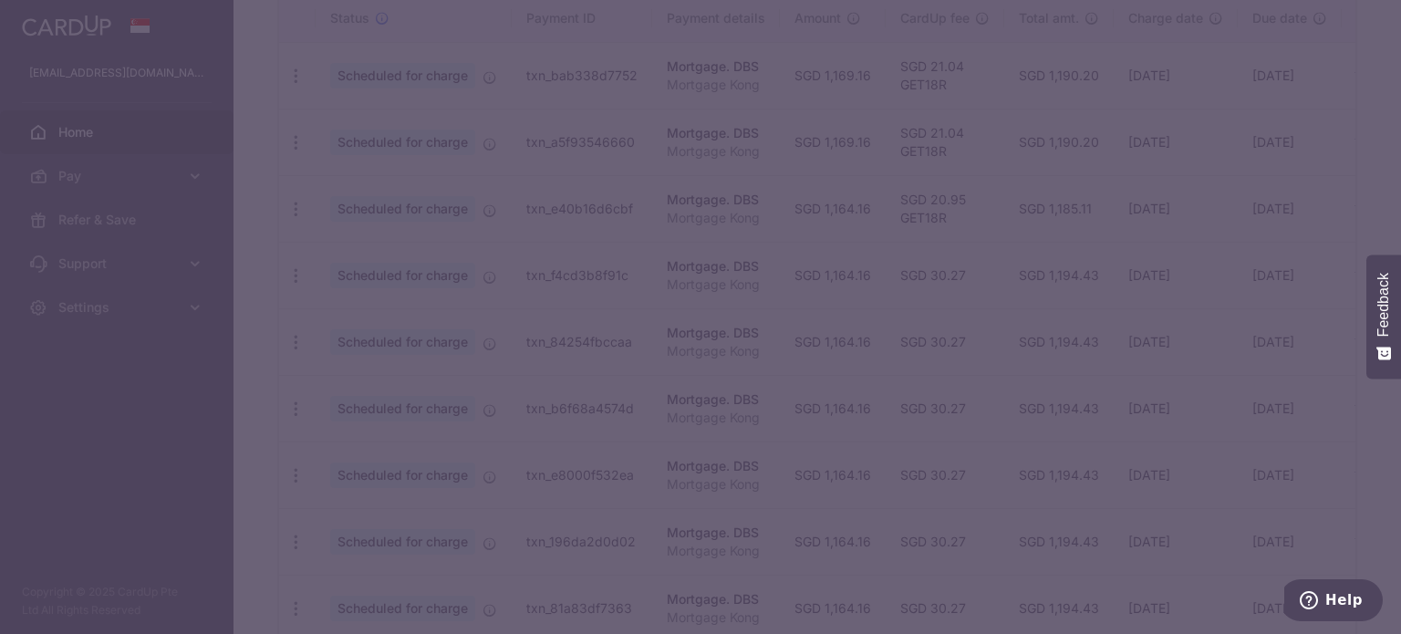
type input "GET18R"
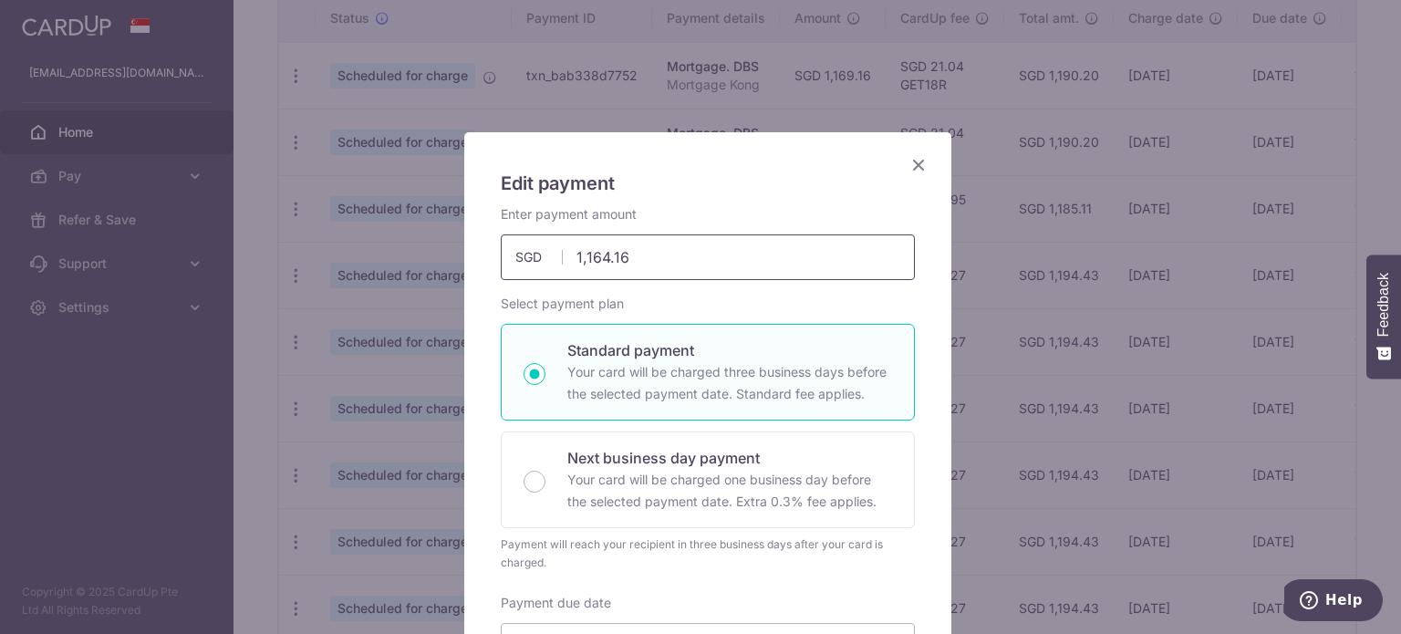
click at [597, 255] on input "1,164.16" at bounding box center [708, 257] width 414 height 46
click at [598, 255] on input "1,164.16" at bounding box center [708, 257] width 414 height 46
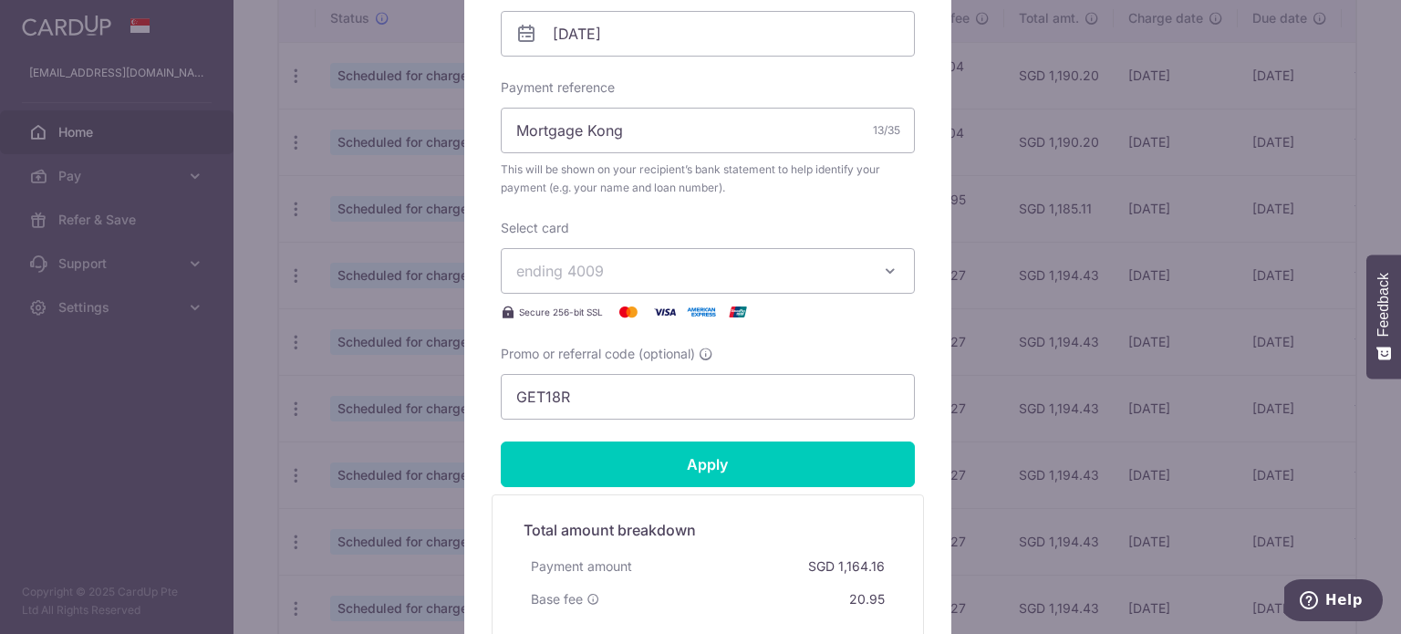
scroll to position [730, 0]
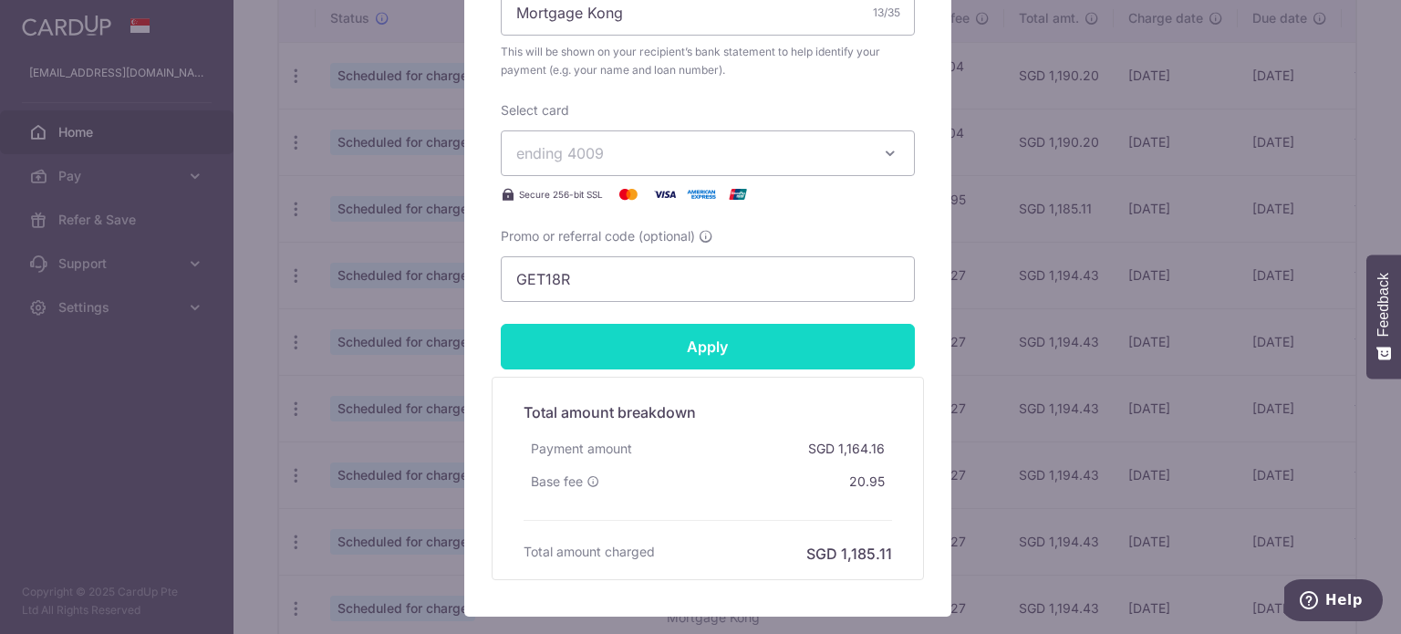
type input "1,169.16"
click at [718, 346] on input "Apply" at bounding box center [708, 347] width 414 height 46
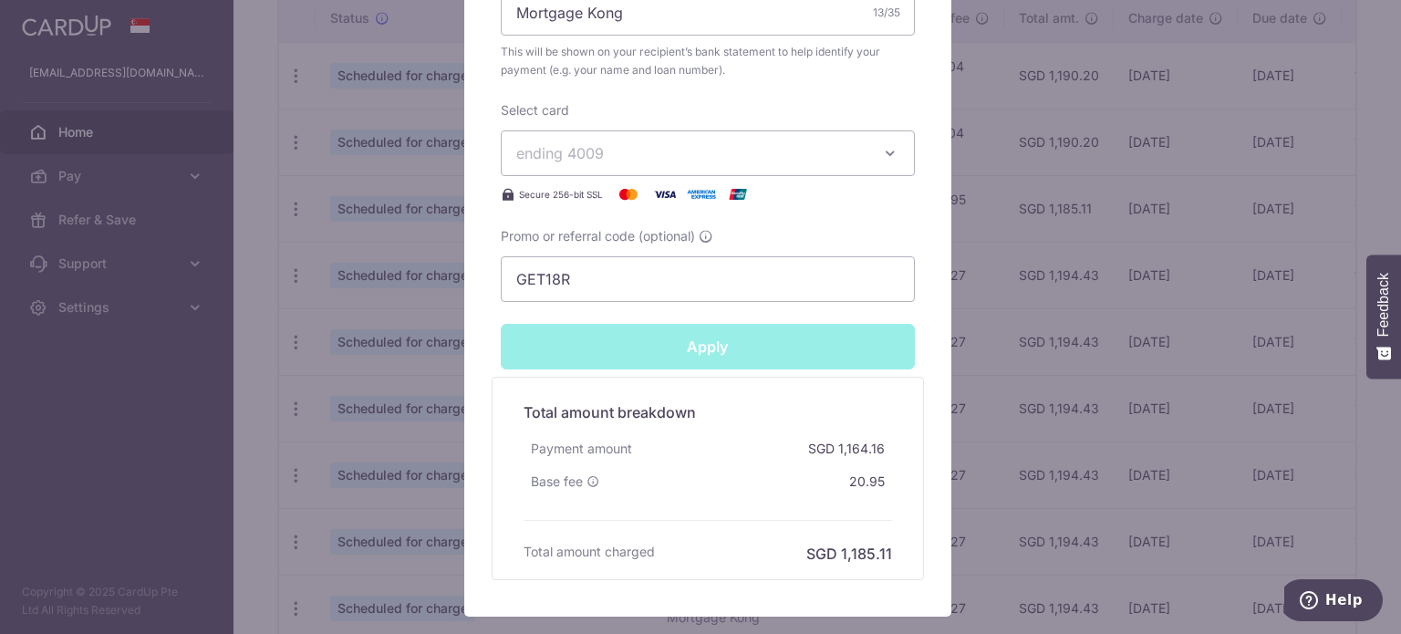
type input "Successfully Applied"
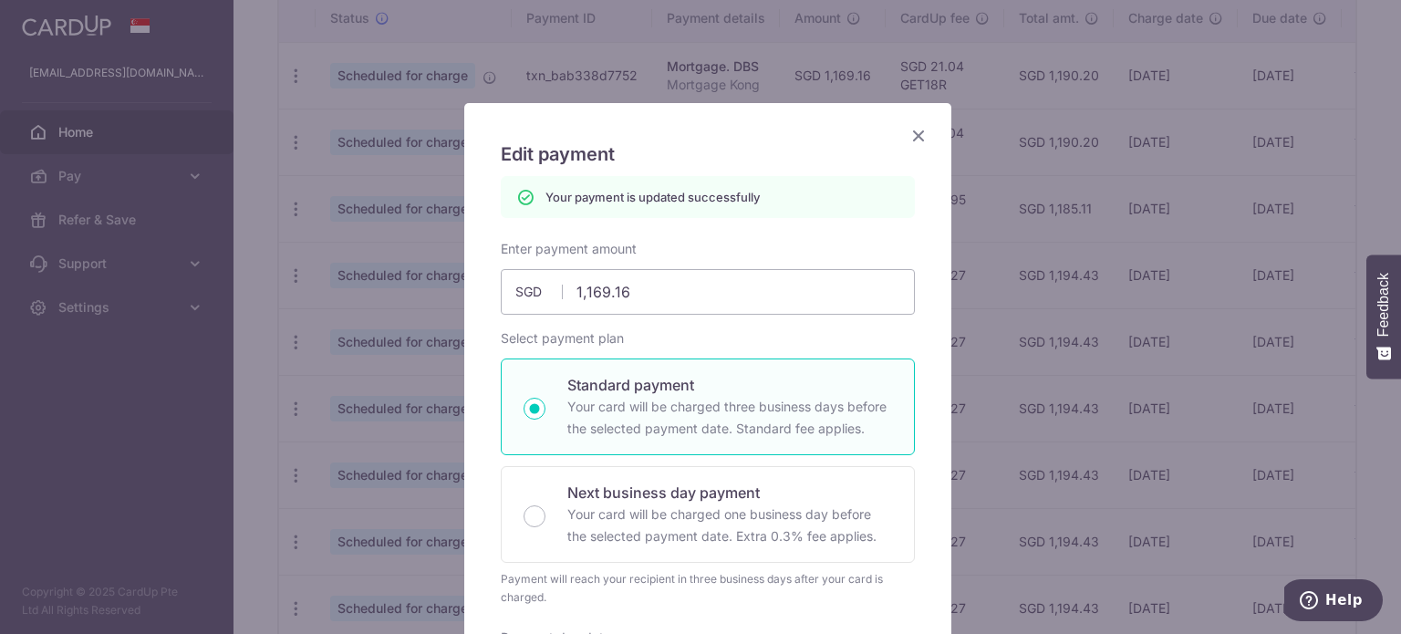
scroll to position [0, 0]
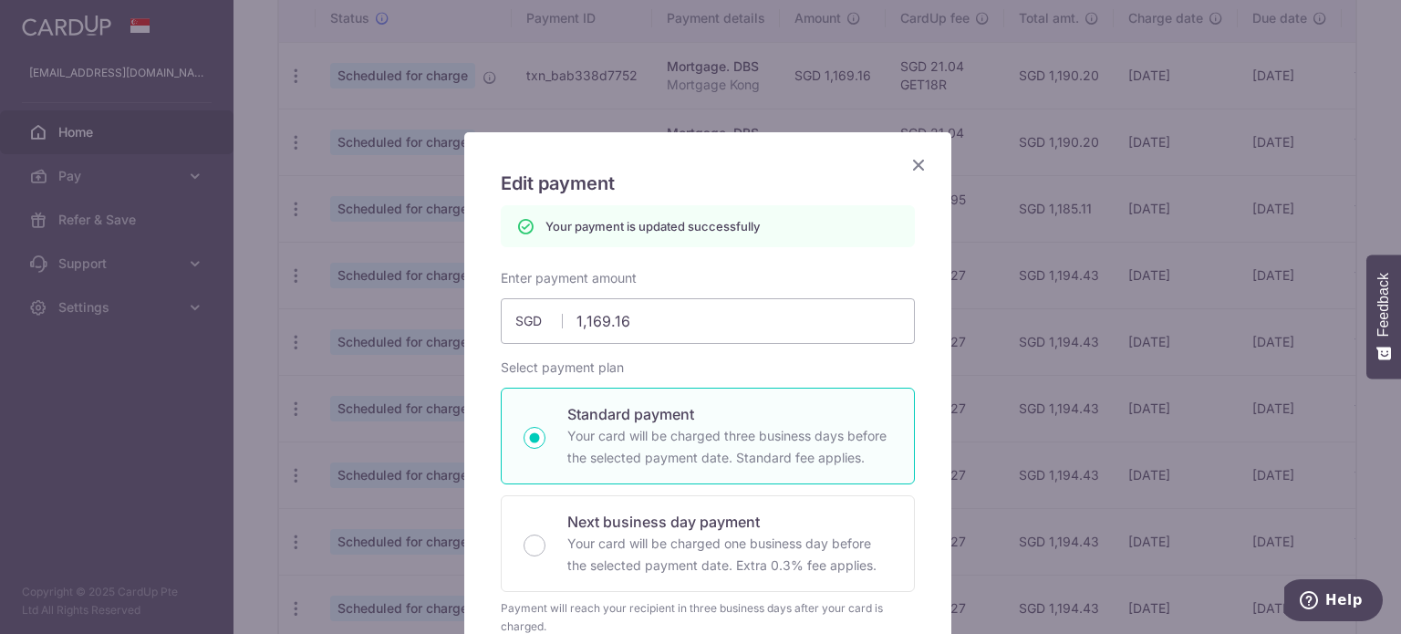
click at [910, 167] on icon "Close" at bounding box center [919, 164] width 22 height 23
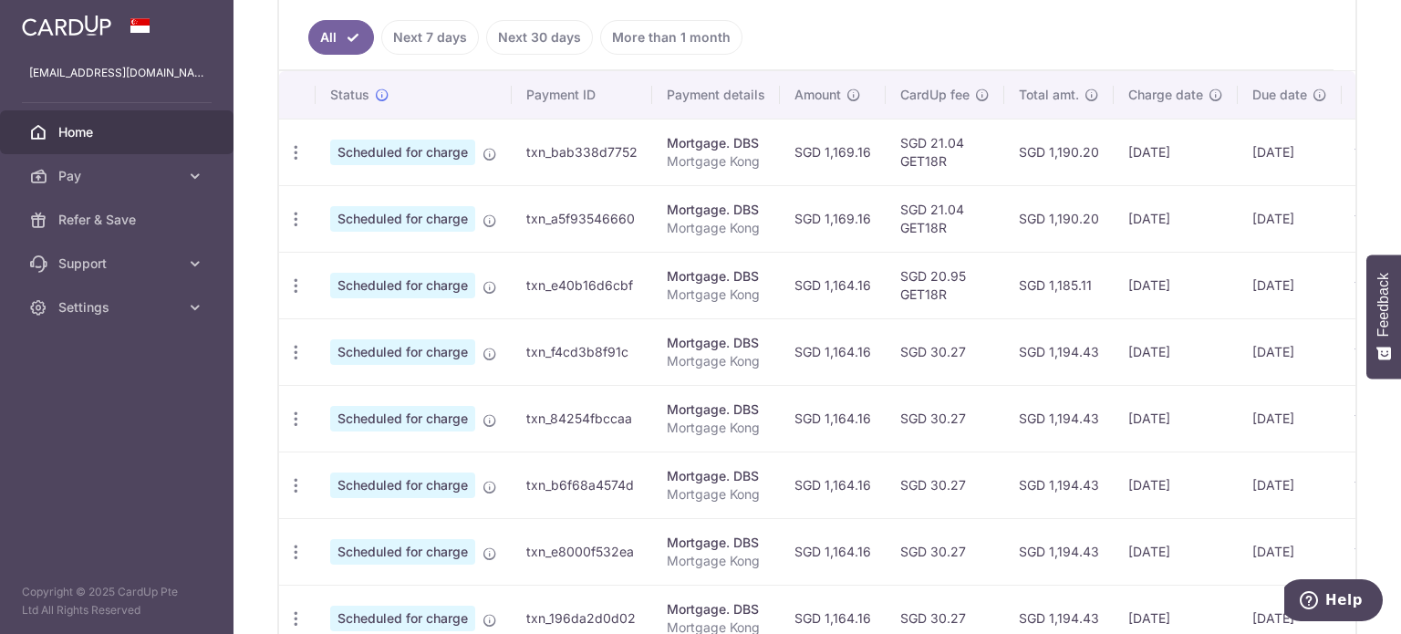
scroll to position [387, 0]
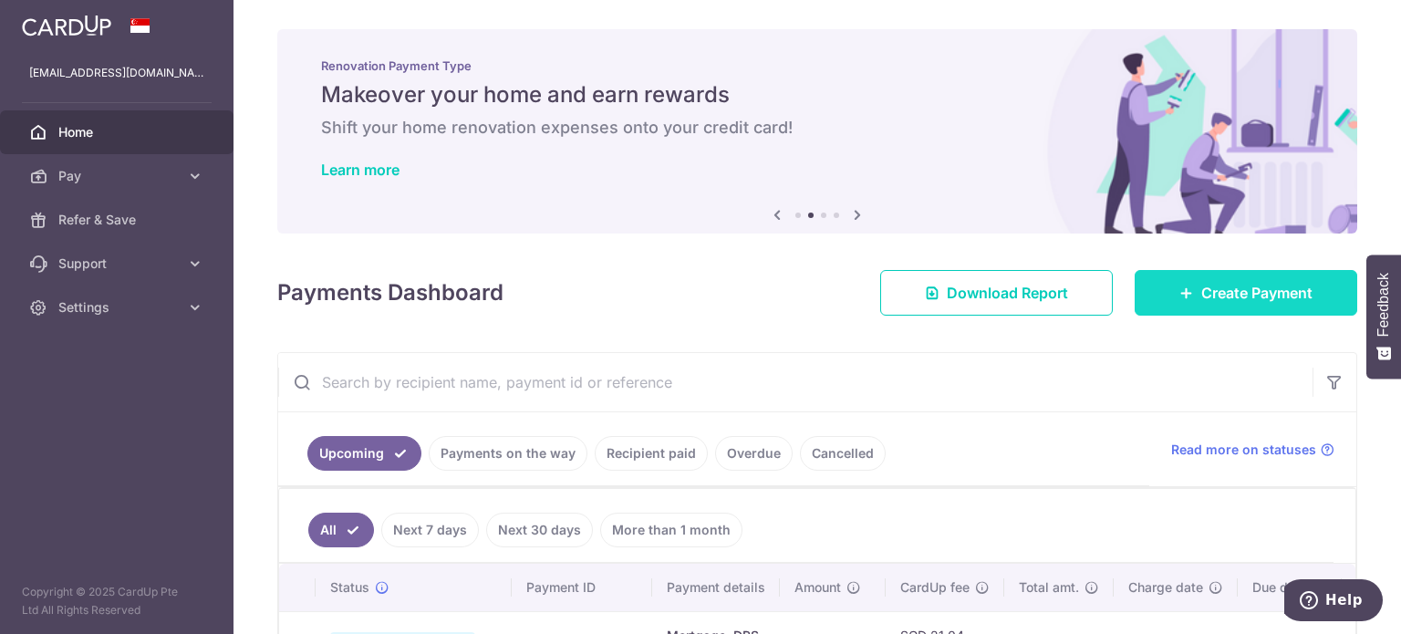
click at [1237, 296] on span "Create Payment" at bounding box center [1256, 293] width 111 height 22
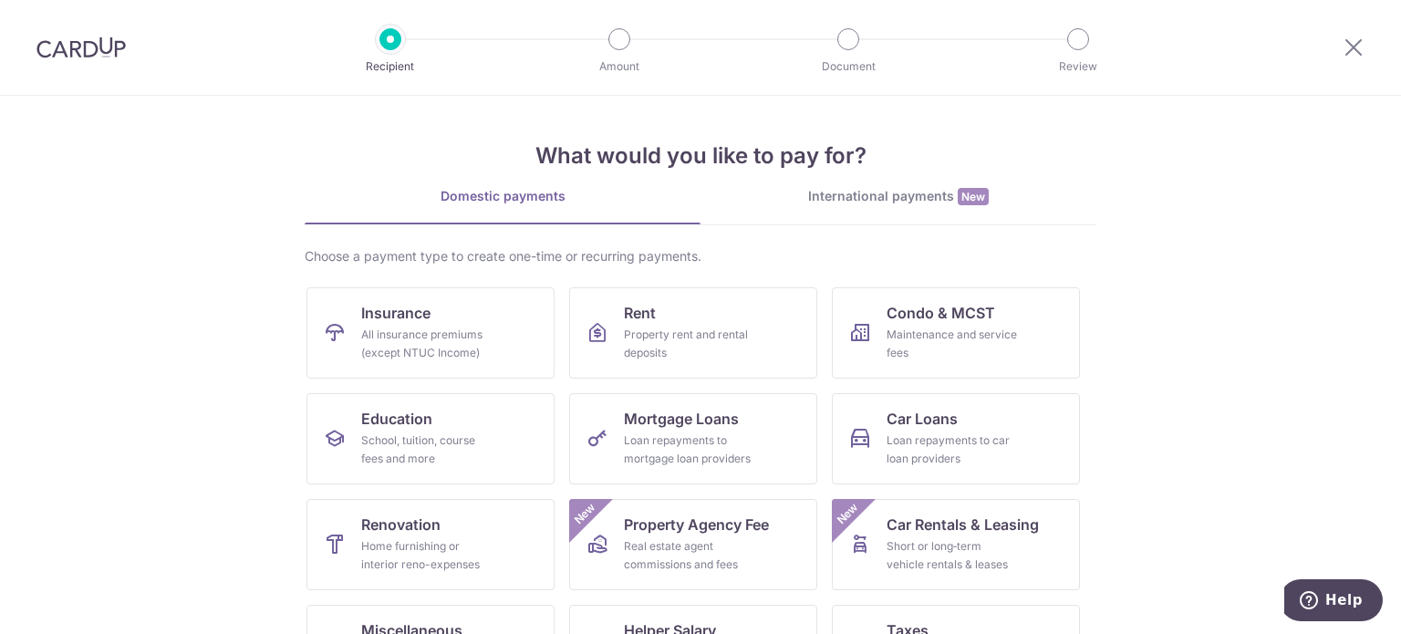
scroll to position [182, 0]
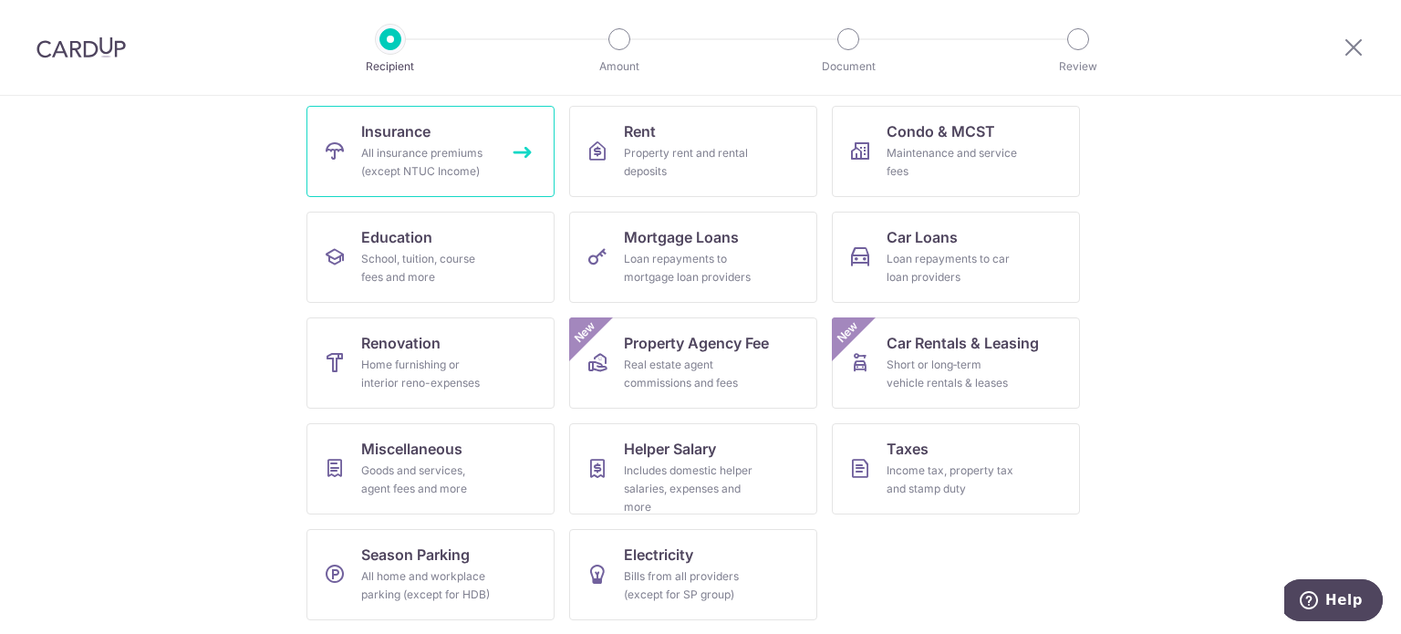
click at [445, 149] on div "All insurance premiums (except NTUC Income)" at bounding box center [426, 162] width 131 height 36
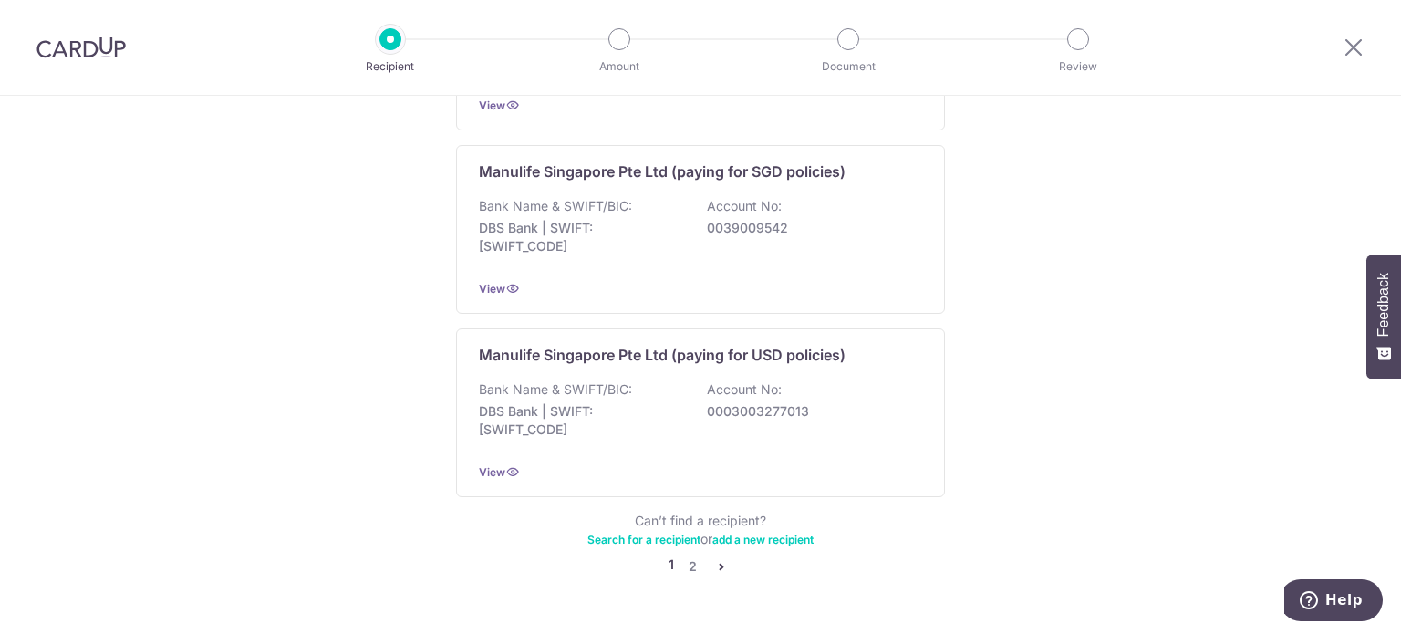
scroll to position [1851, 0]
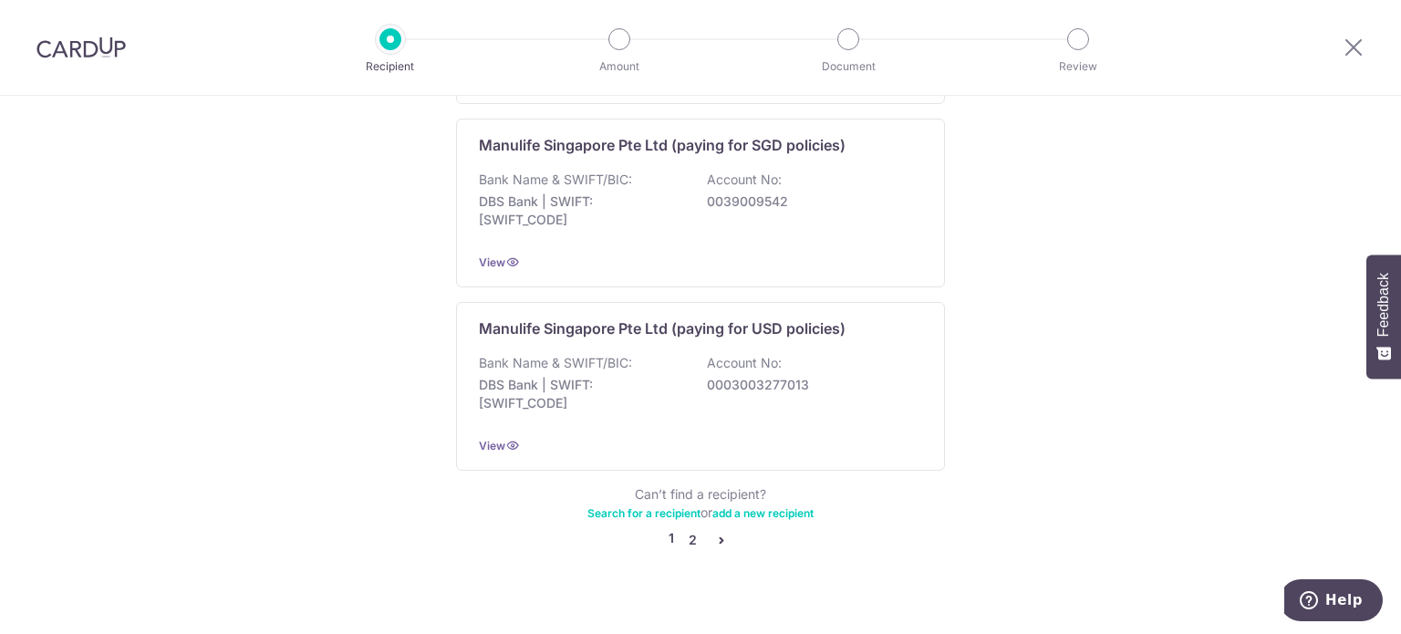
click at [688, 529] on link "2" at bounding box center [692, 540] width 22 height 22
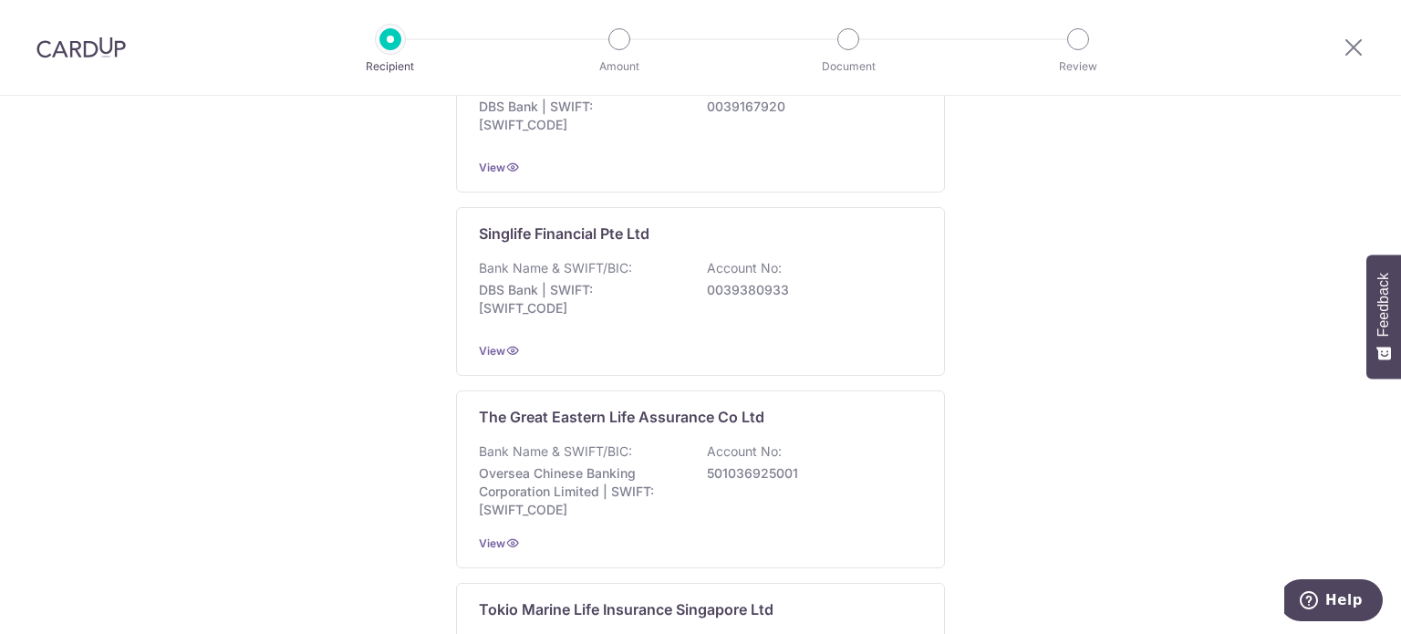
scroll to position [1733, 0]
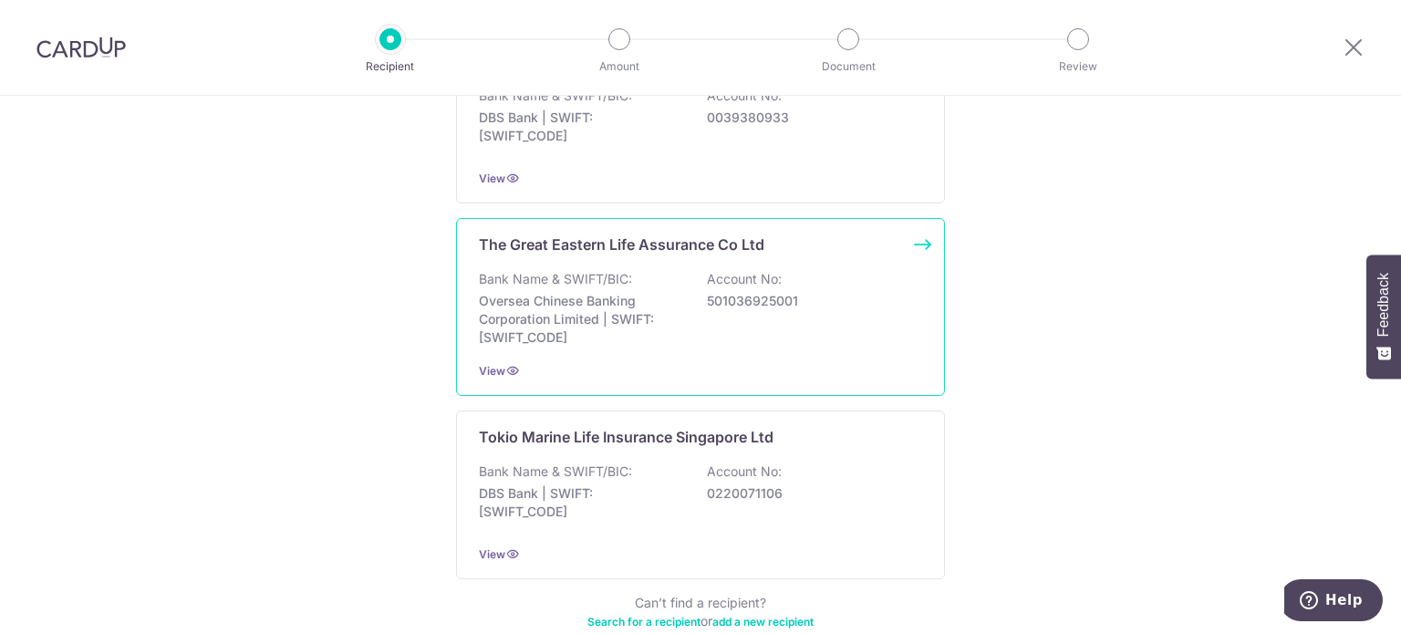
click at [614, 260] on div "The Great Eastern Life Assurance Co Ltd Bank Name & SWIFT/BIC: Oversea Chinese …" at bounding box center [700, 307] width 489 height 178
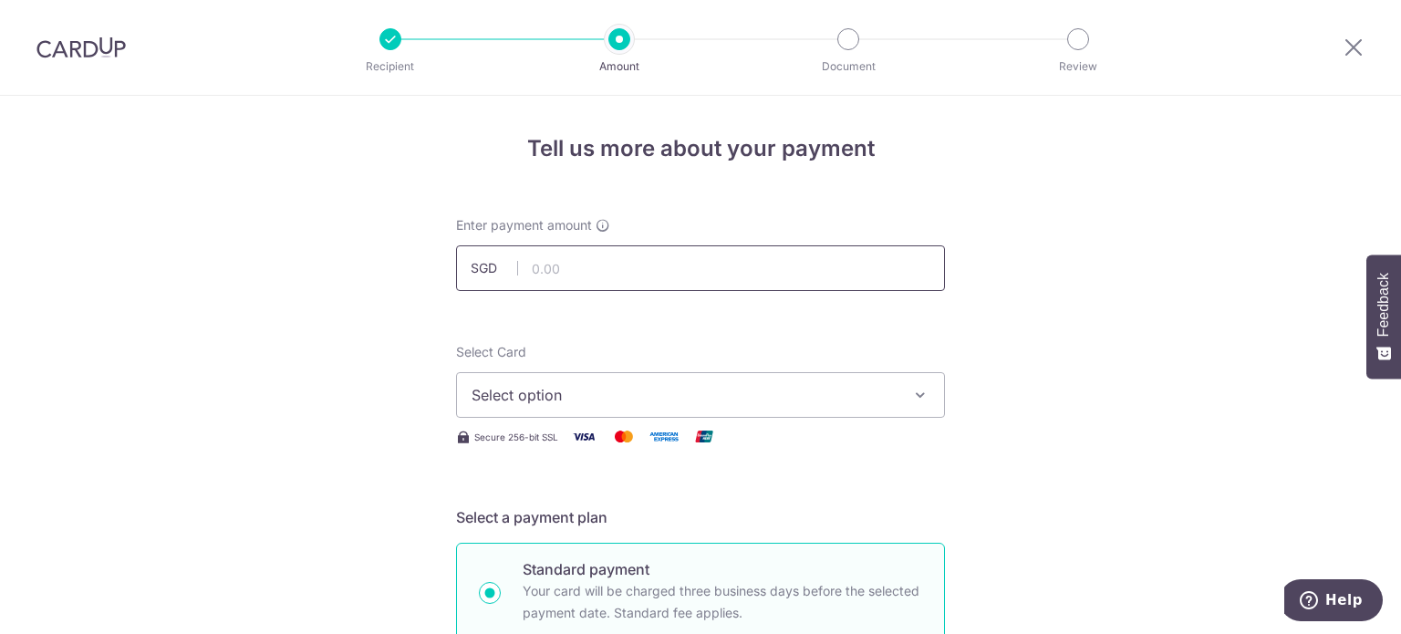
click at [577, 265] on input "text" at bounding box center [700, 268] width 489 height 46
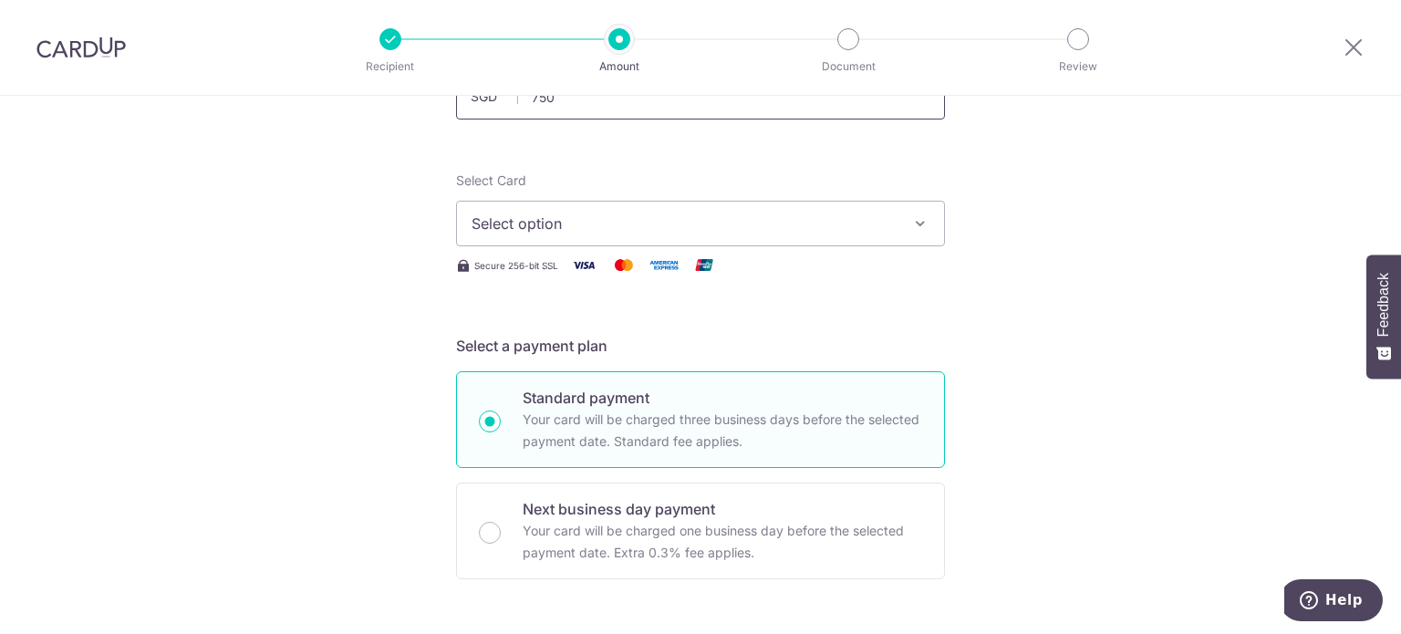
scroll to position [182, 0]
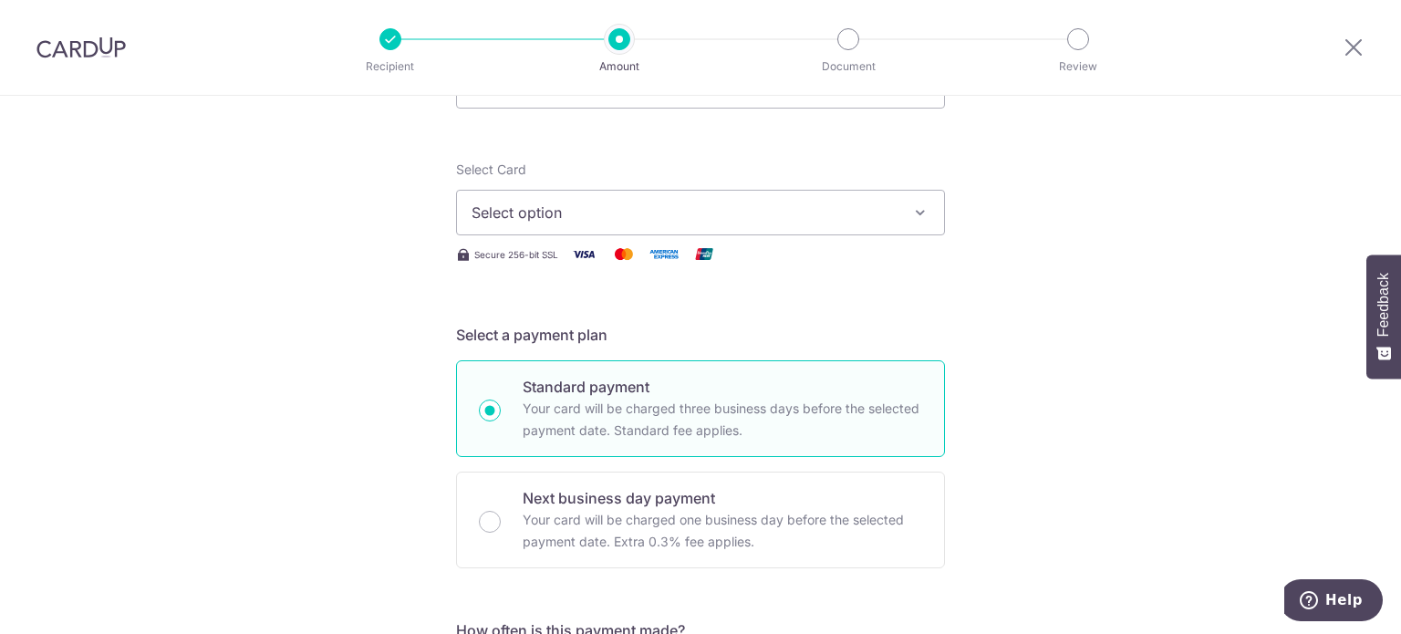
type input "750.00"
click at [686, 212] on span "Select option" at bounding box center [684, 213] width 425 height 22
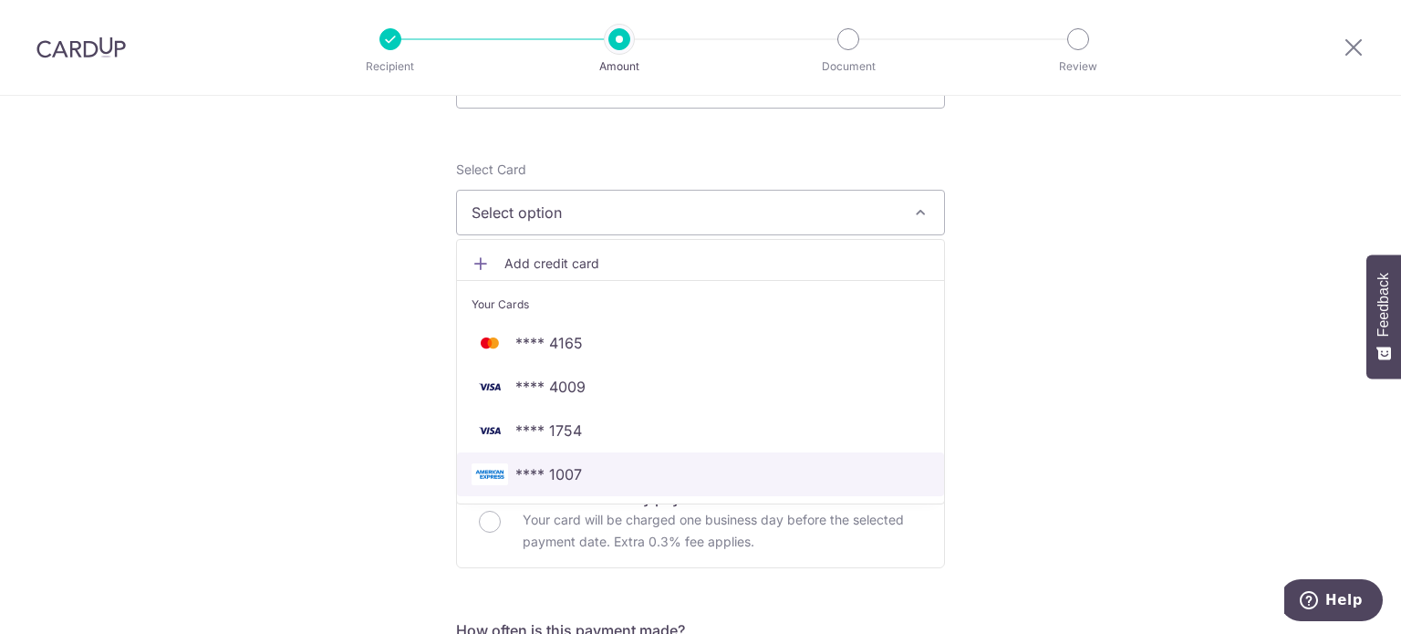
drag, startPoint x: 558, startPoint y: 470, endPoint x: 551, endPoint y: 456, distance: 15.5
click at [558, 470] on span "**** 1007" at bounding box center [548, 474] width 67 height 22
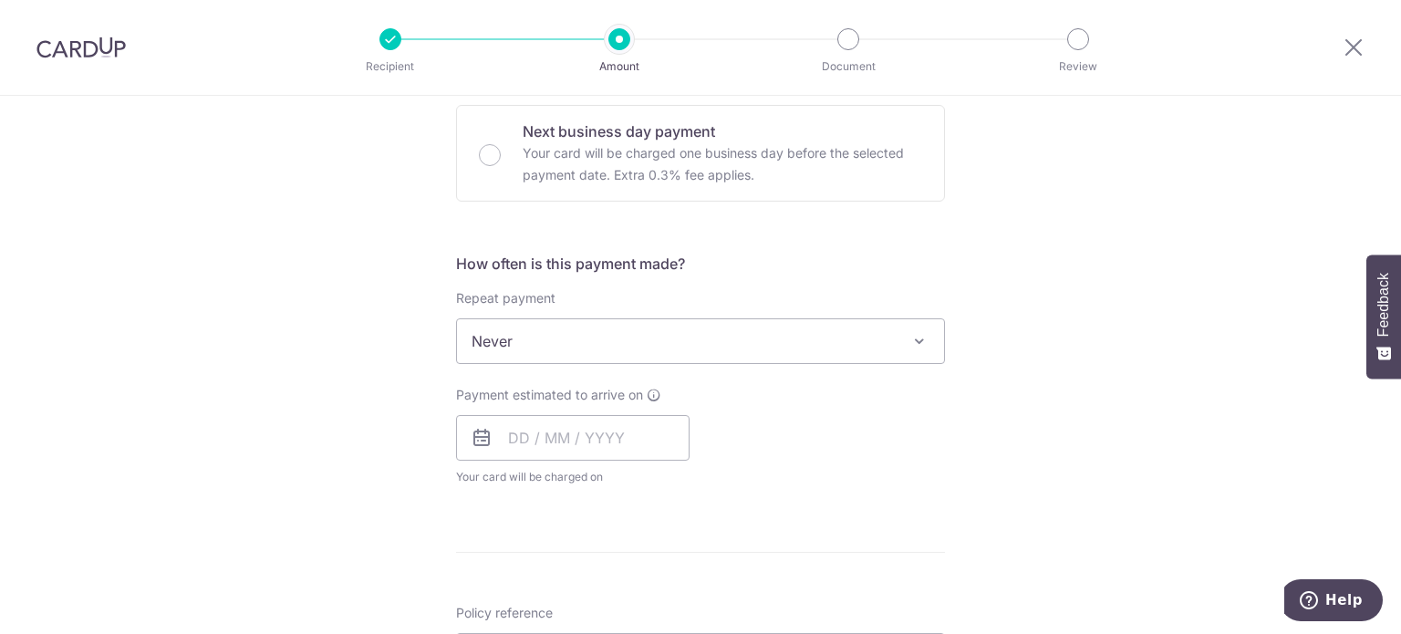
scroll to position [547, 0]
click at [509, 443] on input "text" at bounding box center [573, 440] width 234 height 46
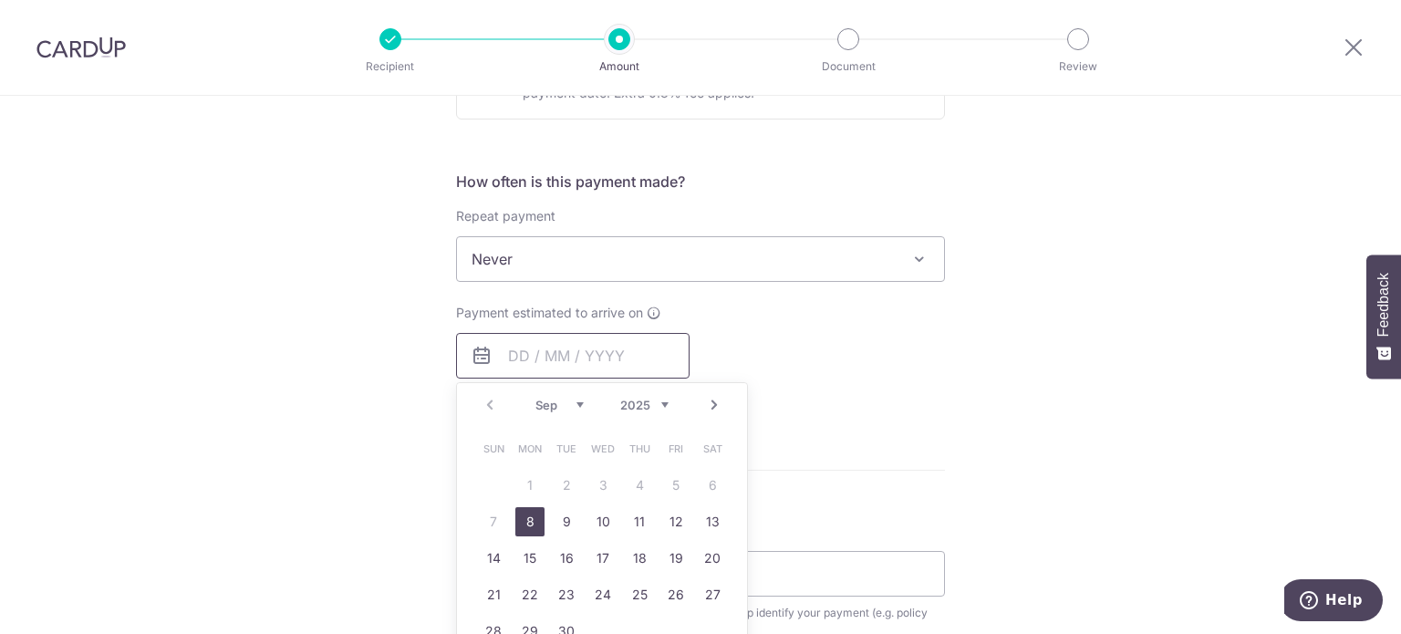
scroll to position [730, 0]
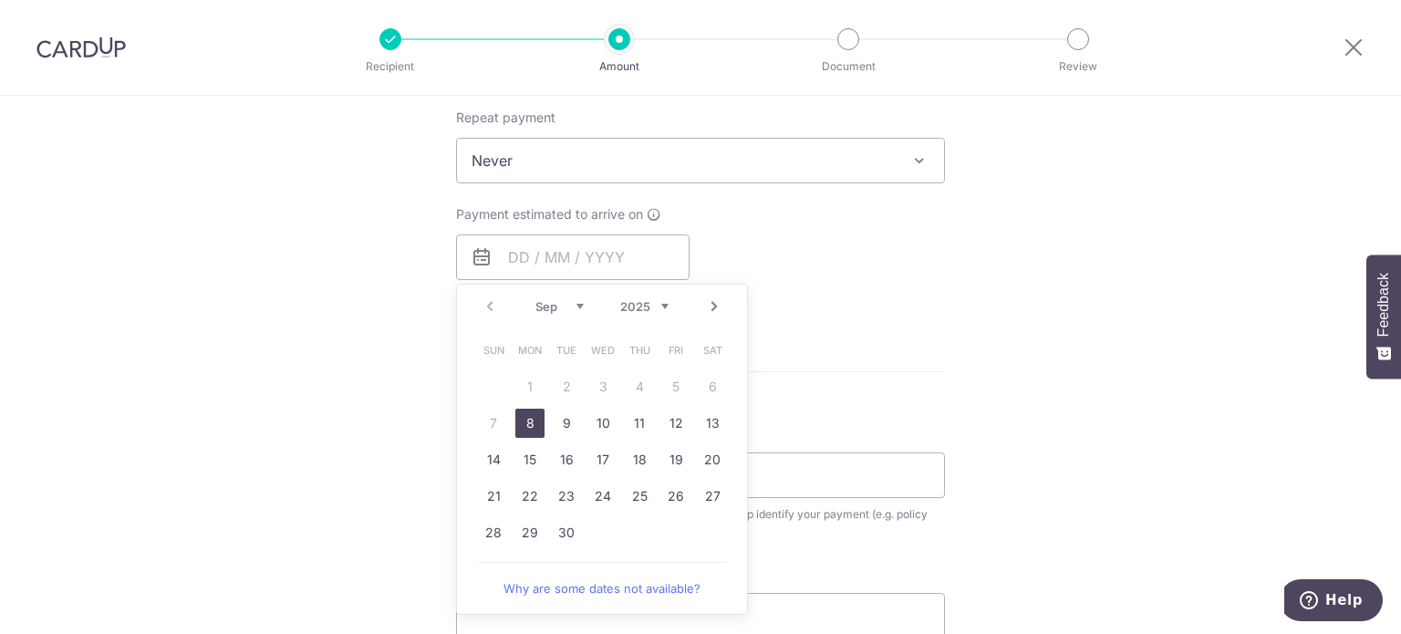
click at [515, 425] on link "8" at bounding box center [529, 423] width 29 height 29
type input "[DATE]"
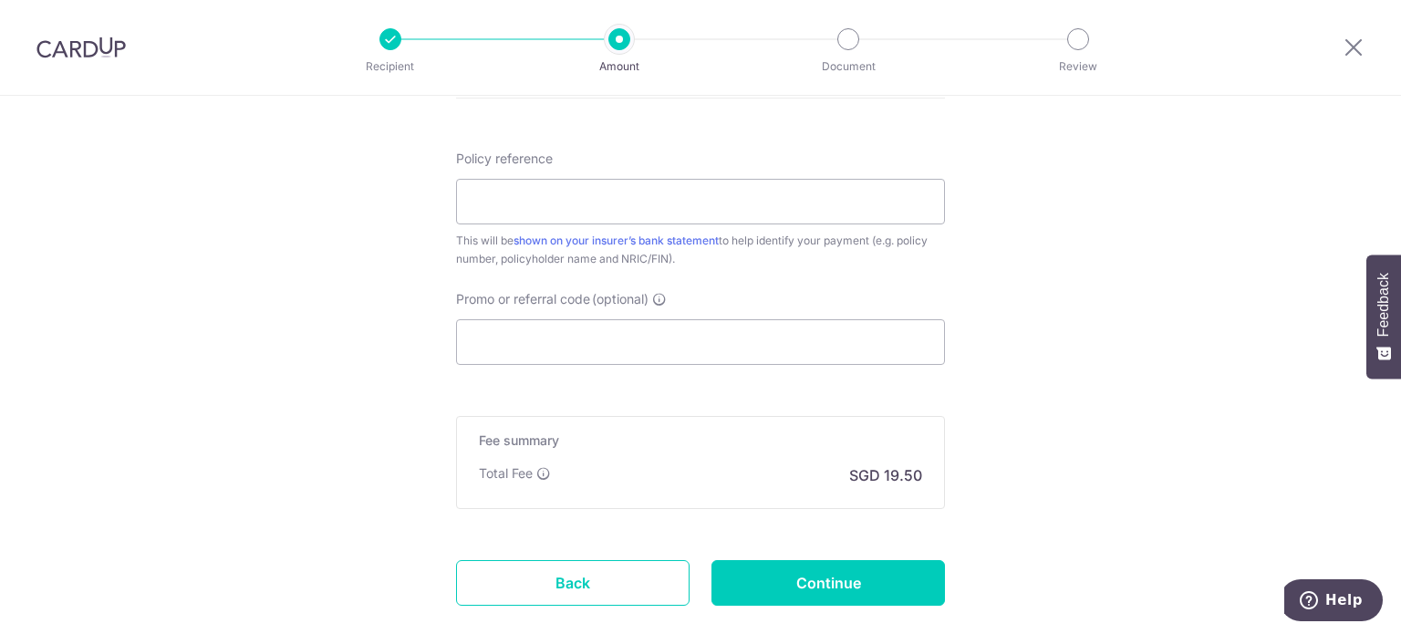
scroll to position [1095, 0]
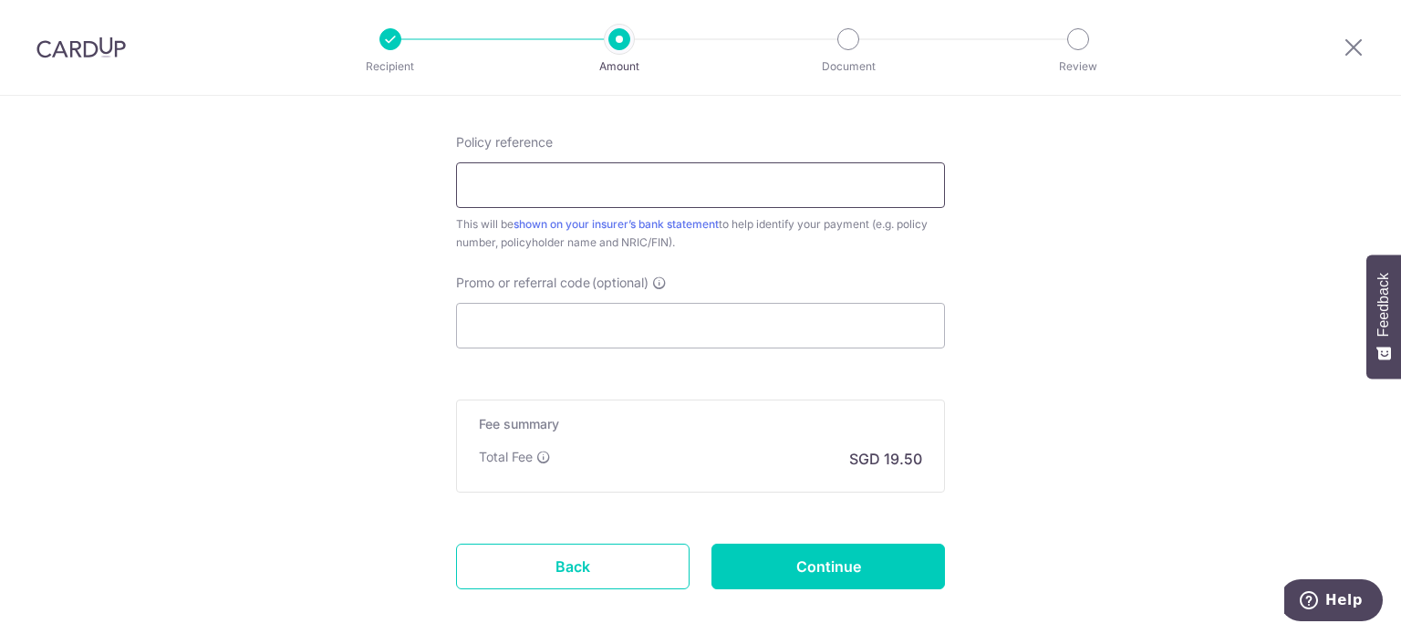
click at [500, 181] on input "Policy reference" at bounding box center [700, 185] width 489 height 46
paste input "0200193655"
type input "0200193655"
click at [580, 327] on input "Promo or referral code (optional)" at bounding box center [700, 326] width 489 height 46
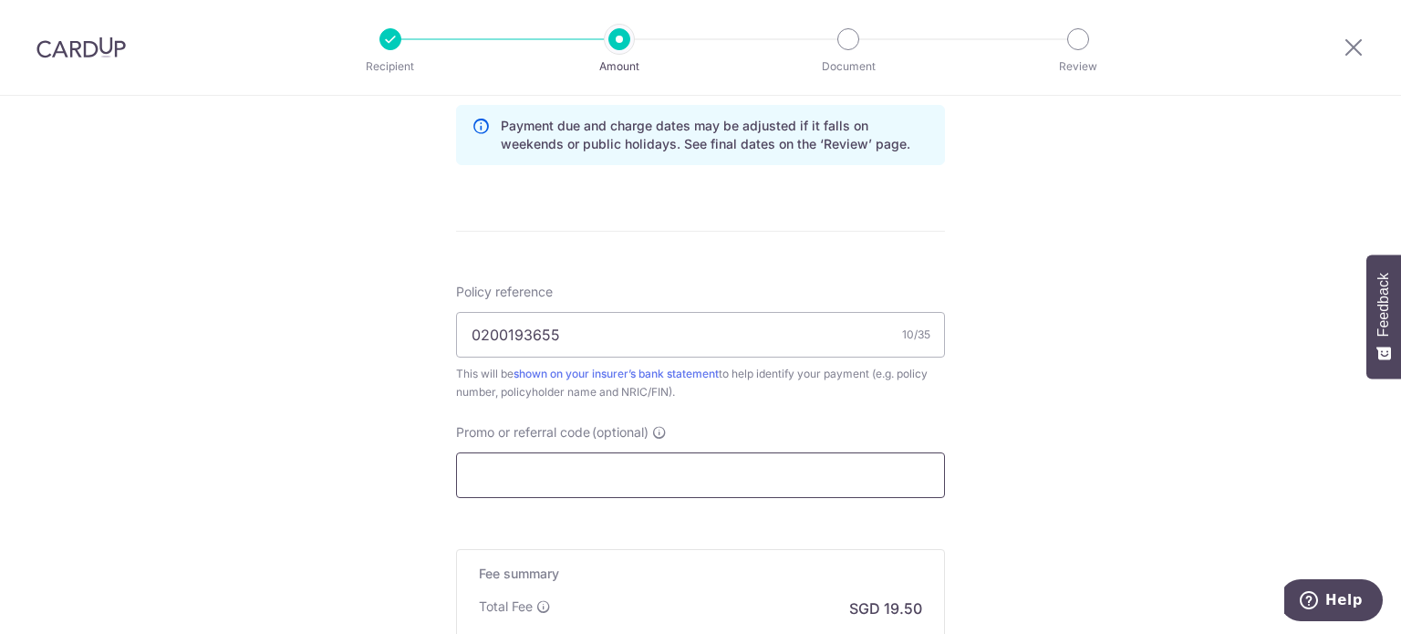
scroll to position [1184, 0]
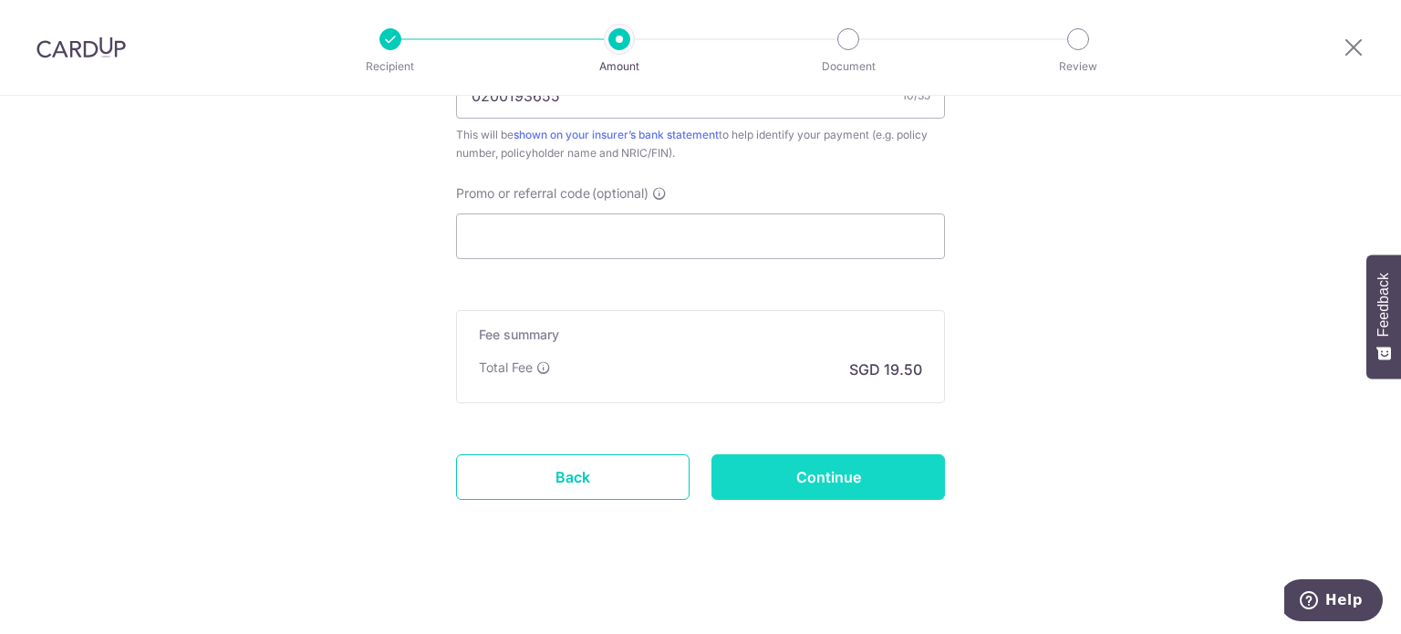
click at [807, 473] on input "Continue" at bounding box center [829, 477] width 234 height 46
type input "Create Schedule"
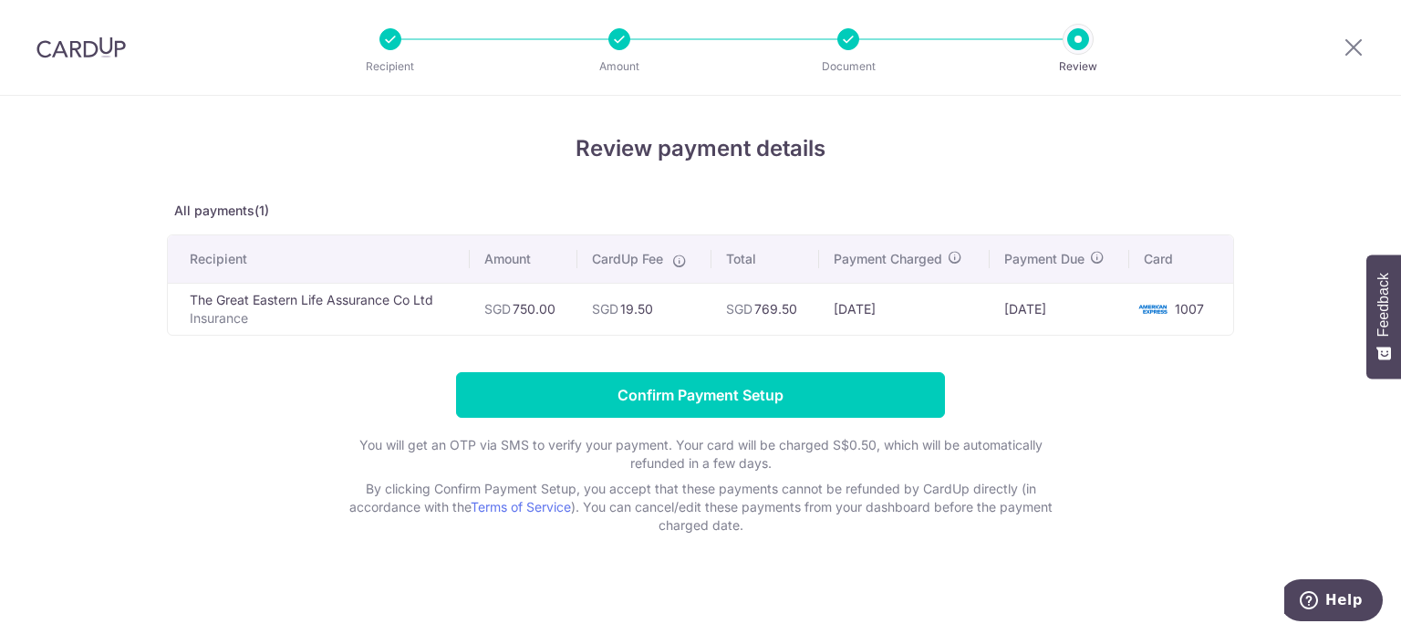
scroll to position [7, 0]
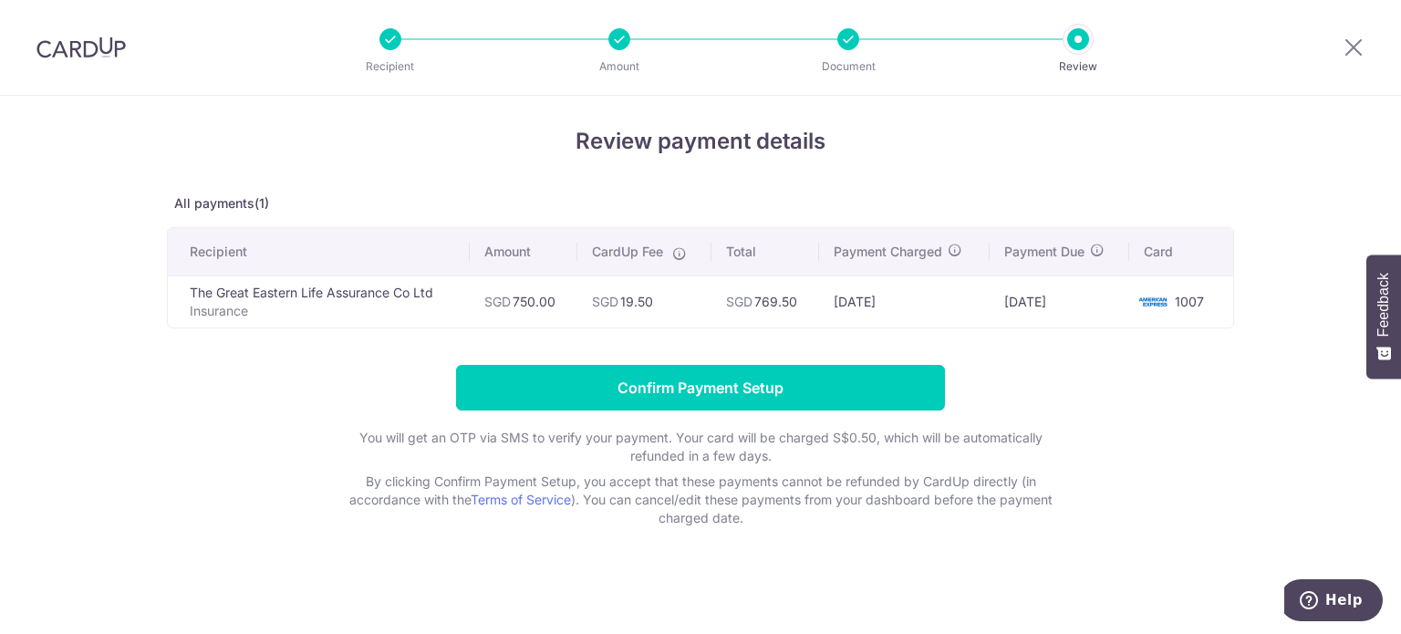
click at [248, 287] on td "The Great Eastern Life Assurance Co Ltd Insurance" at bounding box center [319, 301] width 302 height 52
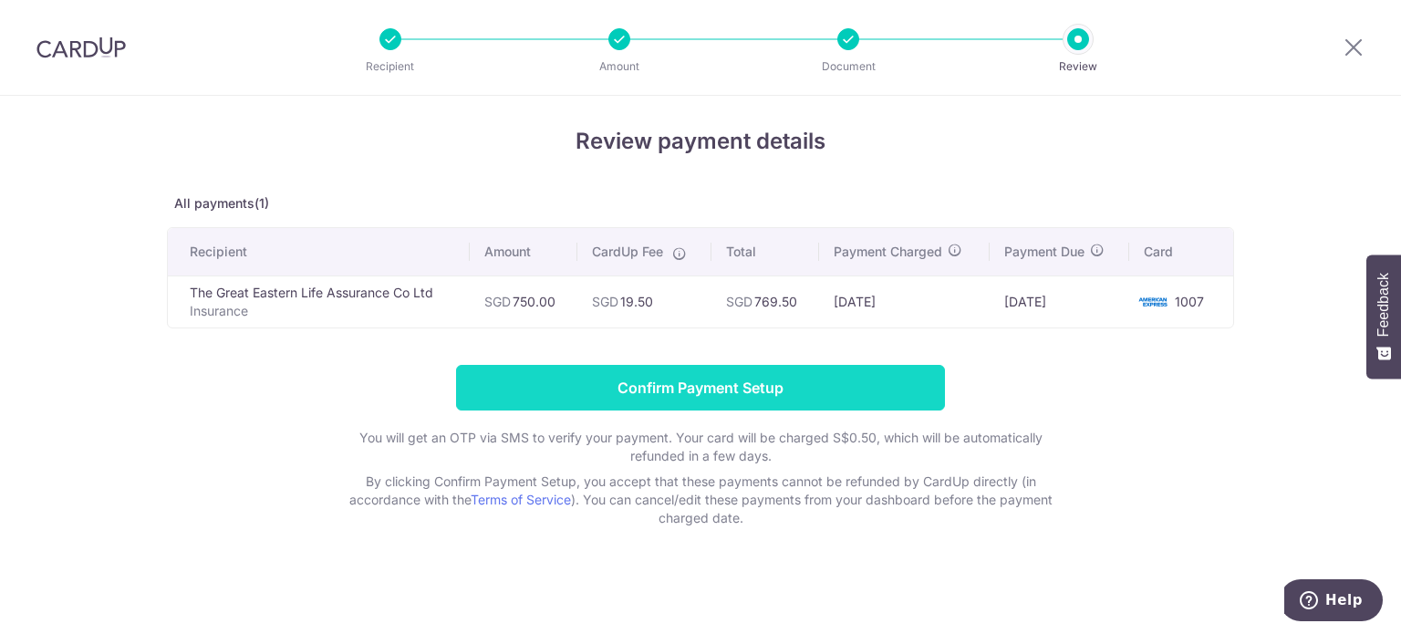
click at [731, 389] on input "Confirm Payment Setup" at bounding box center [700, 388] width 489 height 46
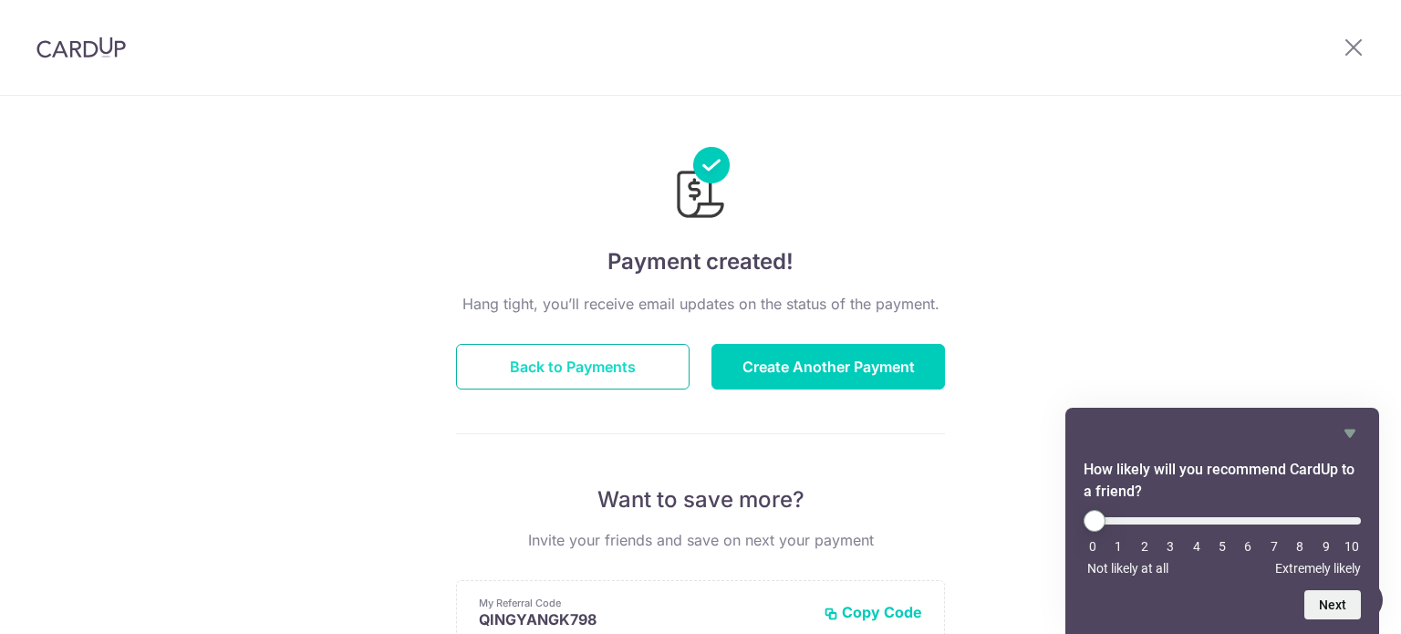
click at [597, 374] on button "Back to Payments" at bounding box center [573, 367] width 234 height 46
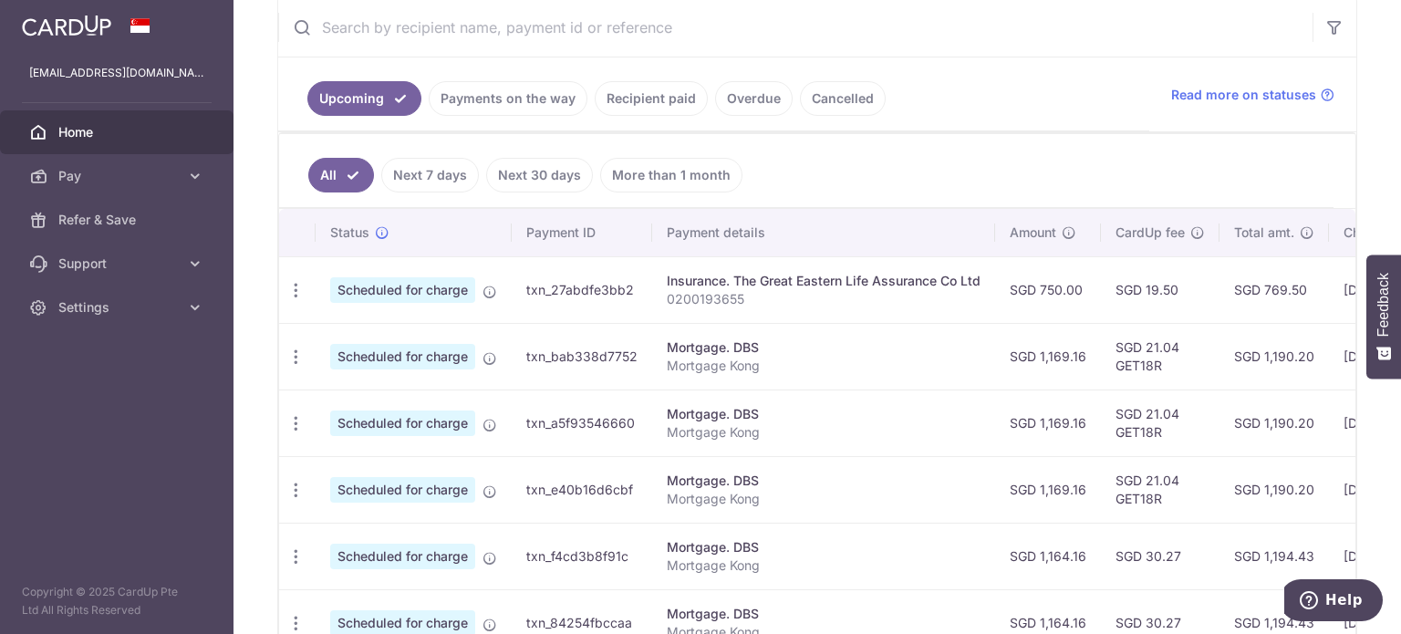
scroll to position [387, 0]
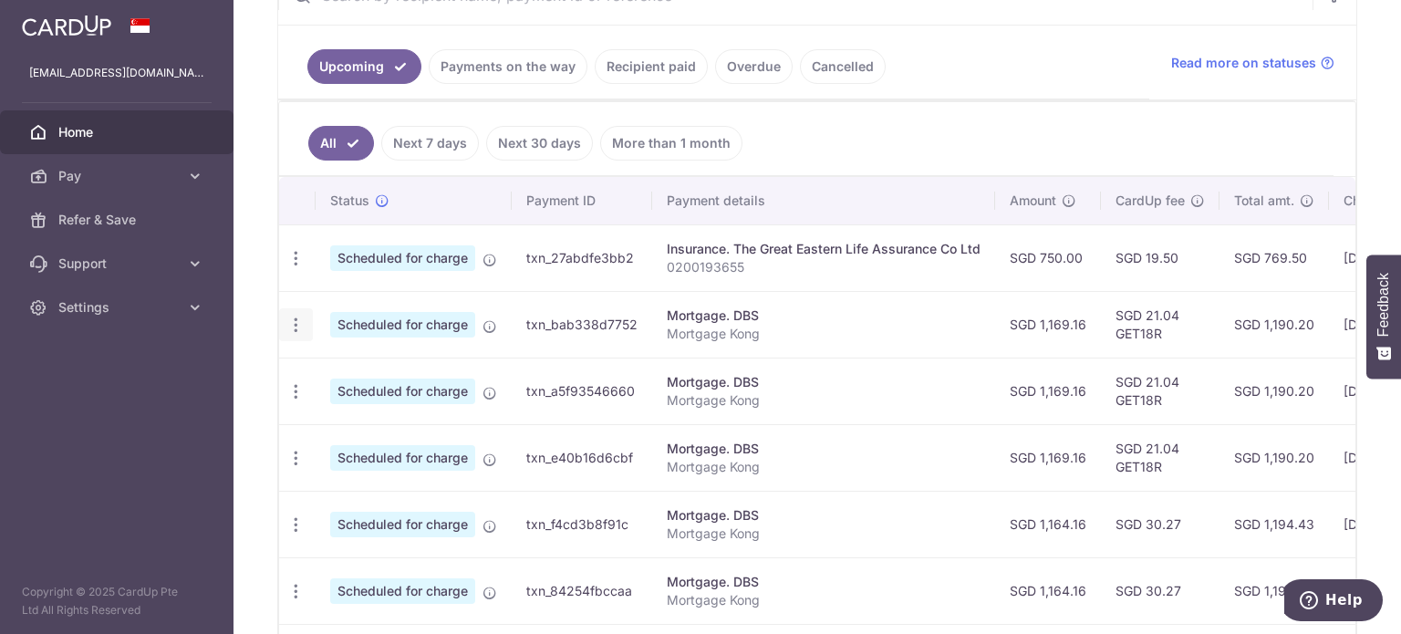
click at [296, 268] on icon "button" at bounding box center [295, 258] width 19 height 19
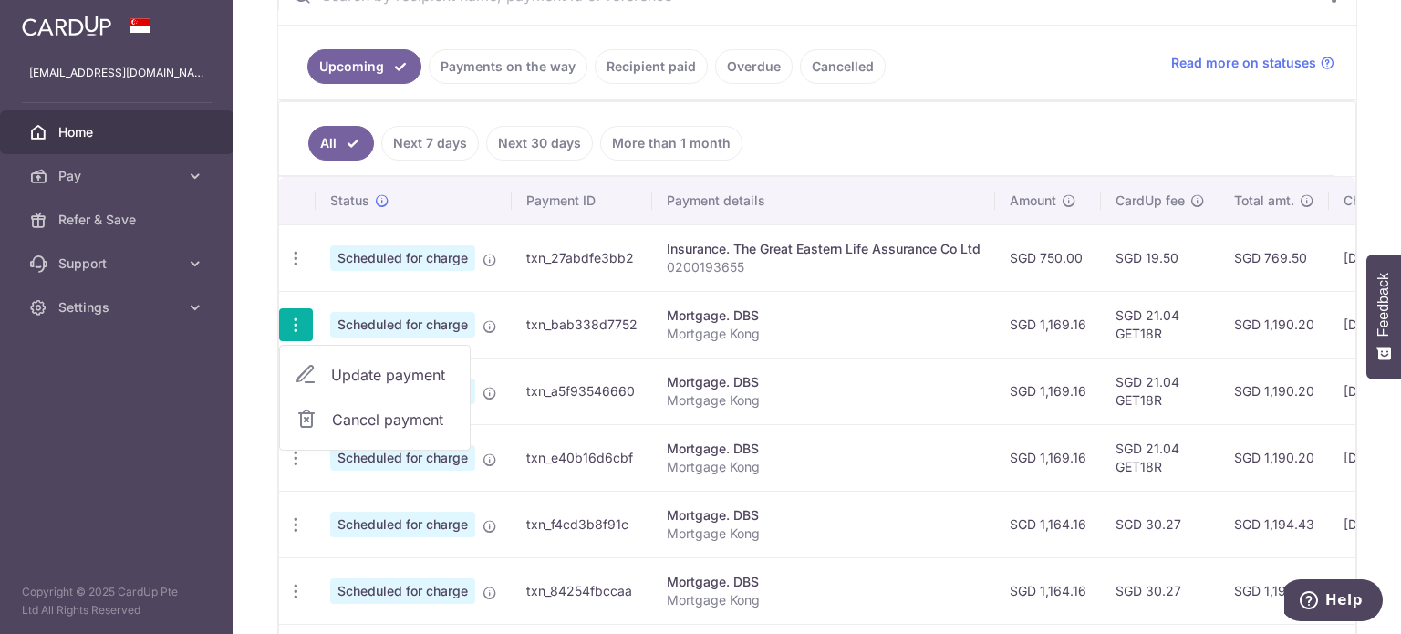
click at [384, 377] on span "Update payment" at bounding box center [393, 375] width 124 height 22
radio input "true"
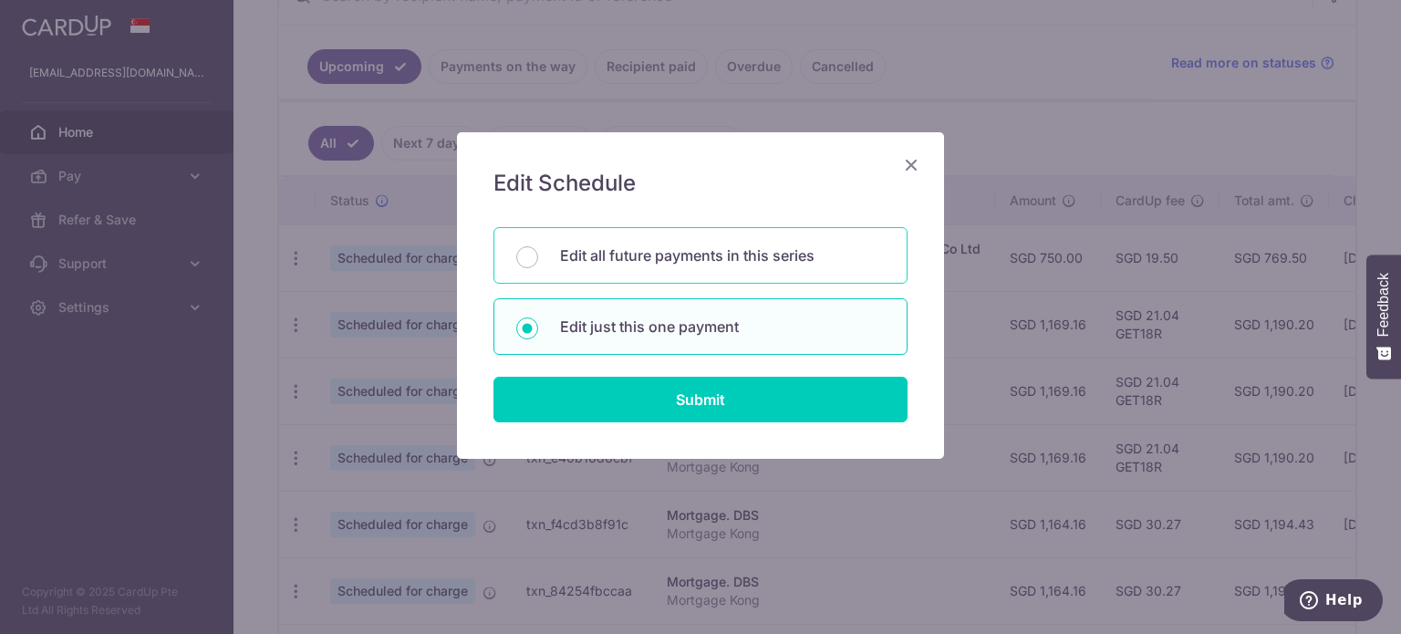
click at [653, 263] on p "Edit all future payments in this series" at bounding box center [722, 255] width 325 height 22
click at [538, 263] on input "Edit all future payments in this series" at bounding box center [527, 257] width 22 height 22
radio input "true"
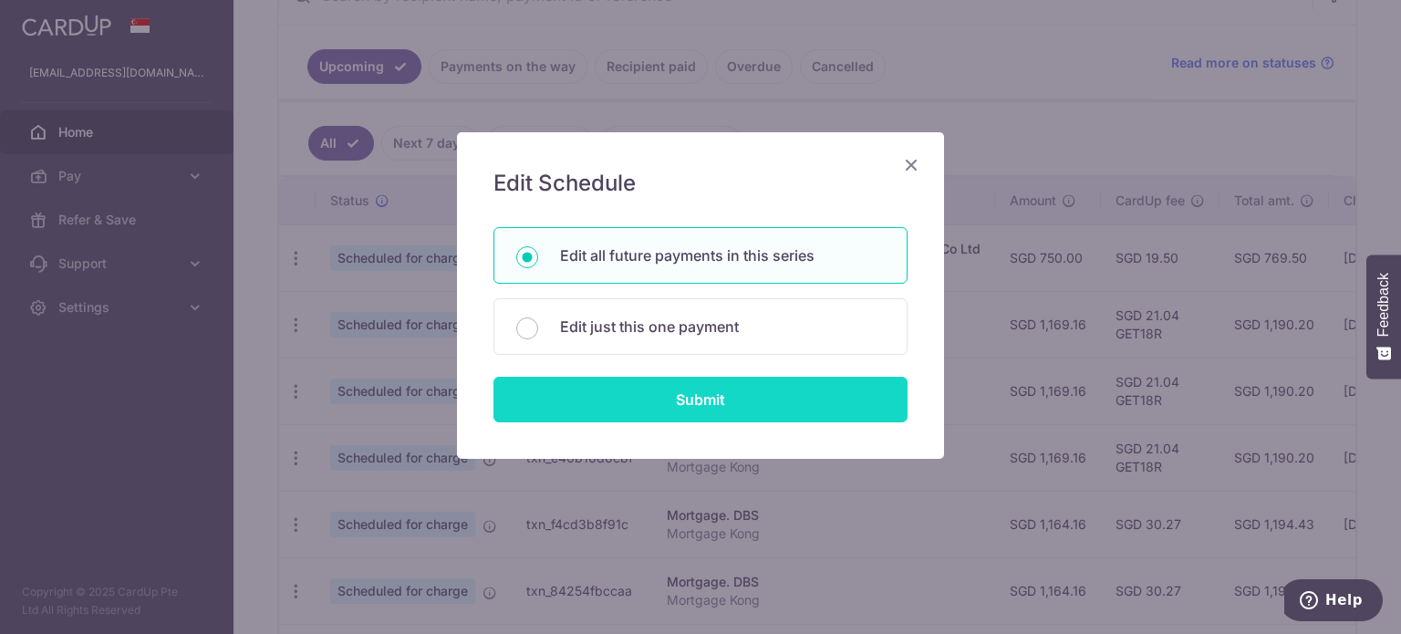
click at [699, 404] on input "Submit" at bounding box center [700, 400] width 414 height 46
radio input "true"
type input "1,169.16"
type input "Mortgage Kong"
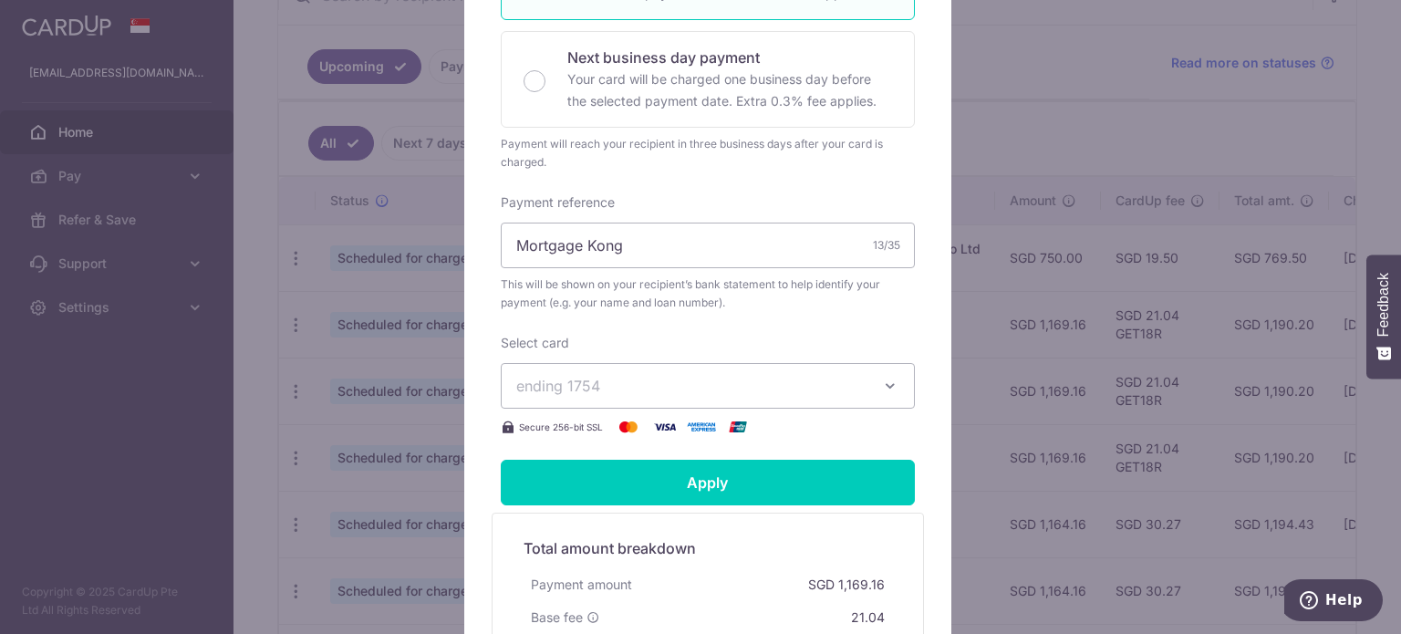
scroll to position [3, 0]
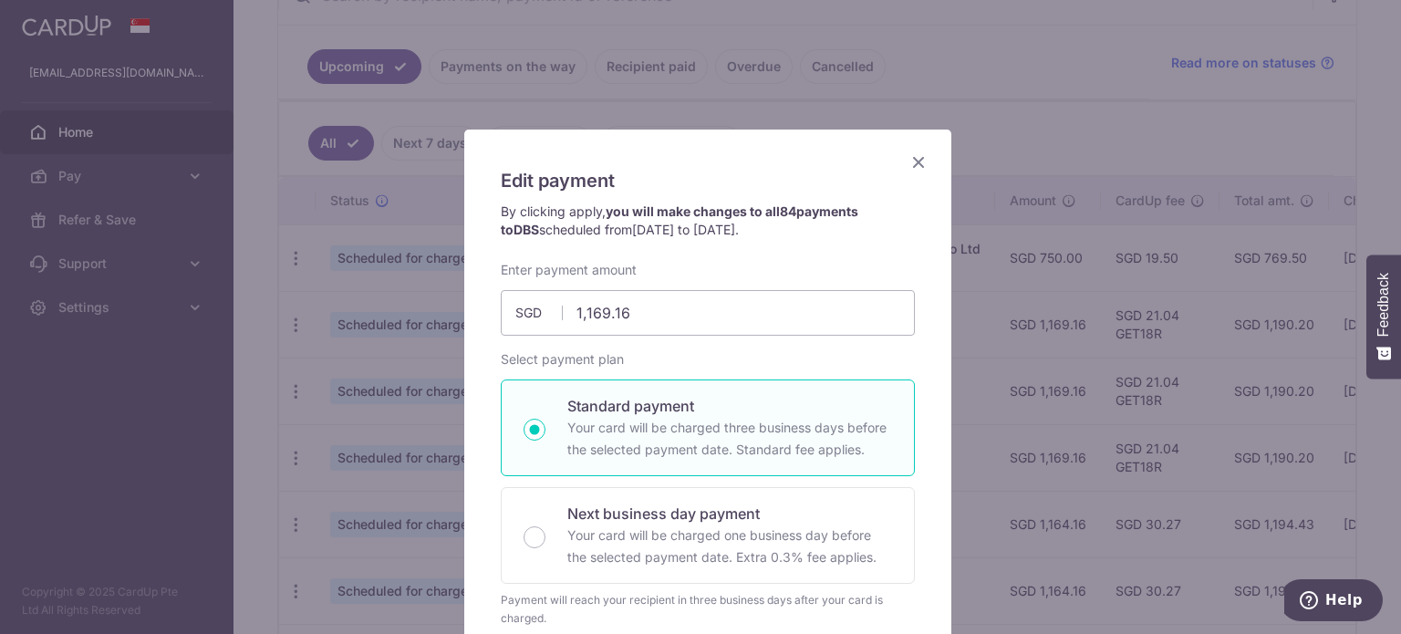
click at [917, 167] on icon "Close" at bounding box center [919, 162] width 22 height 23
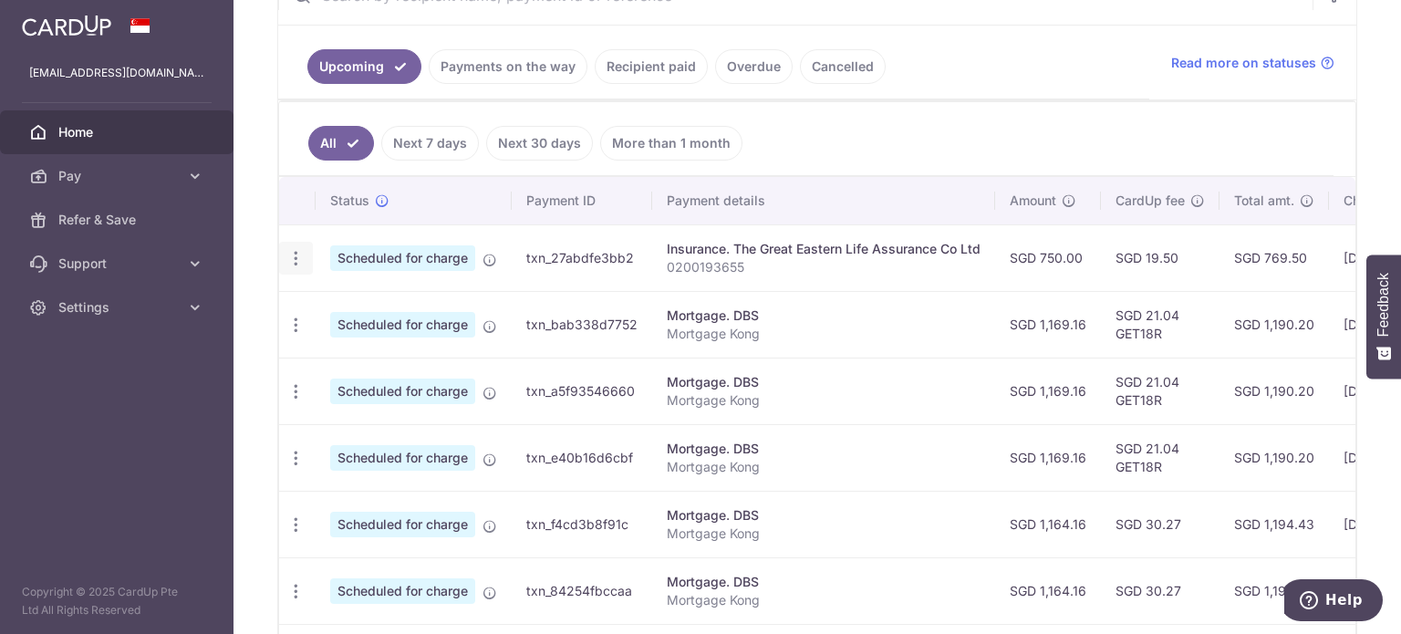
click at [289, 249] on icon "button" at bounding box center [295, 258] width 19 height 19
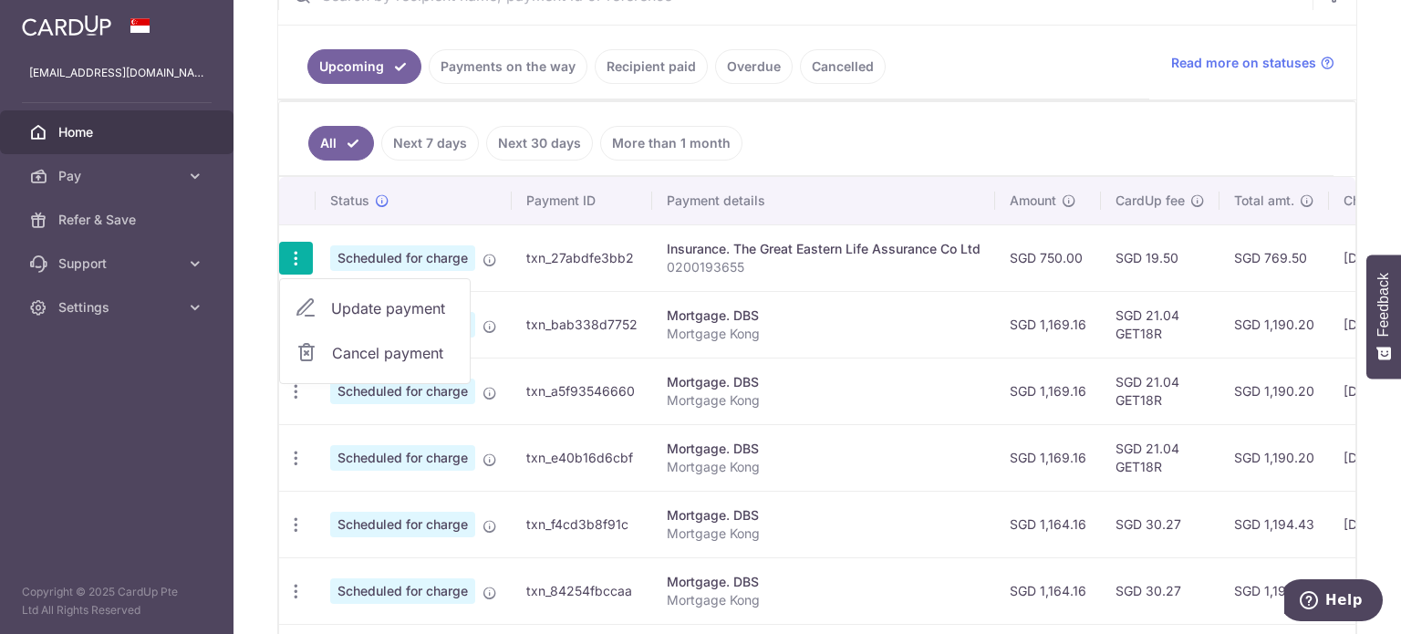
click at [373, 302] on span "Update payment" at bounding box center [393, 308] width 124 height 22
type input "750.00"
radio input "true"
type input "[DATE]"
type input "0200193655"
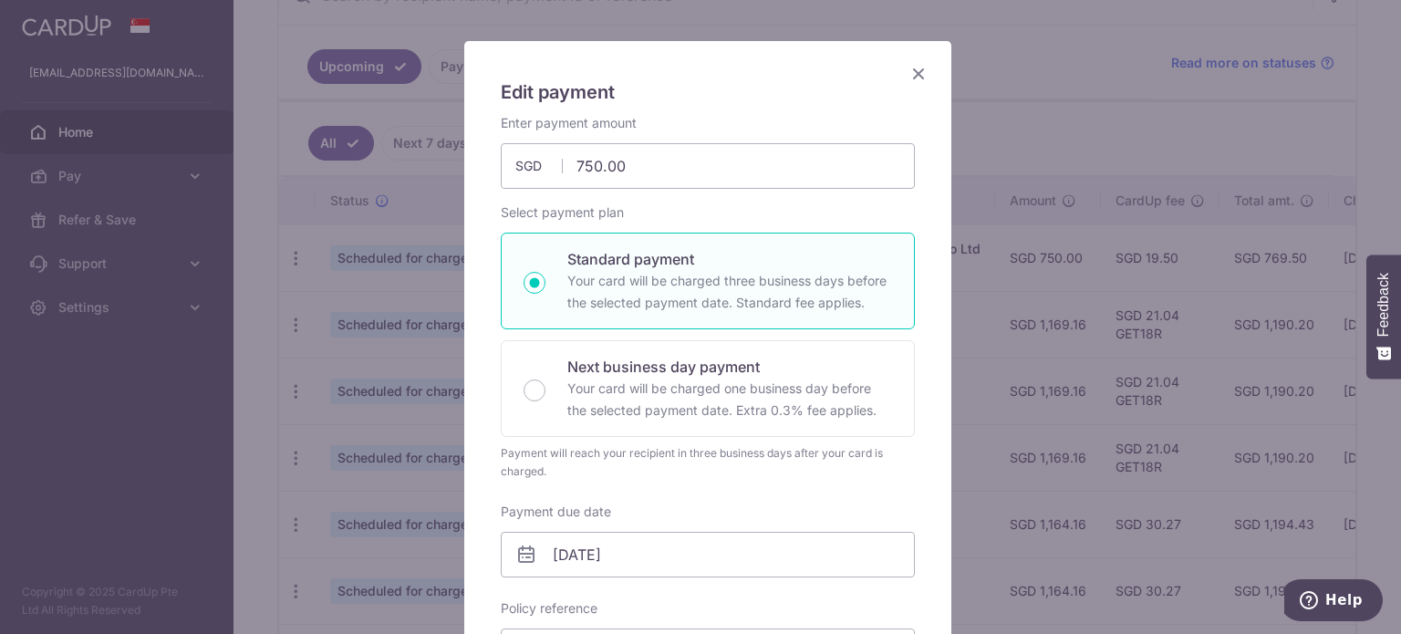
scroll to position [639, 0]
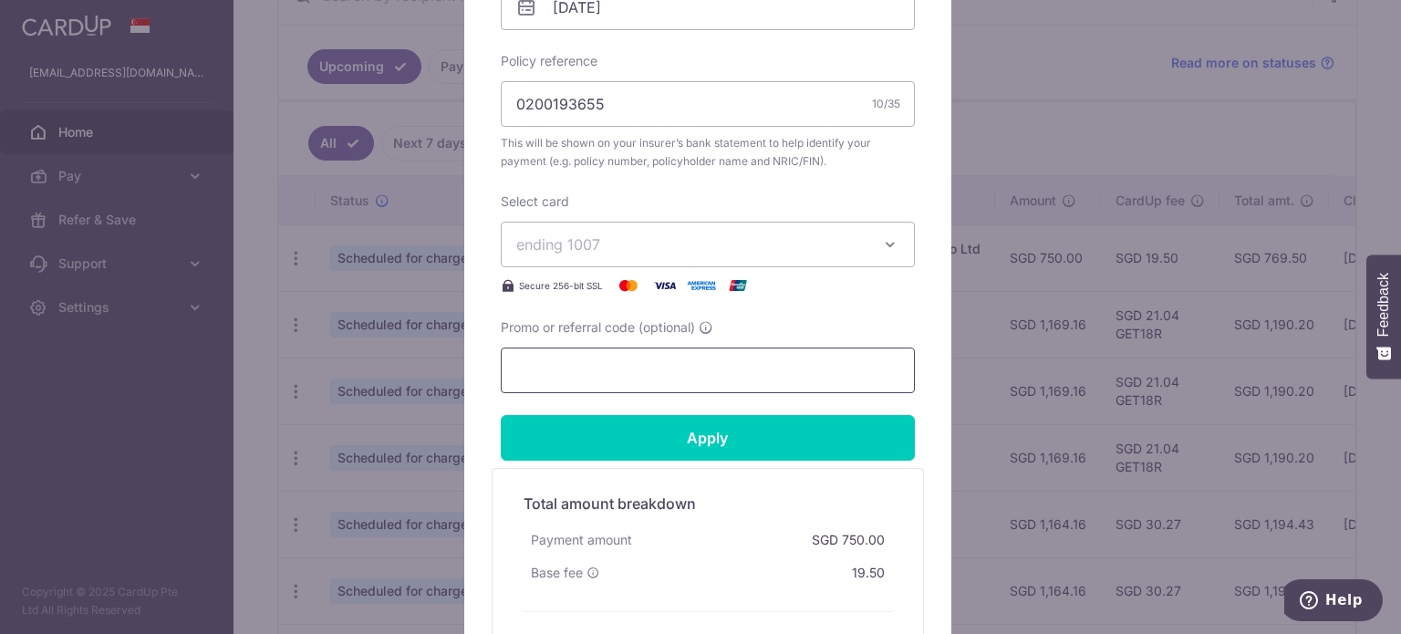
click at [601, 368] on input "Promo or referral code (optional)" at bounding box center [708, 371] width 414 height 46
paste input "3HOME25R"
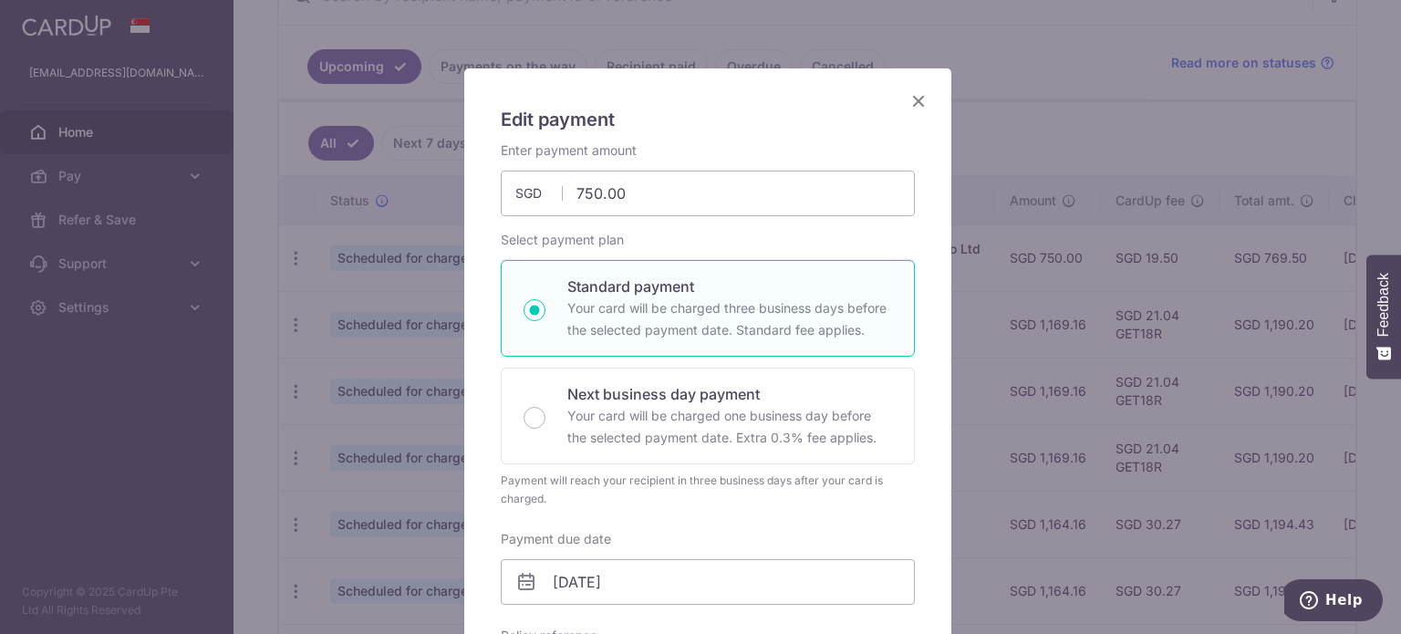
scroll to position [0, 0]
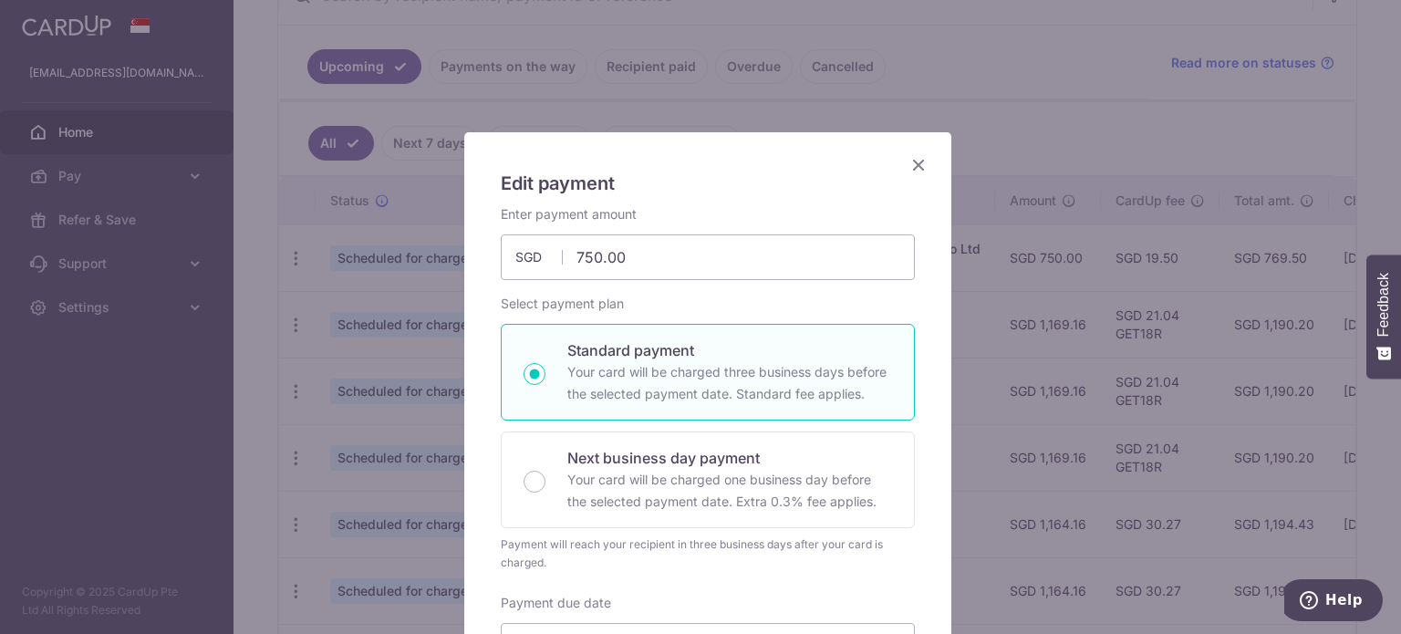
type input "3HOME25R"
click at [908, 168] on icon "Close" at bounding box center [919, 164] width 22 height 23
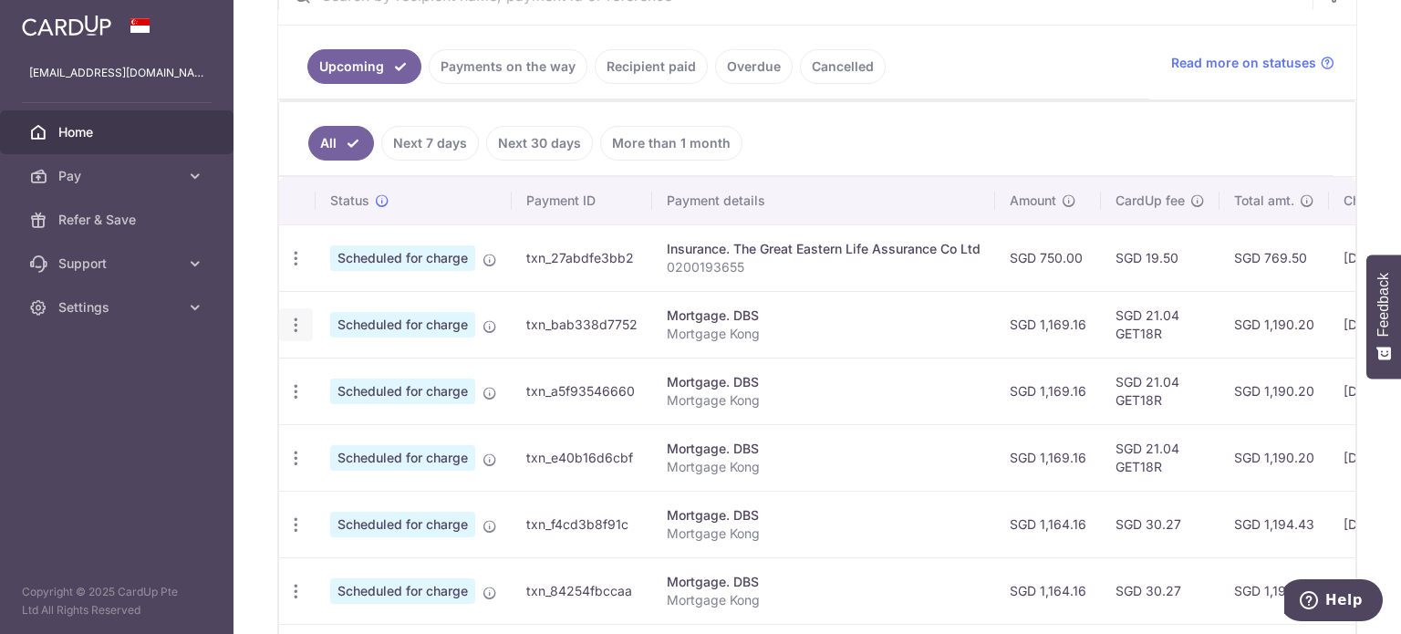
click at [299, 335] on div "Update payment Cancel payment" at bounding box center [296, 325] width 34 height 34
click at [296, 268] on icon "button" at bounding box center [295, 258] width 19 height 19
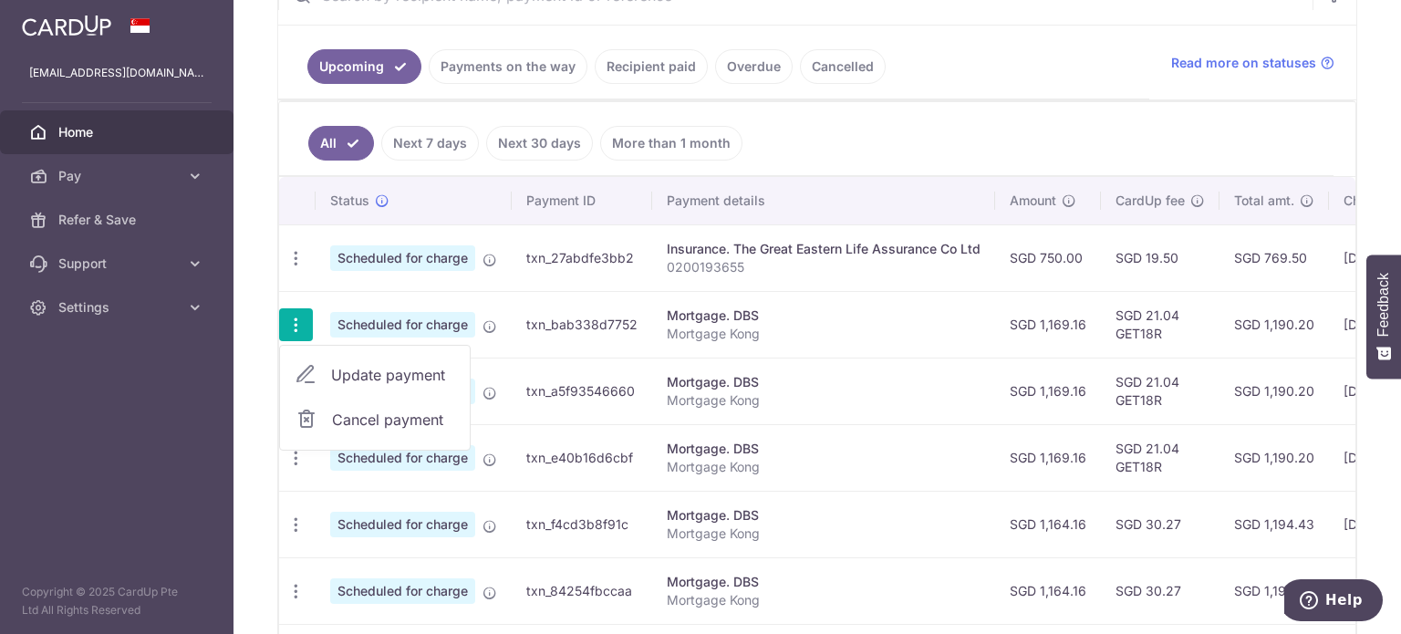
click at [335, 375] on span "Update payment" at bounding box center [393, 375] width 124 height 22
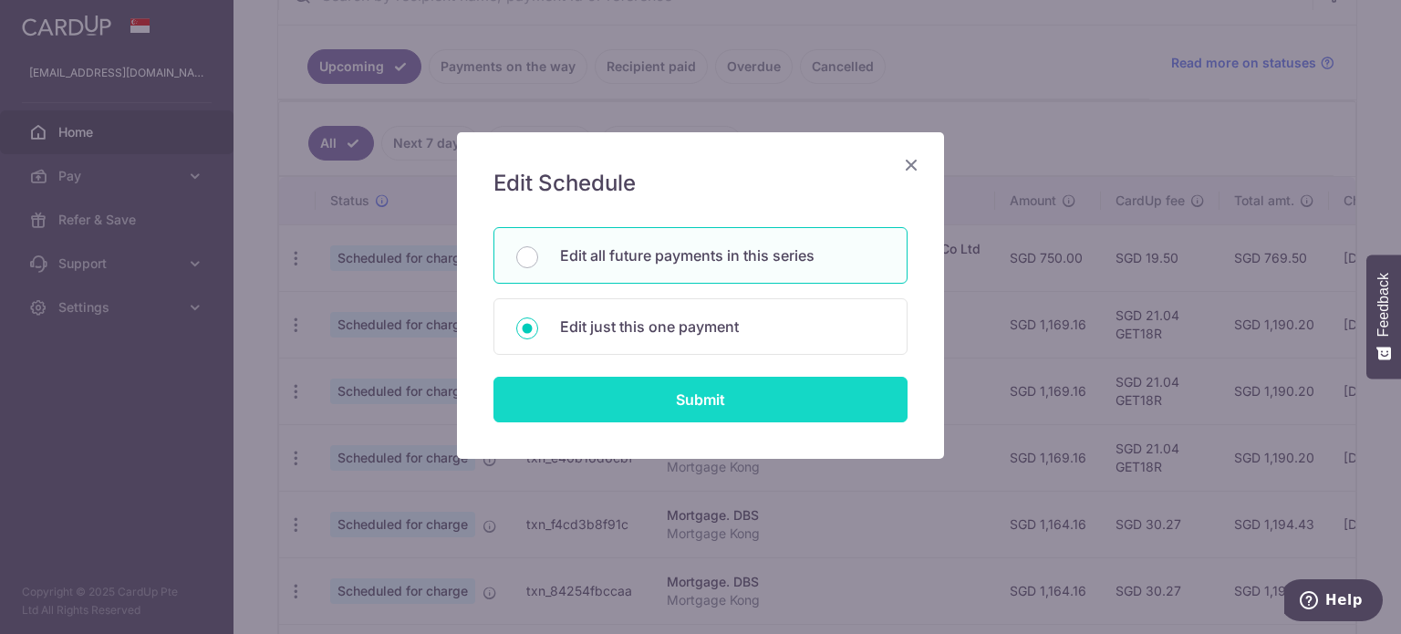
click at [686, 390] on input "Submit" at bounding box center [700, 400] width 414 height 46
type input "1,169.16"
radio input "true"
type input "[DATE]"
type input "Mortgage Kong"
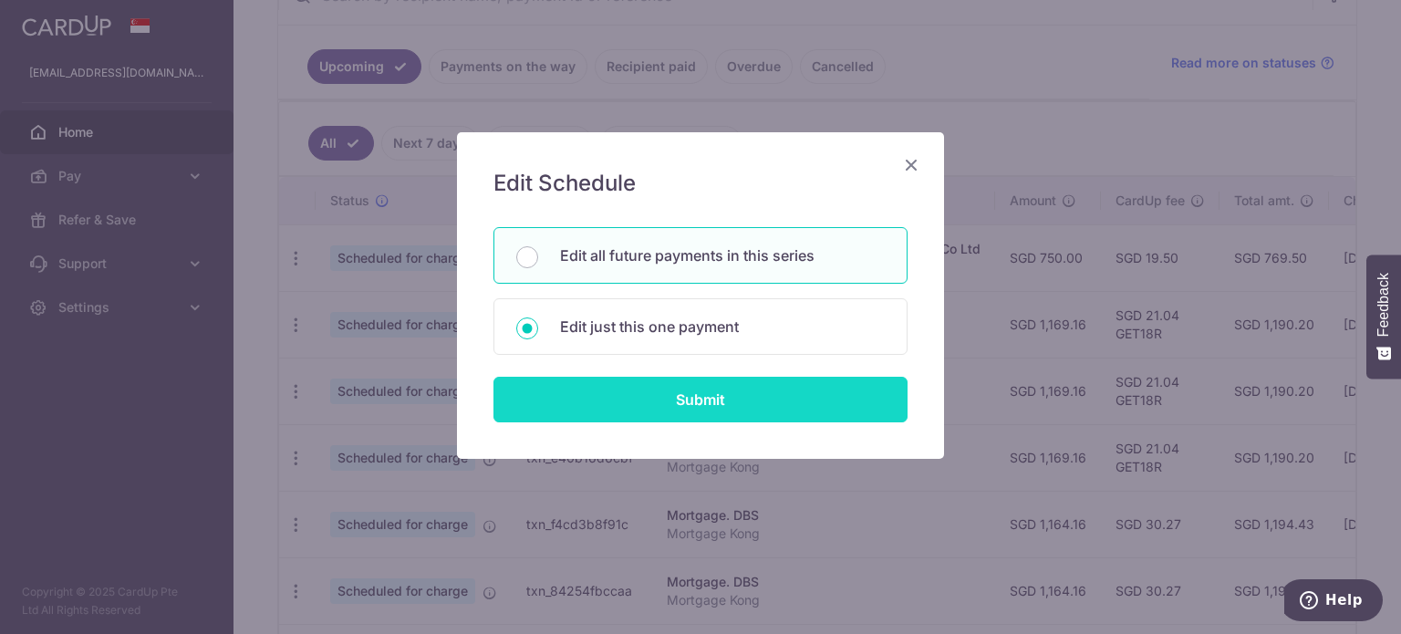
type input "GET18R"
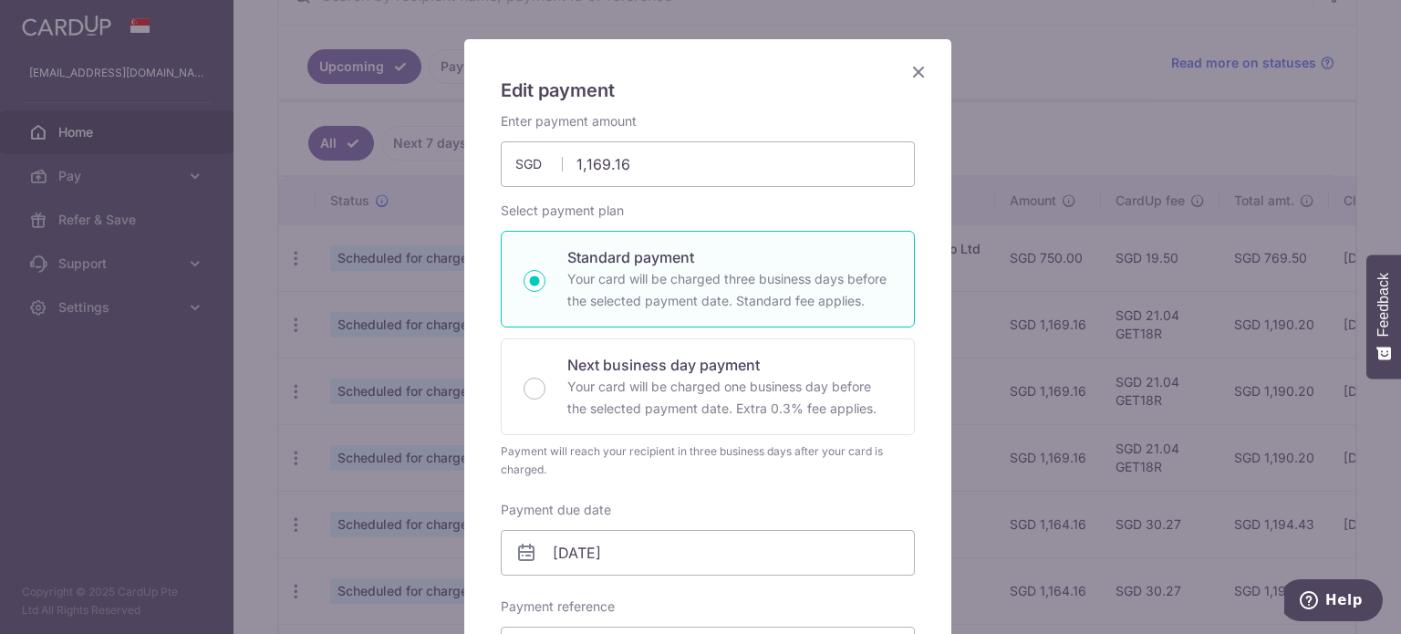
scroll to position [91, 0]
drag, startPoint x: 916, startPoint y: 75, endPoint x: 876, endPoint y: 114, distance: 56.1
click at [915, 74] on icon "Close" at bounding box center [919, 73] width 22 height 23
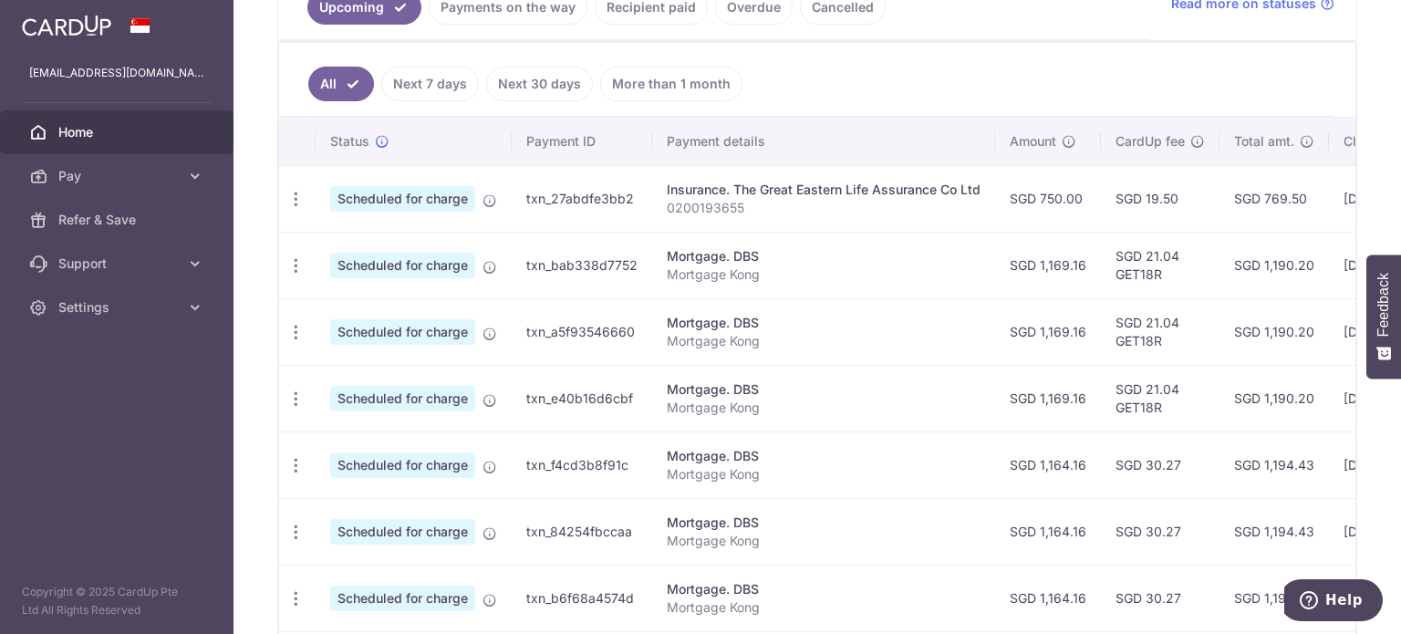
scroll to position [478, 0]
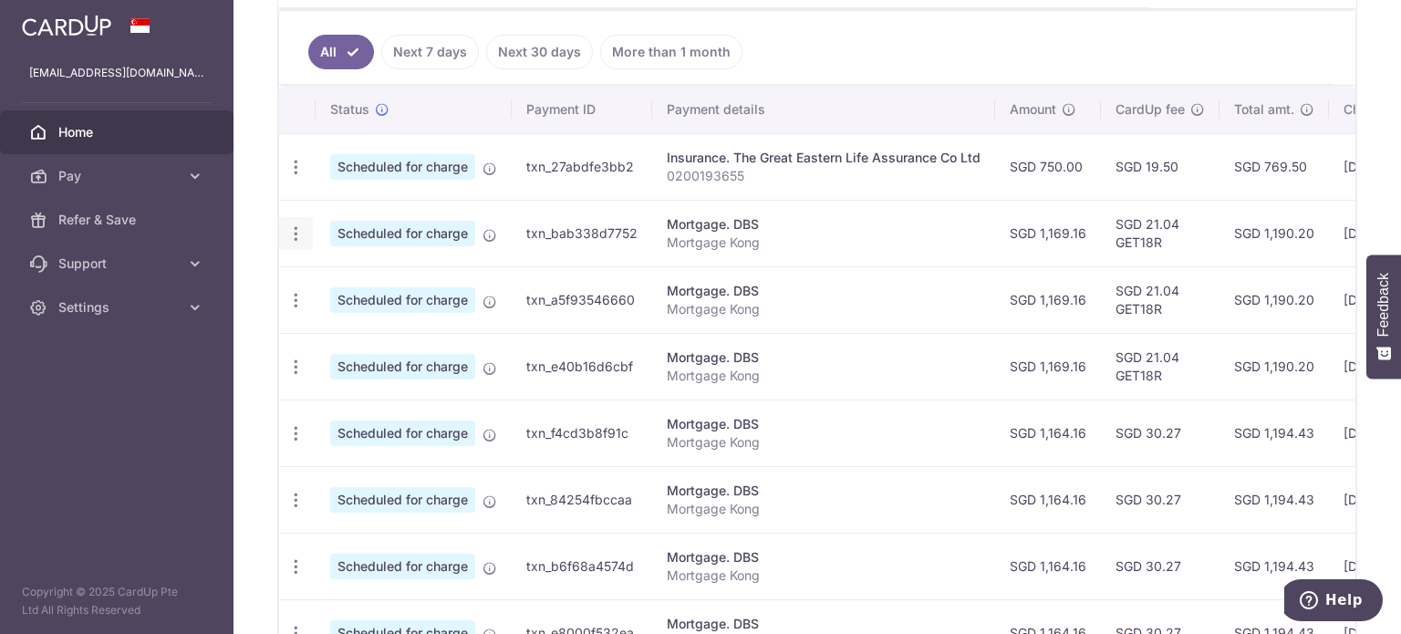
click at [291, 177] on icon "button" at bounding box center [295, 167] width 19 height 19
click at [404, 273] on span "Update payment" at bounding box center [393, 284] width 124 height 22
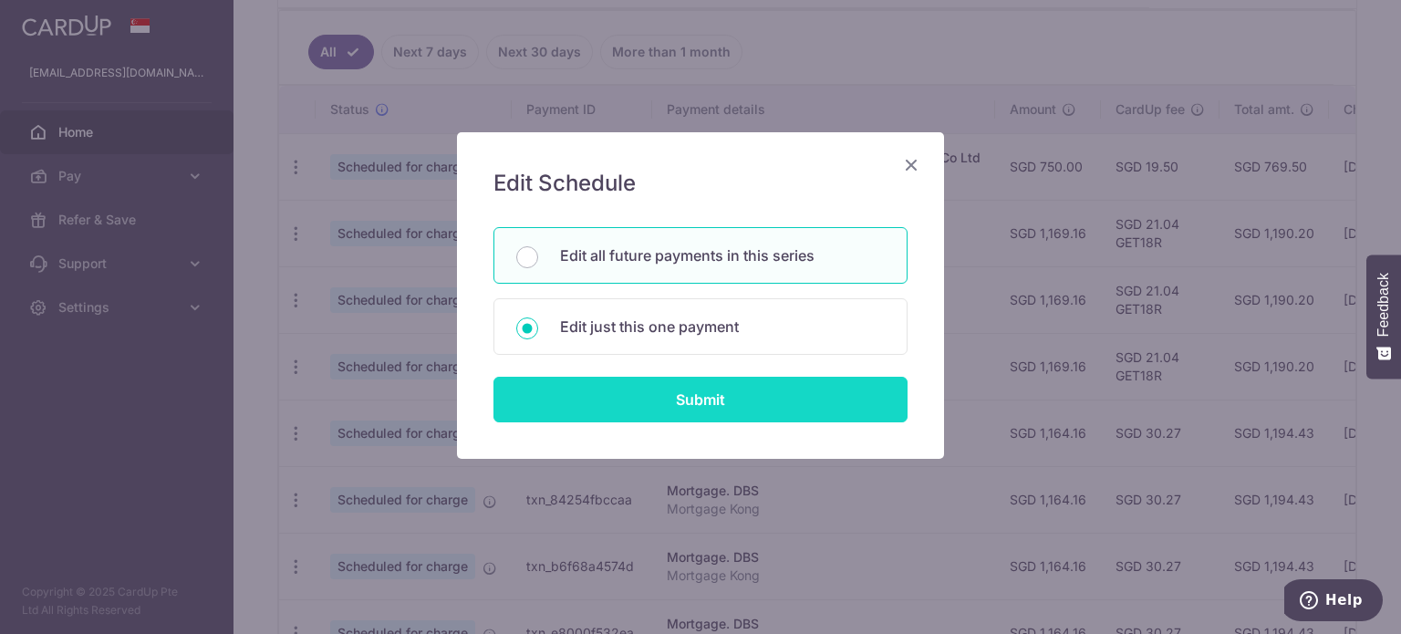
click at [697, 398] on input "Submit" at bounding box center [700, 400] width 414 height 46
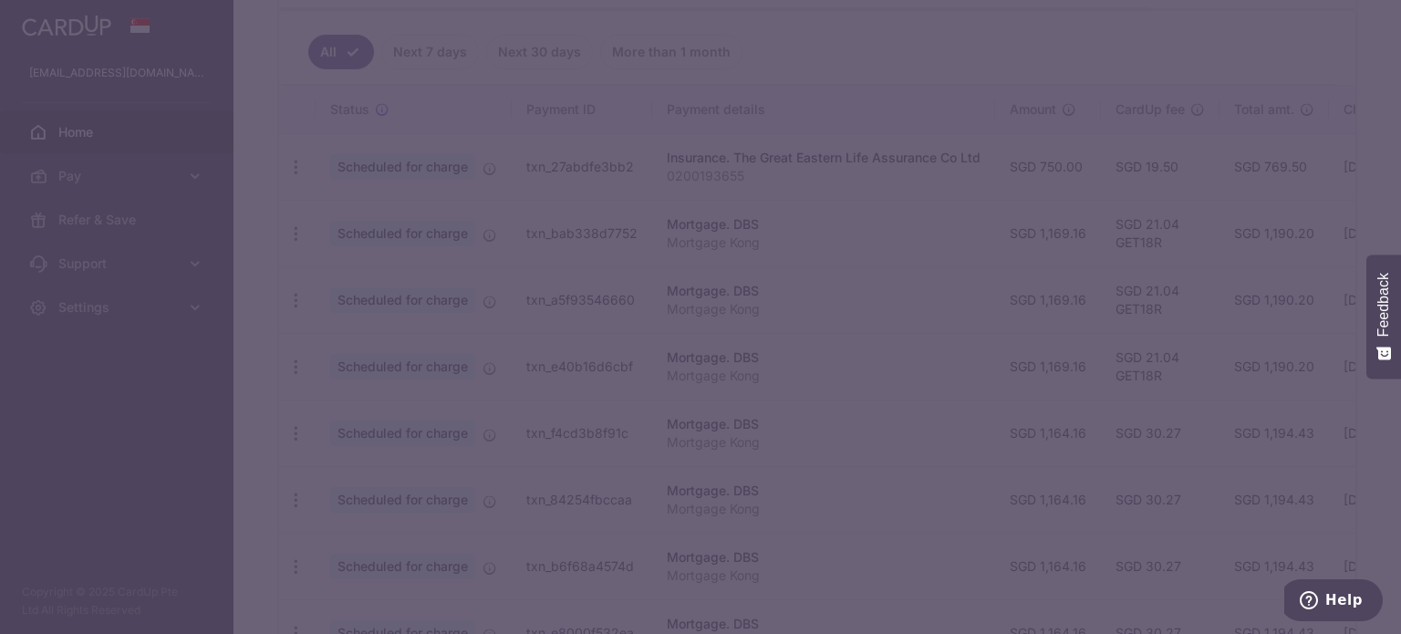
radio input "true"
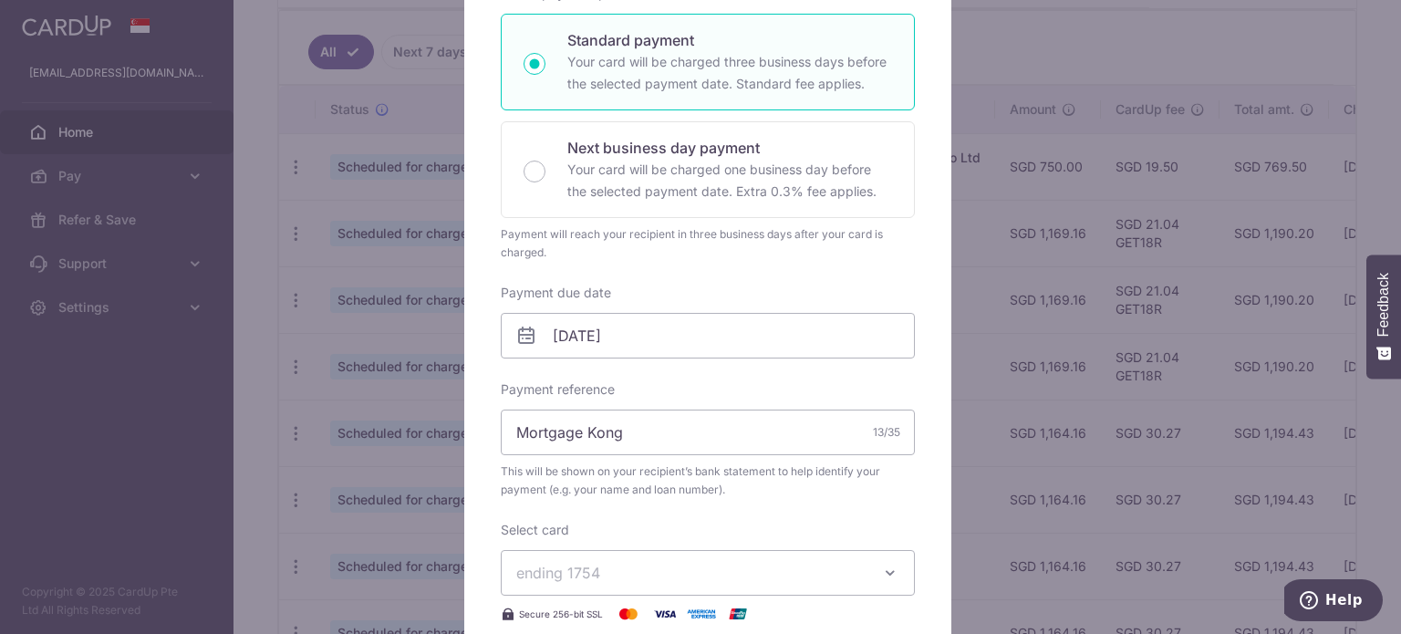
scroll to position [547, 0]
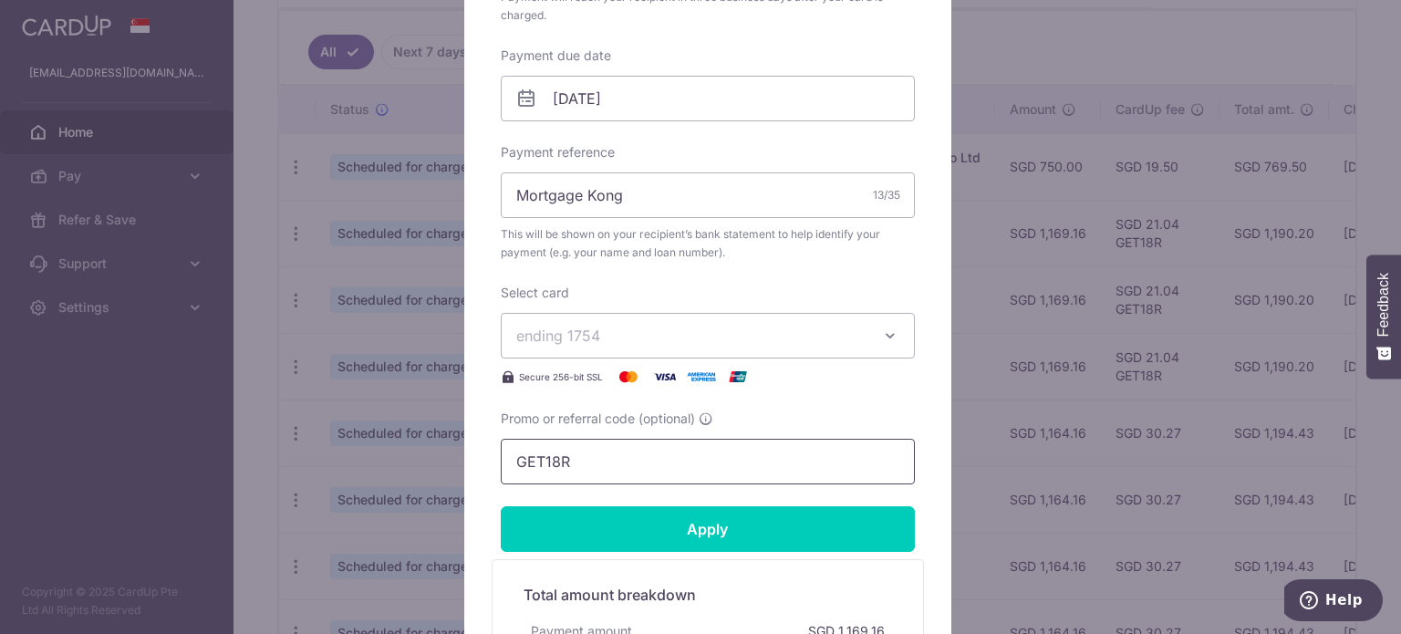
drag, startPoint x: 614, startPoint y: 459, endPoint x: 312, endPoint y: 466, distance: 302.0
click at [324, 466] on div "Edit payment By clicking apply, you will make changes to all 84 payments to DBS…" at bounding box center [700, 317] width 1401 height 634
paste input "3HOME25"
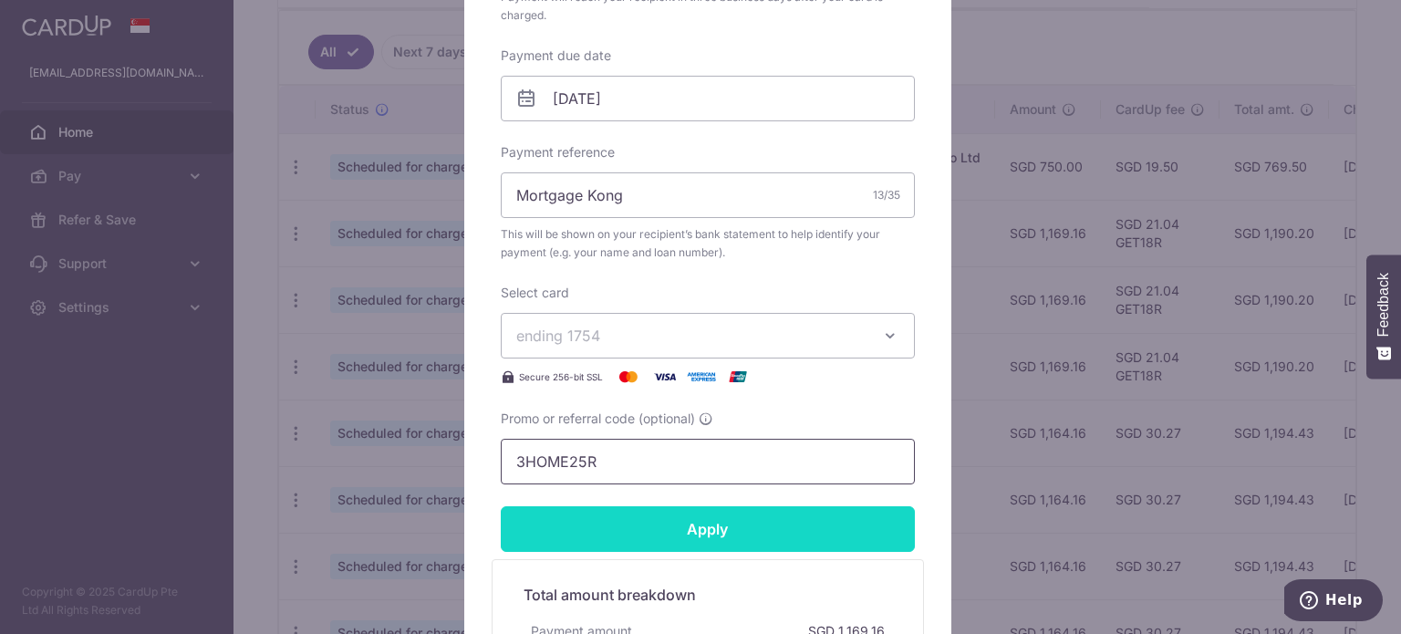
type input "3HOME25R"
click at [643, 519] on input "Apply" at bounding box center [708, 529] width 414 height 46
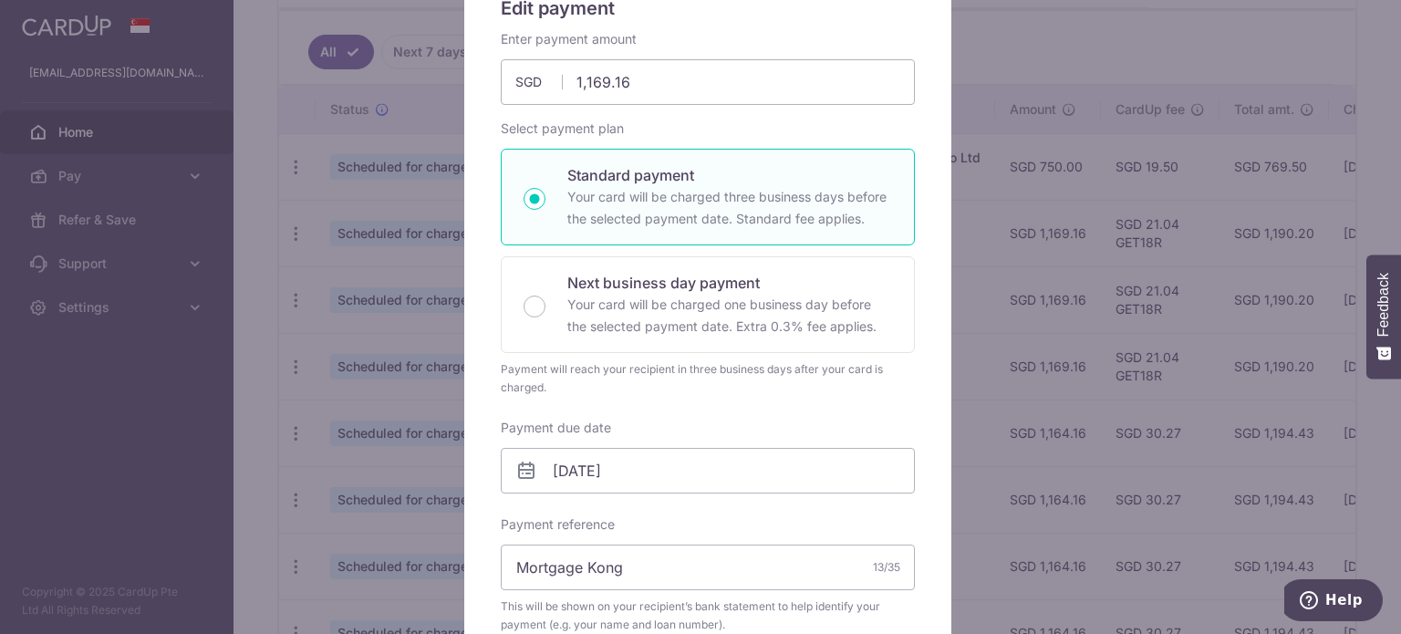
scroll to position [47, 0]
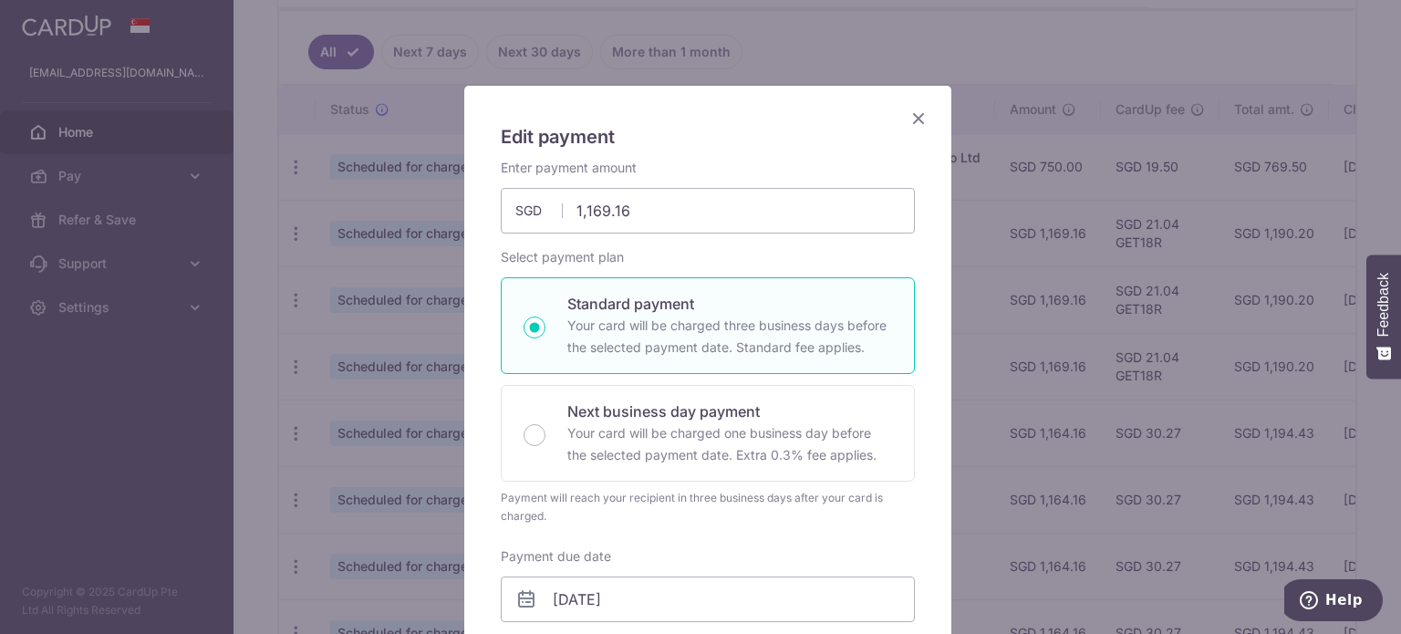
click at [919, 119] on icon "Close" at bounding box center [919, 118] width 22 height 23
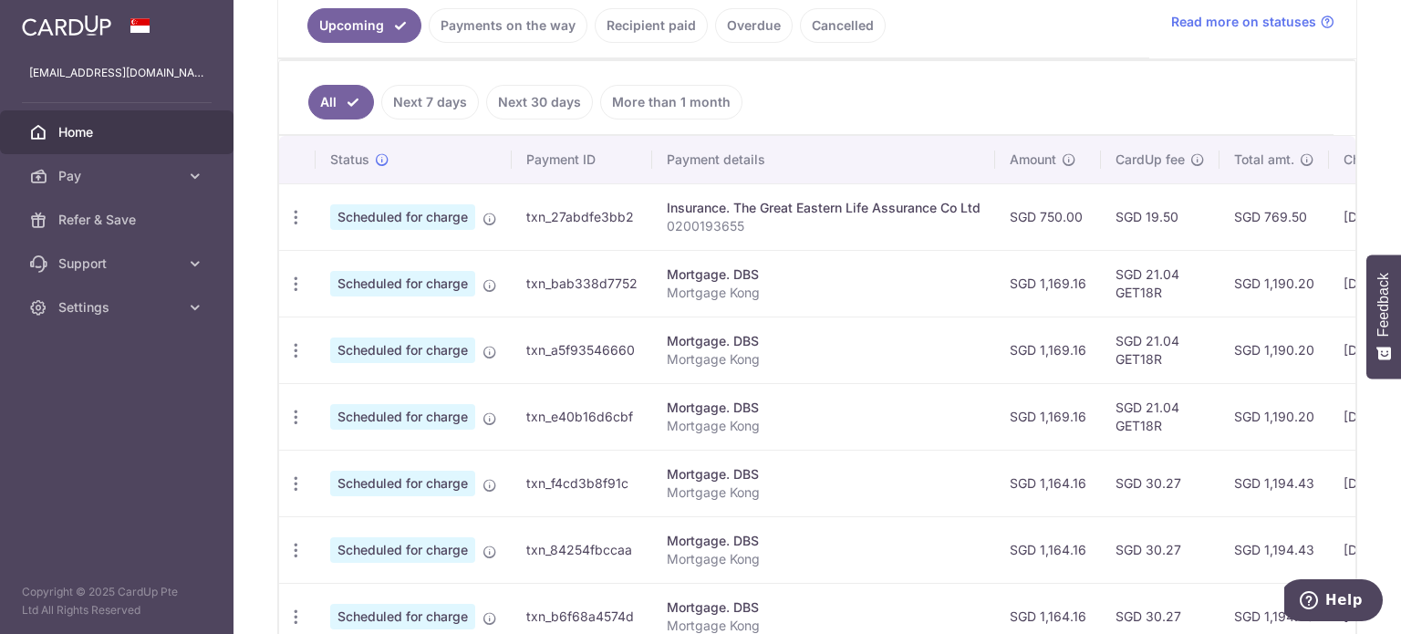
scroll to position [387, 0]
